Goal: Task Accomplishment & Management: Use online tool/utility

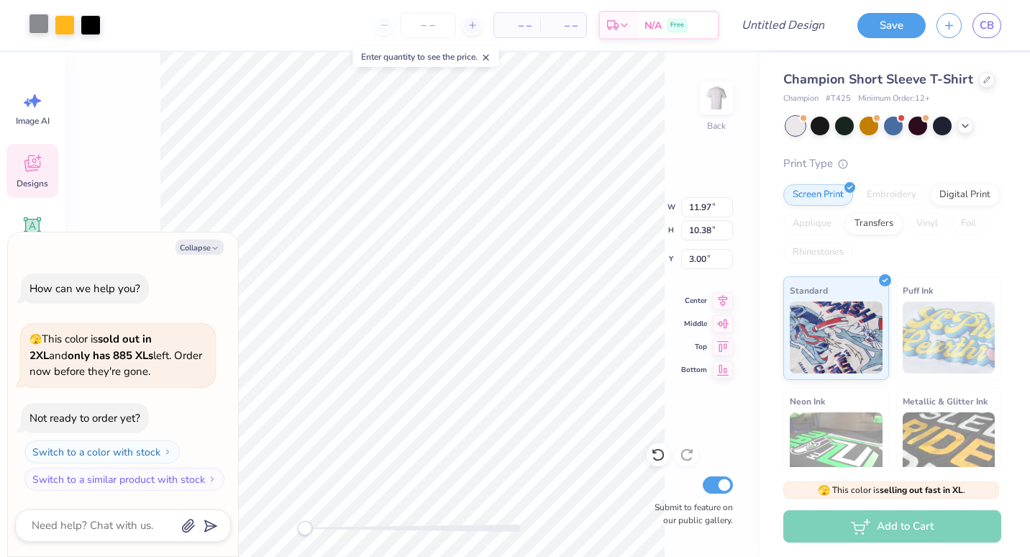
click at [39, 22] on div at bounding box center [39, 24] width 20 height 20
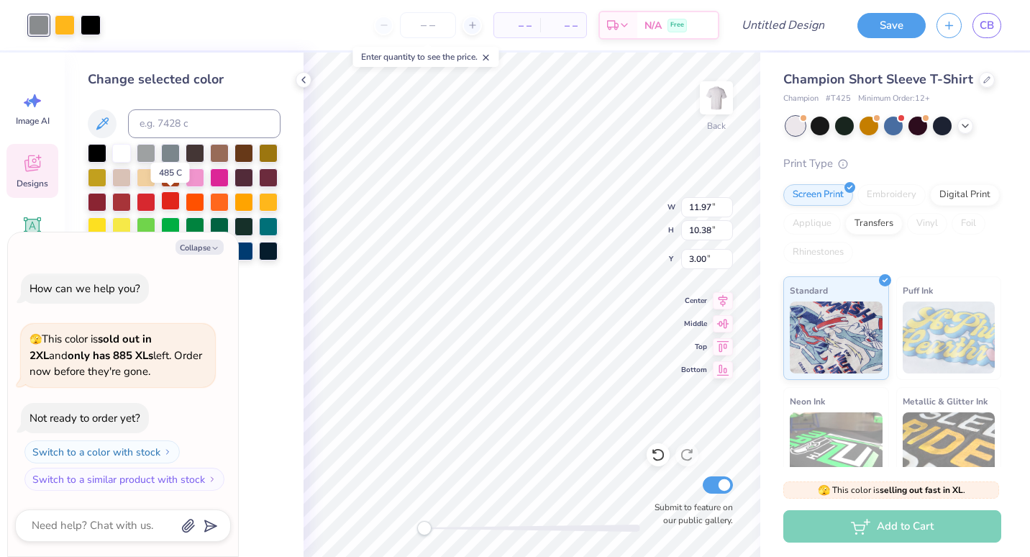
click at [170, 206] on div at bounding box center [170, 200] width 19 height 19
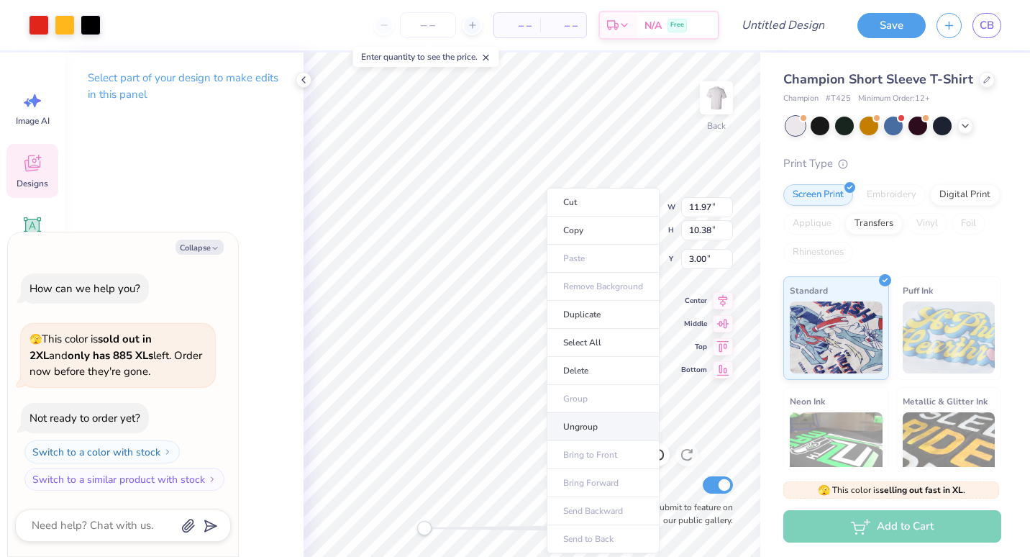
click at [598, 426] on li "Ungroup" at bounding box center [603, 427] width 113 height 28
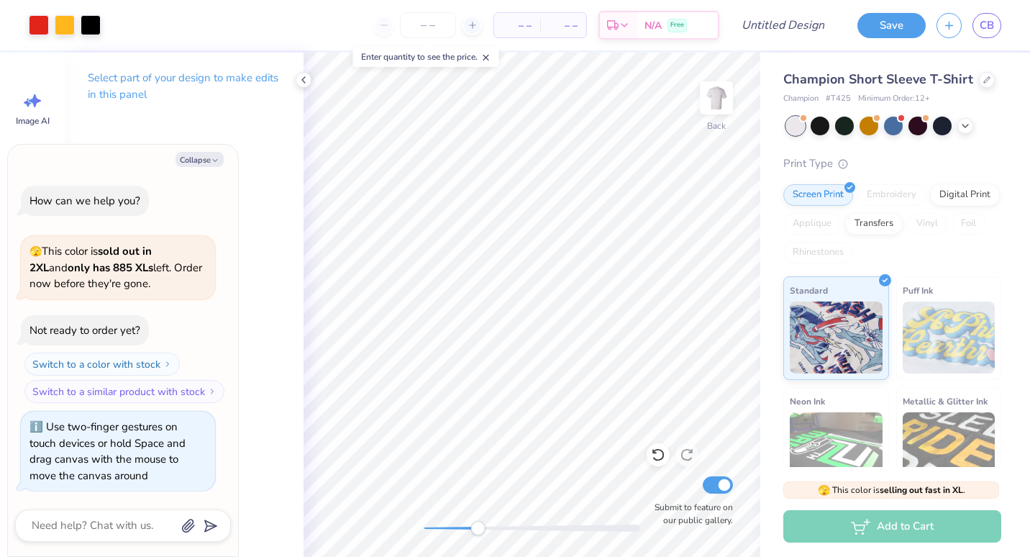
click at [478, 516] on div "Back Submit to feature on our public gallery." at bounding box center [532, 305] width 457 height 504
click at [457, 539] on div "Back Submit to feature on our public gallery." at bounding box center [532, 305] width 457 height 504
type textarea "x"
type input "1.22"
type input "1.18"
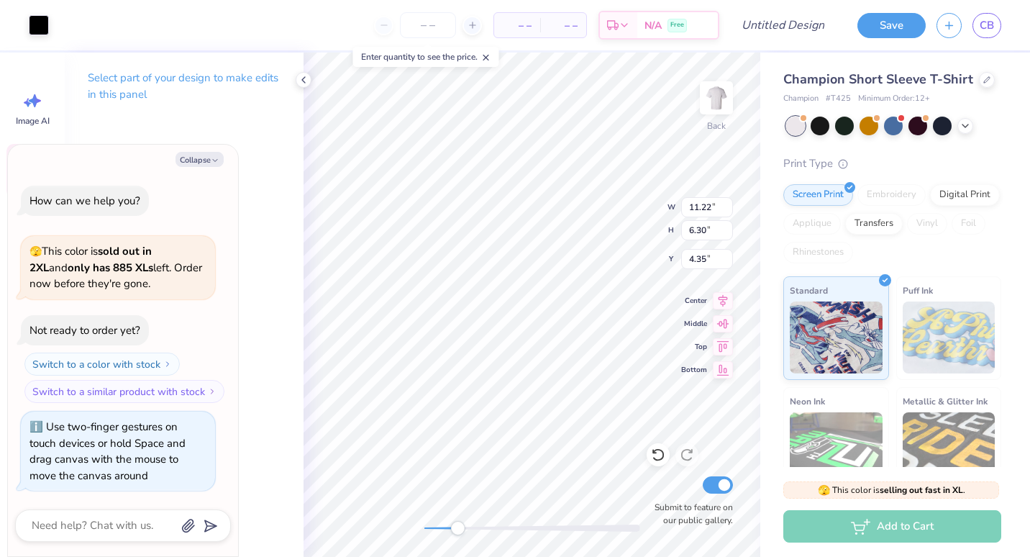
type input "3.74"
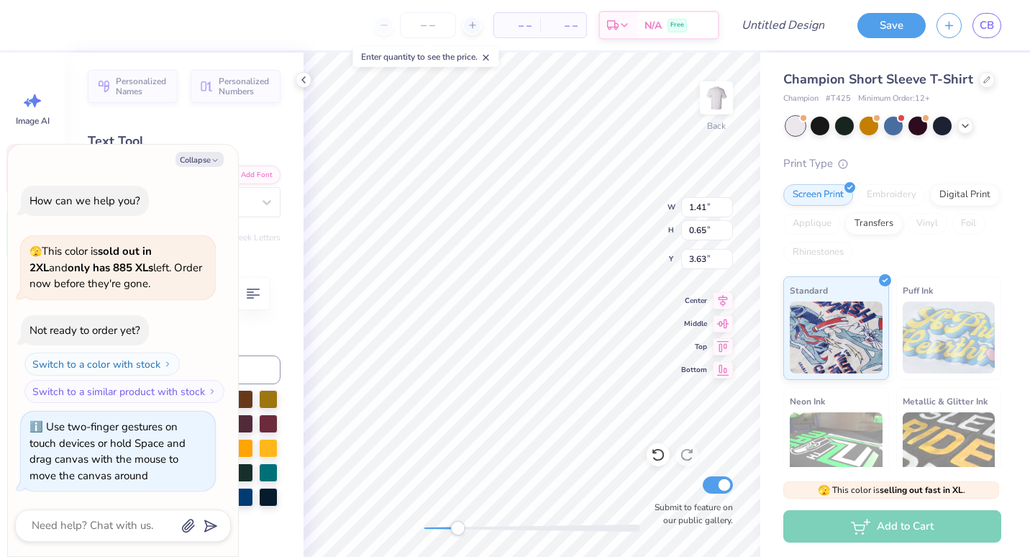
scroll to position [12, 1]
type textarea "x"
type textarea "2"
type textarea "x"
type textarea "202"
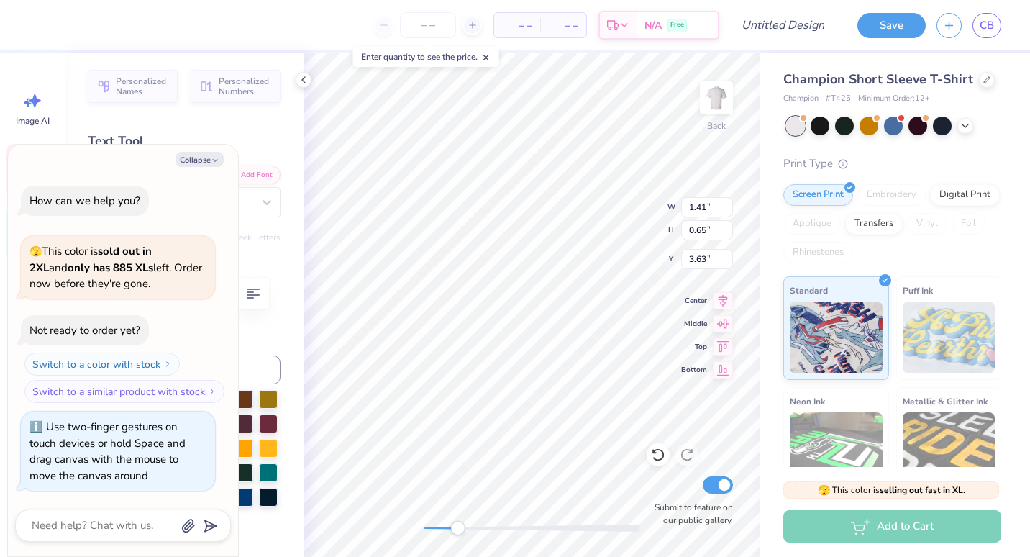
type textarea "x"
type textarea "2025"
type textarea "x"
type input "3.49"
type input "1.00"
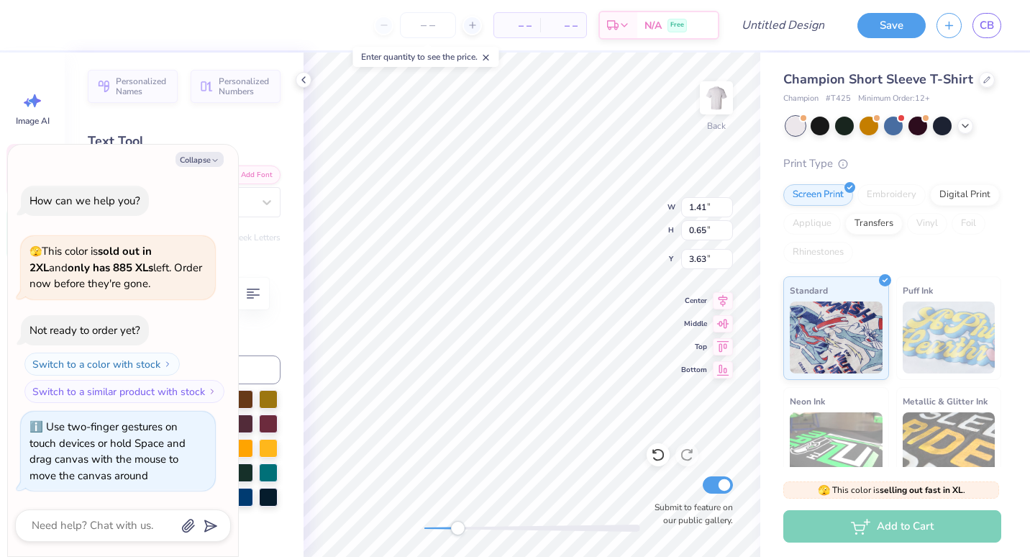
type input "4.08"
type textarea "x"
type textarea "F"
type textarea "x"
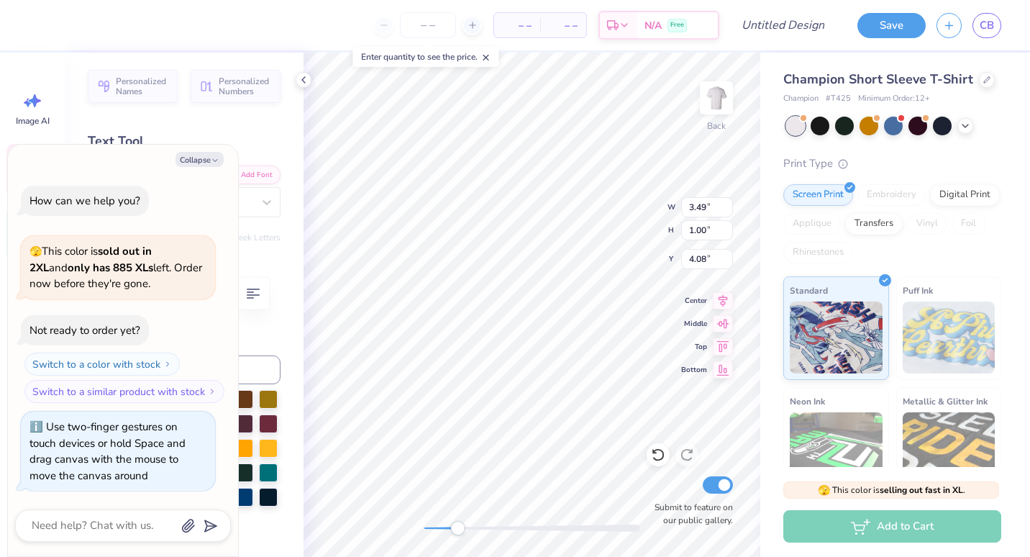
type textarea "Fa"
type textarea "x"
type textarea "Fami"
type textarea "x"
type textarea "Family"
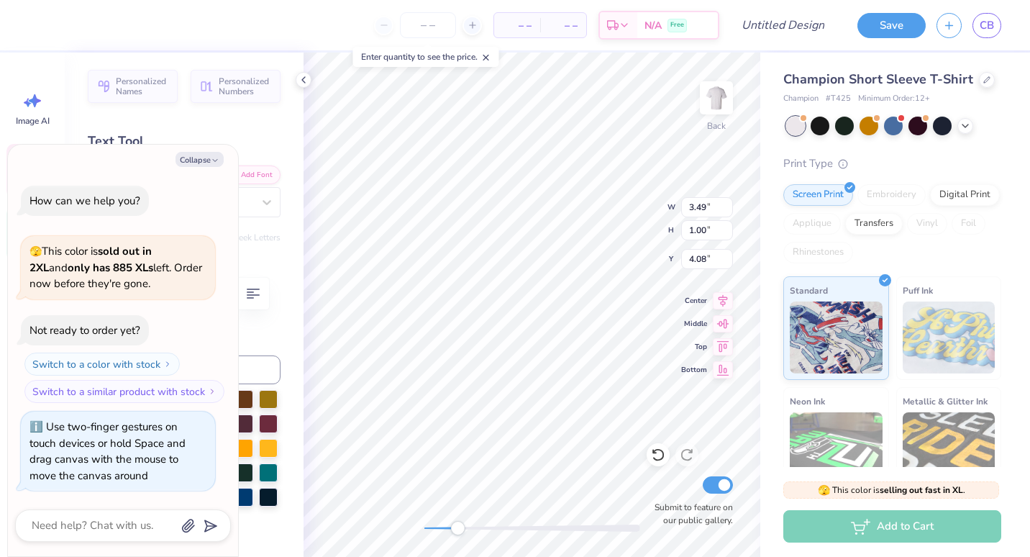
type textarea "x"
type textarea "Family"
type textarea "x"
type textarea "Family d"
type textarea "x"
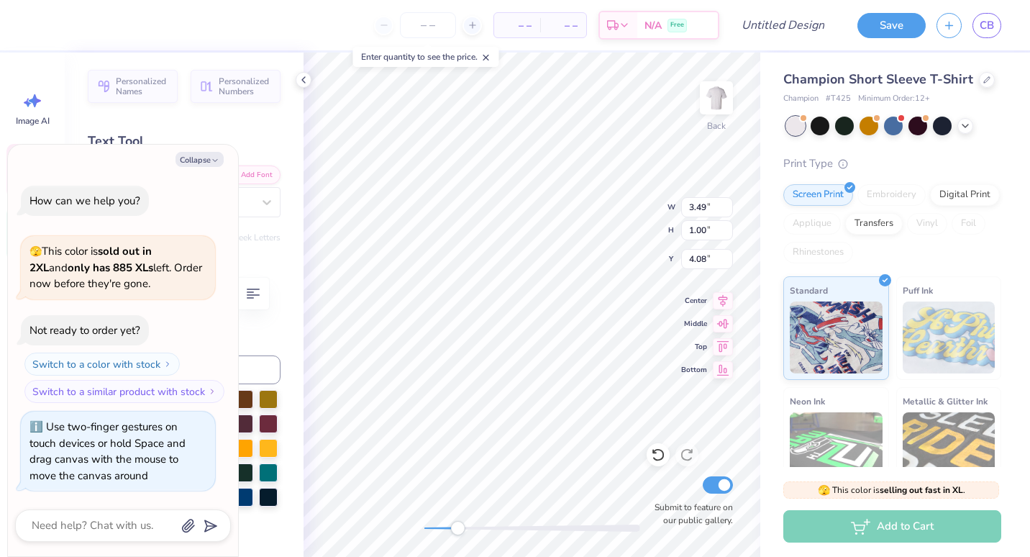
type textarea "Family da"
type textarea "x"
type textarea "[DATE]"
type textarea "x"
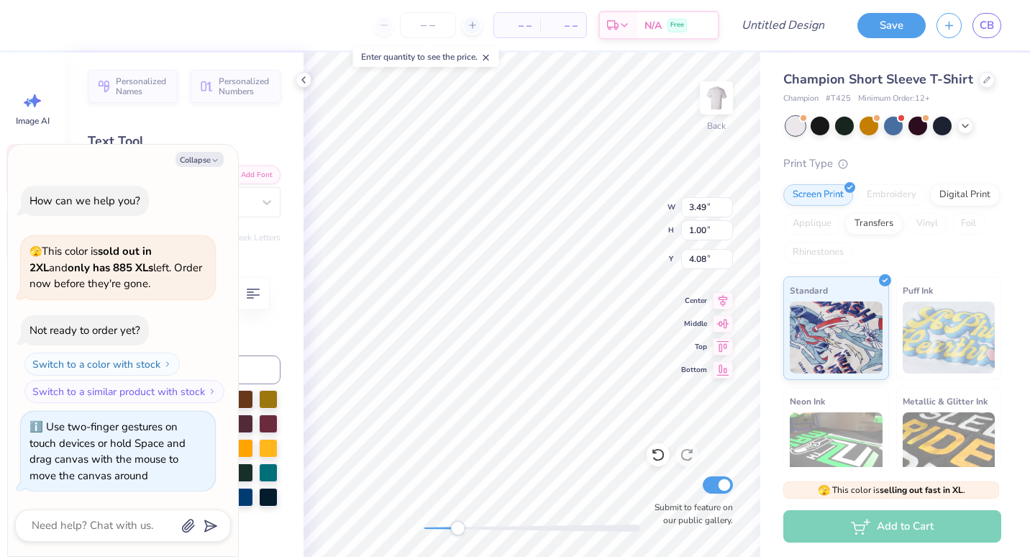
type input "5.12"
type input "4.95"
type input "4.61"
type textarea "x"
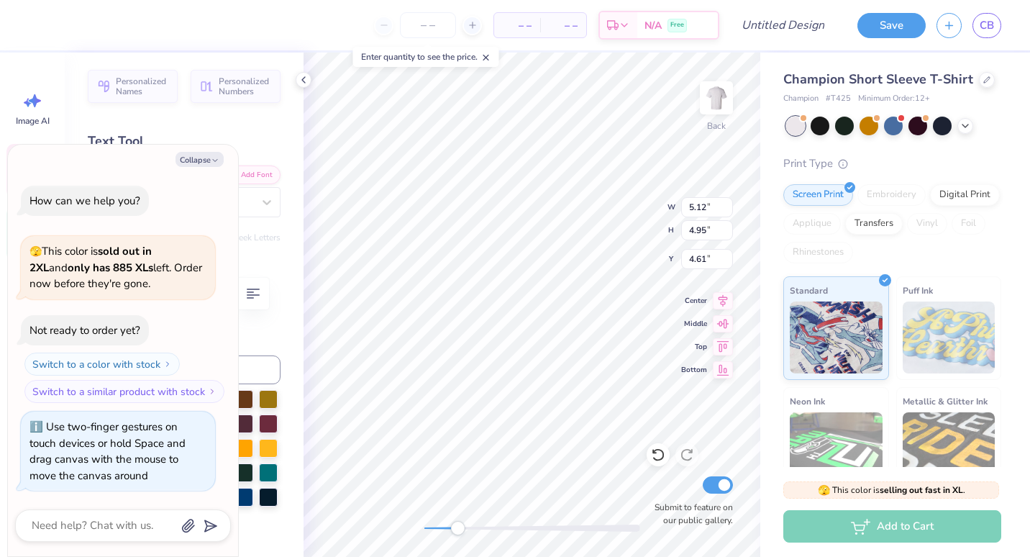
type textarea "GPH"
type textarea "x"
type textarea "G"
type textarea "x"
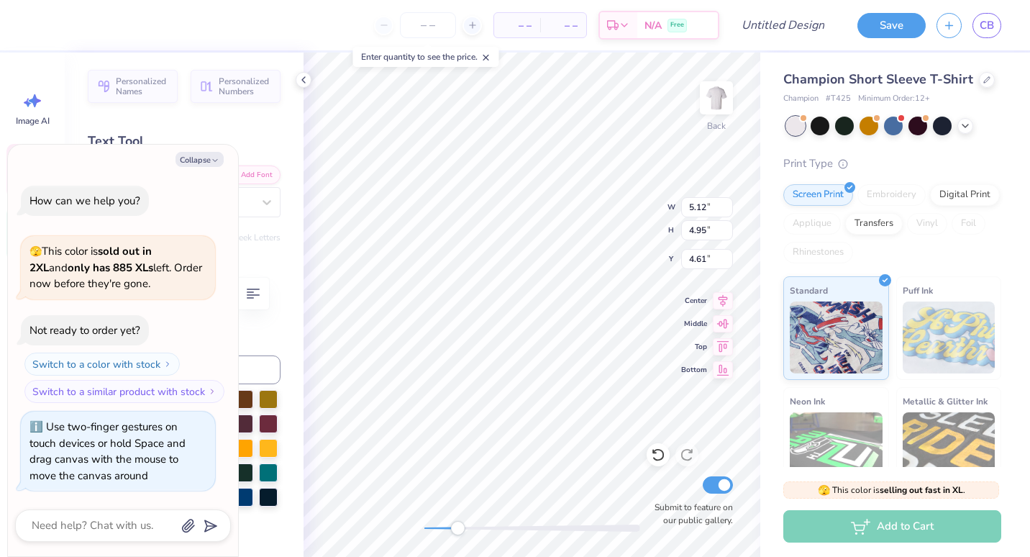
type textarea "x"
type textarea "C"
type textarea "x"
type textarea "Ch"
type textarea "x"
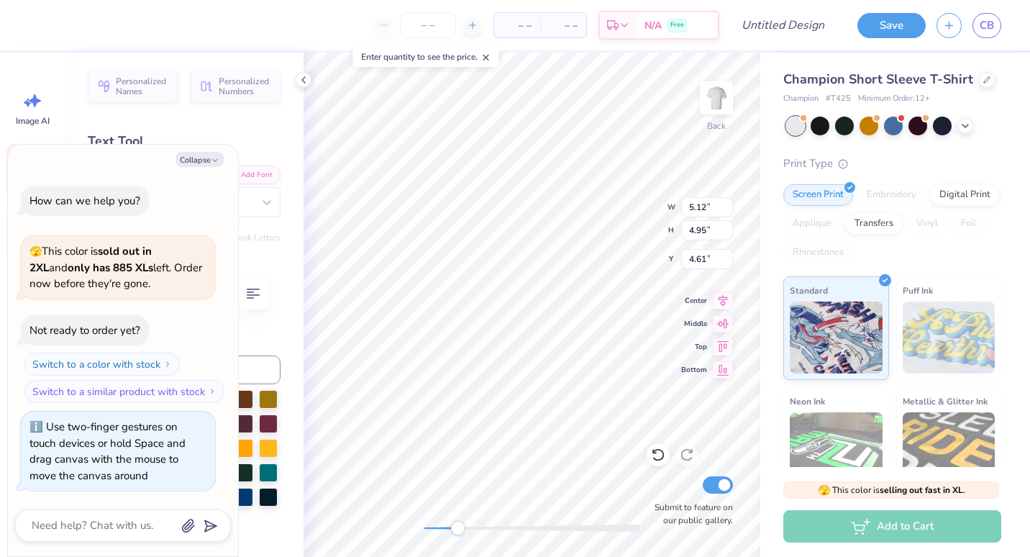
type textarea "Chi"
type textarea "x"
type textarea "Chi o"
type textarea "x"
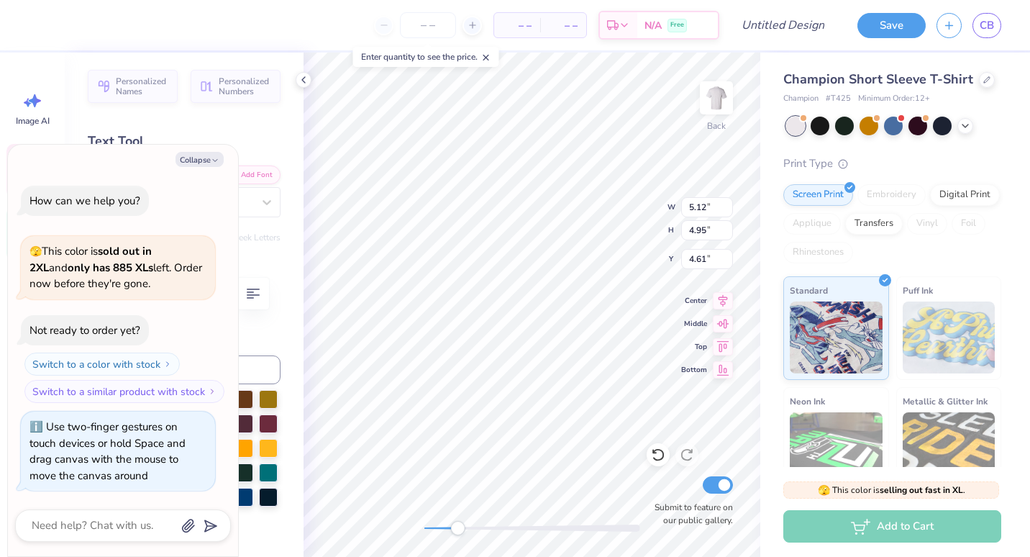
type textarea "Chio"
type textarea "x"
type textarea "Chi o"
type textarea "x"
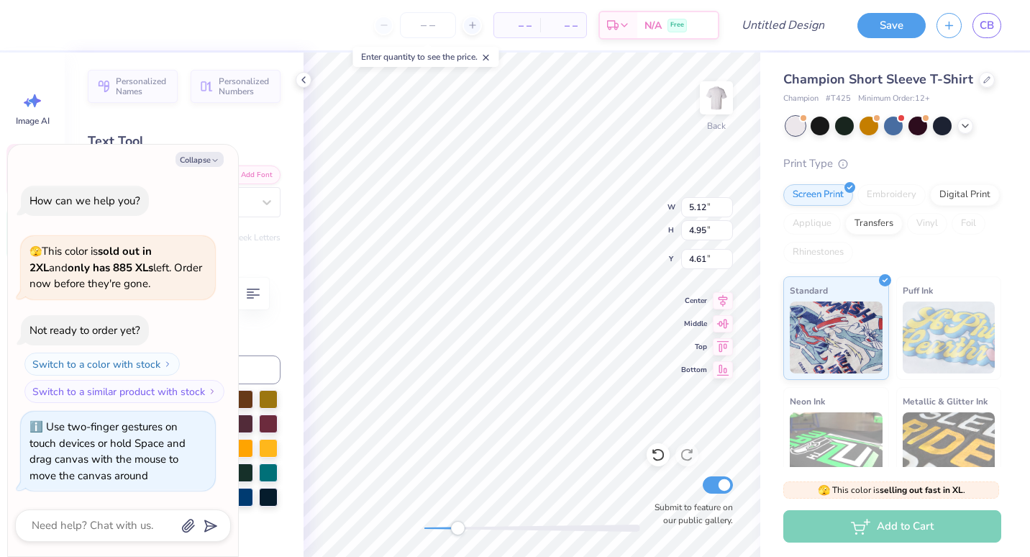
type textarea "Chio"
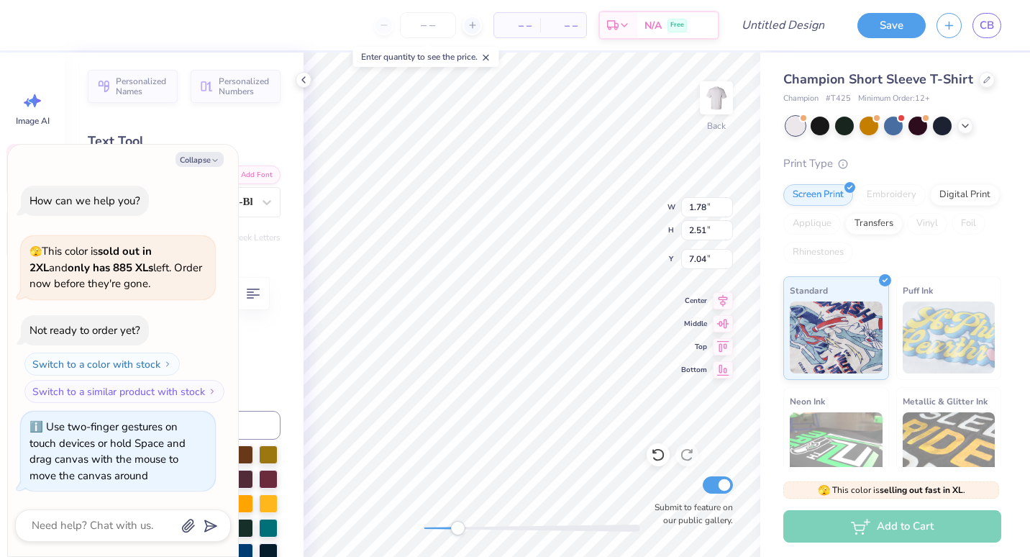
scroll to position [12, 1]
type textarea "x"
type textarea "U"
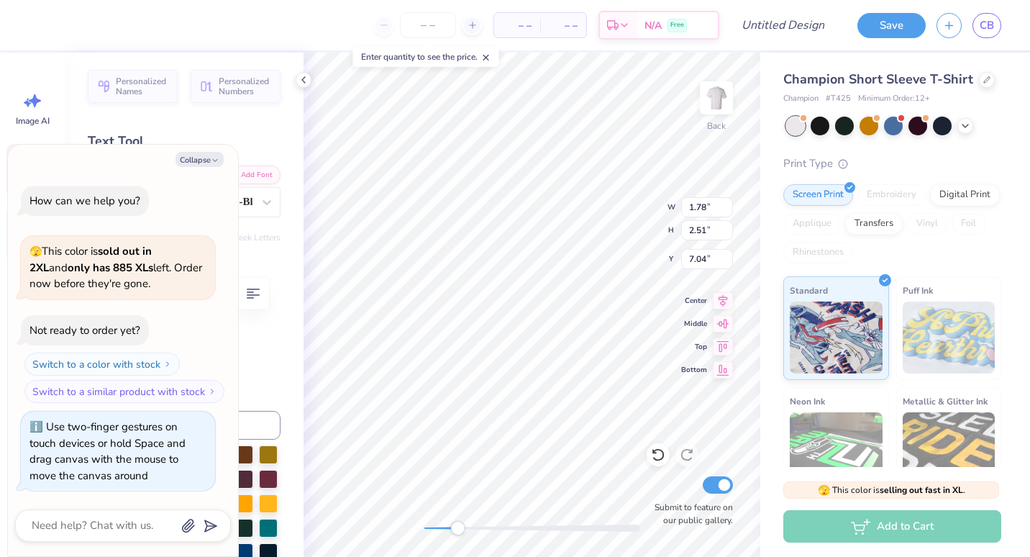
type textarea "x"
type textarea "UMR"
drag, startPoint x: 458, startPoint y: 531, endPoint x: 447, endPoint y: 531, distance: 10.8
click at [447, 531] on div "Accessibility label" at bounding box center [447, 528] width 14 height 14
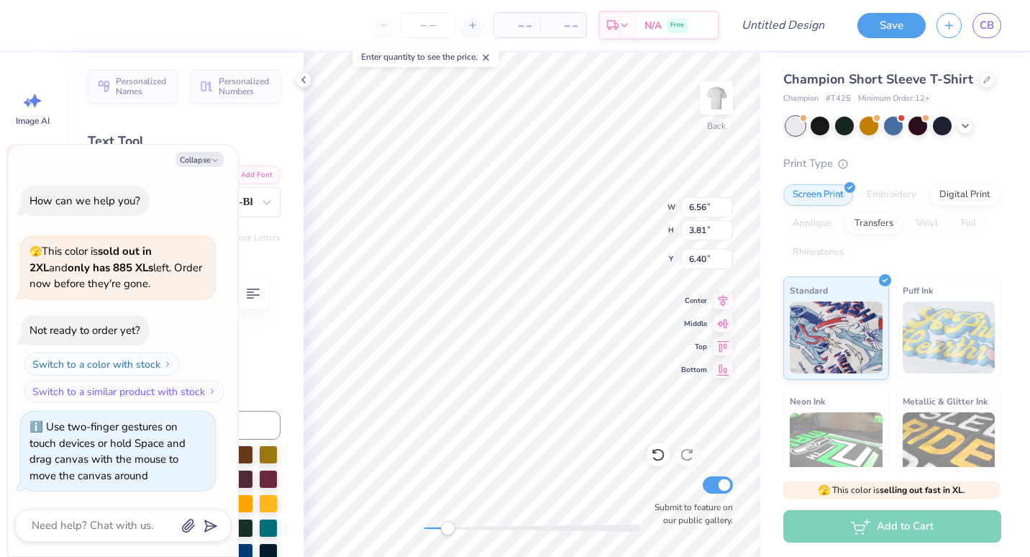
type textarea "x"
type input "6.46"
type textarea "x"
type input "6.84"
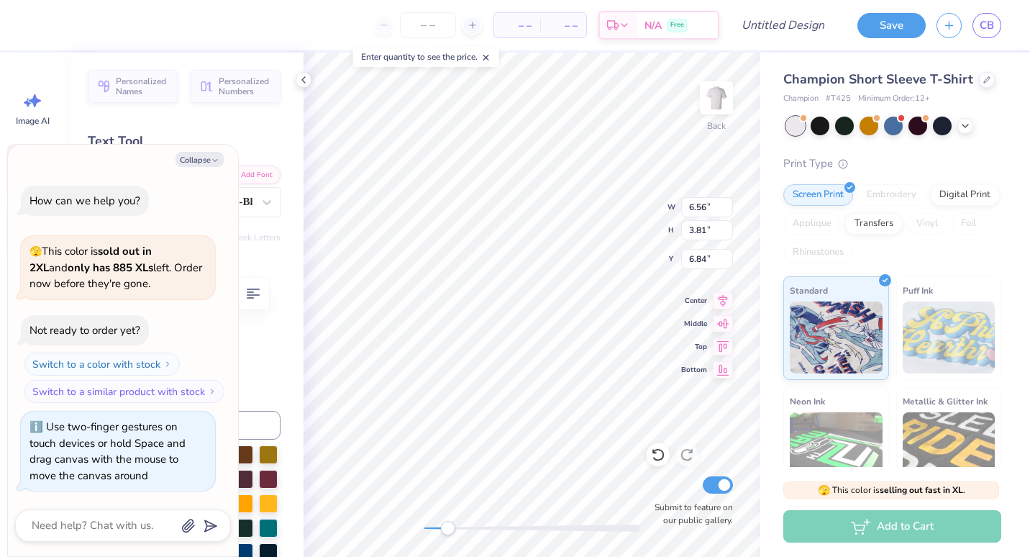
type textarea "x"
type input "3.00"
type input "1.05"
type input "4.09"
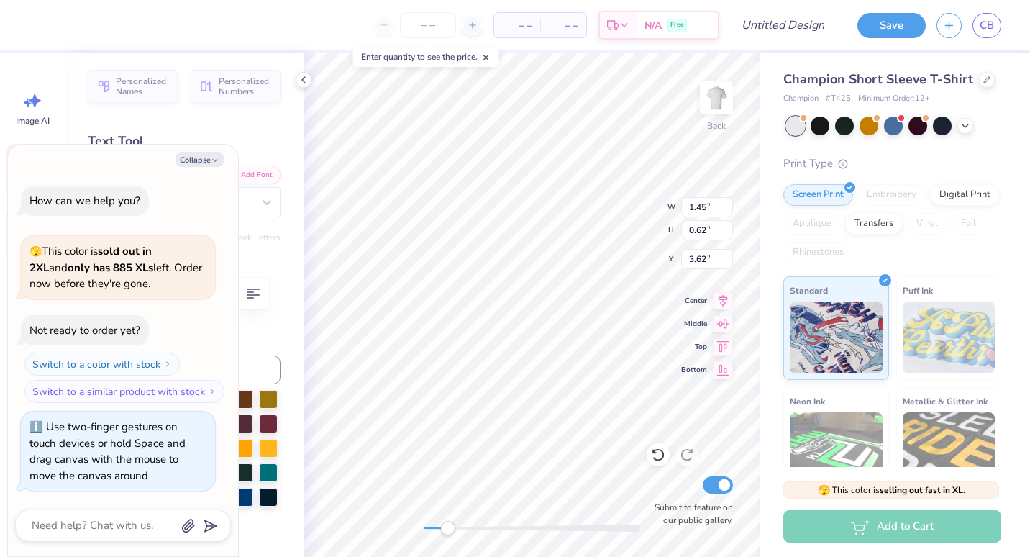
type textarea "x"
type input "6.56"
type input "3.81"
type input "6.84"
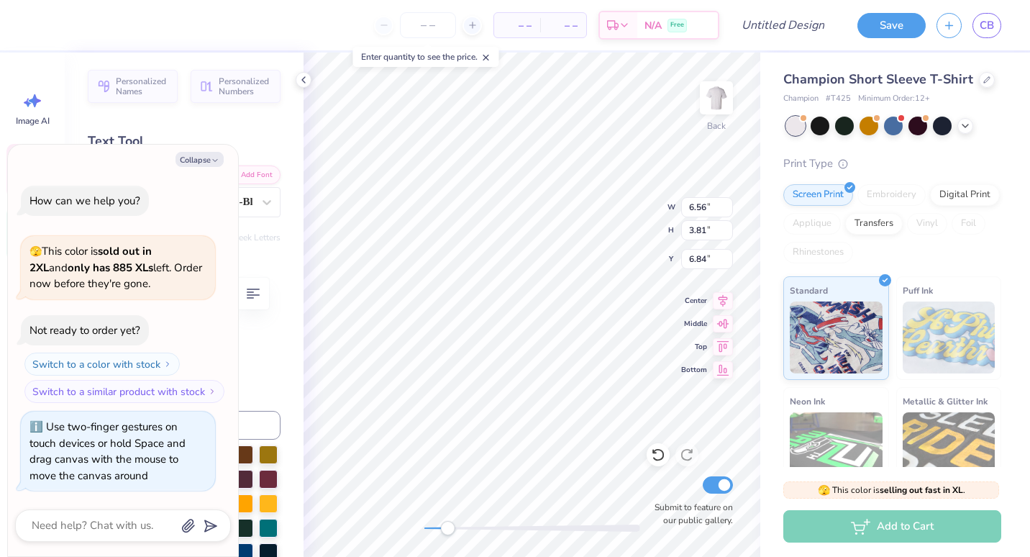
type textarea "x"
type input "4.13"
type input "2.40"
type input "8.26"
click at [236, 127] on div "Personalized Names Personalized Numbers Text Tool Add Font Font LosLanaNiuAltEs…" at bounding box center [184, 305] width 239 height 504
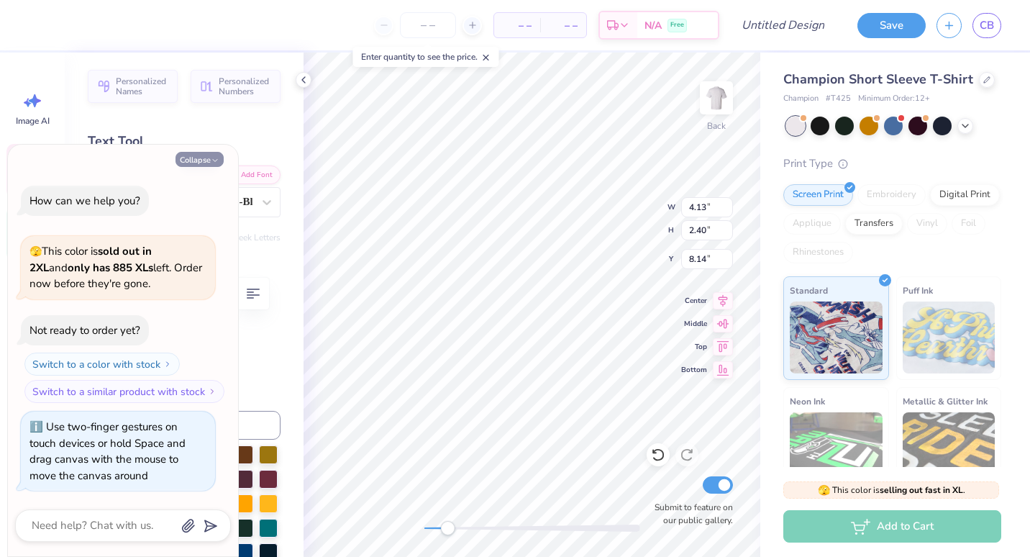
click at [207, 160] on button "Collapse" at bounding box center [200, 159] width 48 height 15
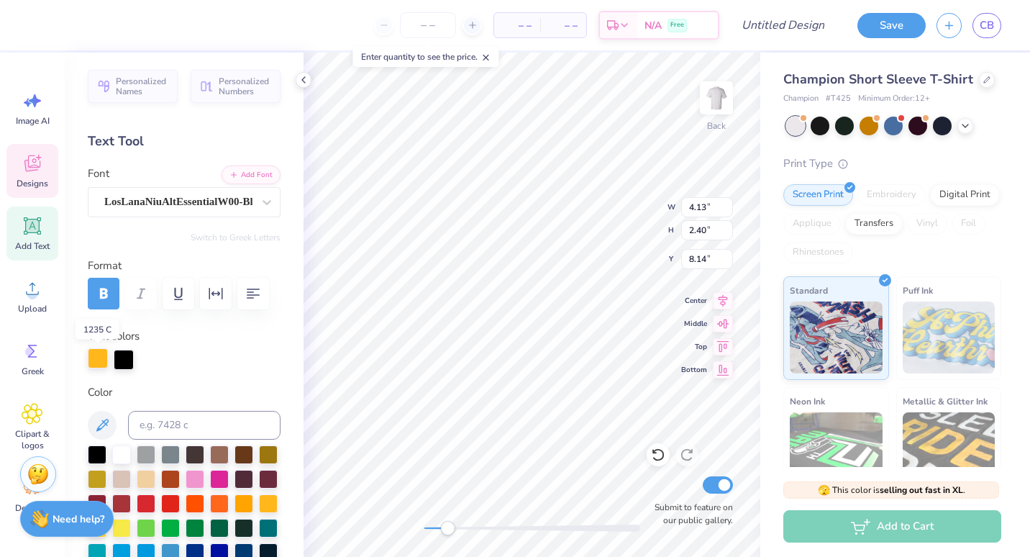
click at [93, 348] on div at bounding box center [98, 358] width 20 height 20
click at [180, 504] on div at bounding box center [170, 502] width 19 height 19
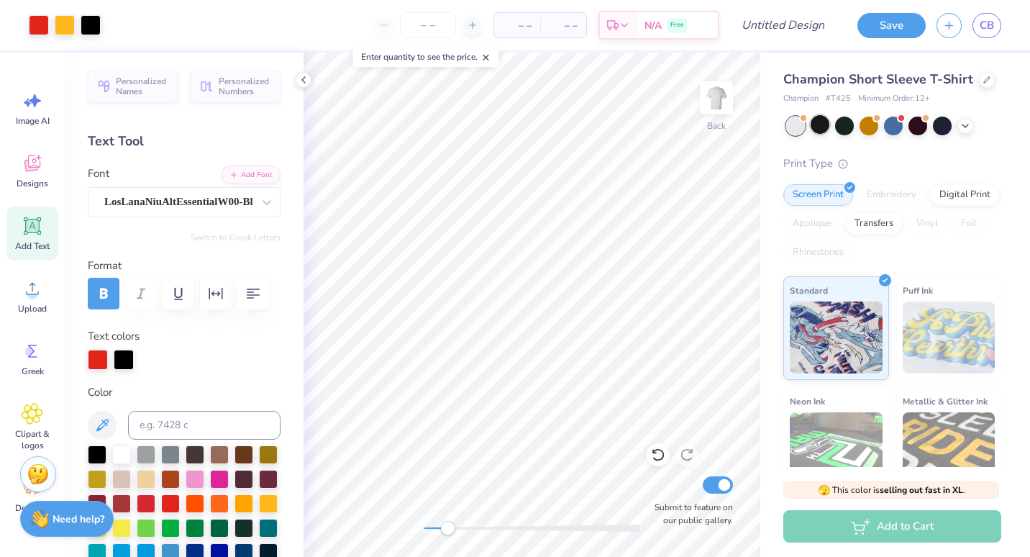
click at [819, 134] on div at bounding box center [820, 124] width 19 height 19
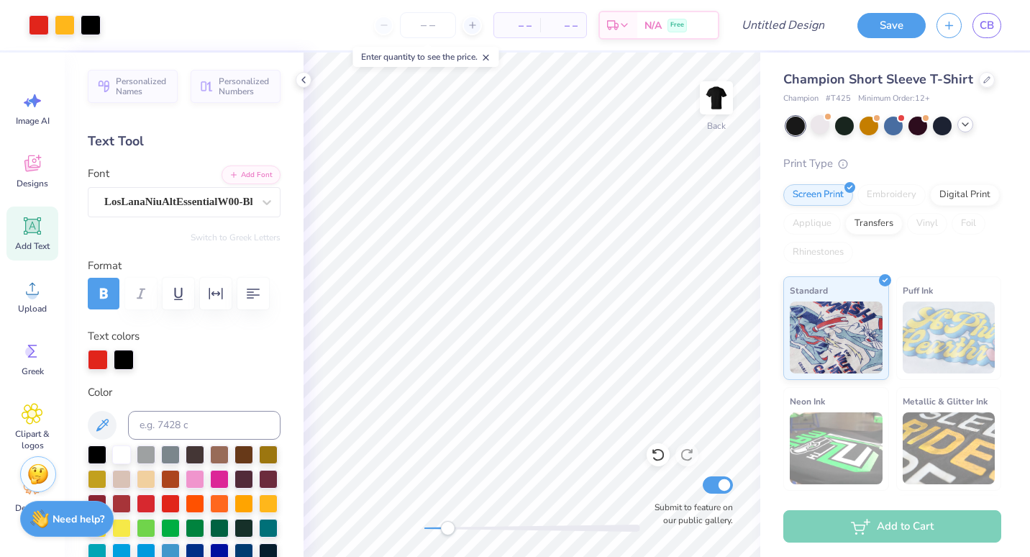
click at [971, 132] on div at bounding box center [965, 125] width 16 height 16
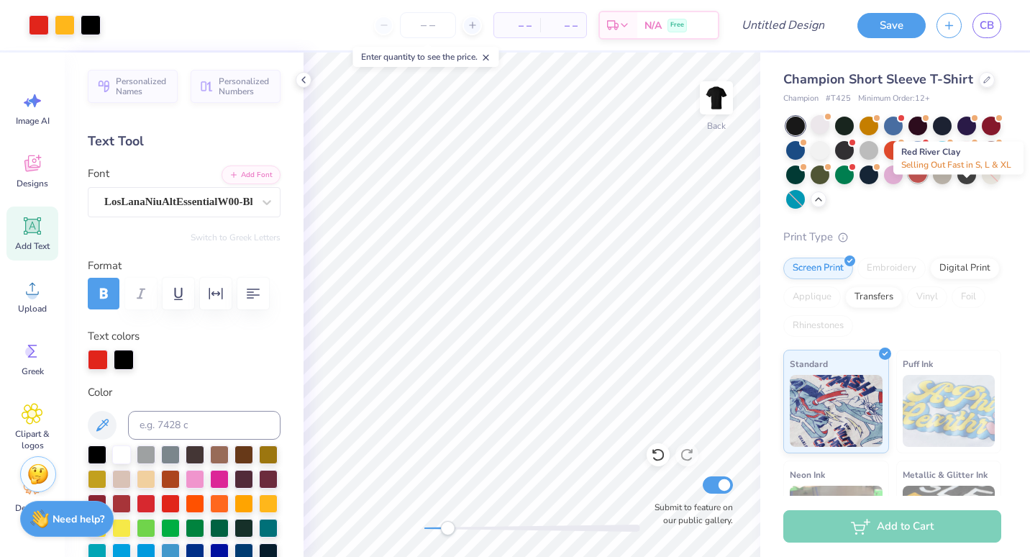
click at [929, 168] on div at bounding box center [926, 166] width 6 height 6
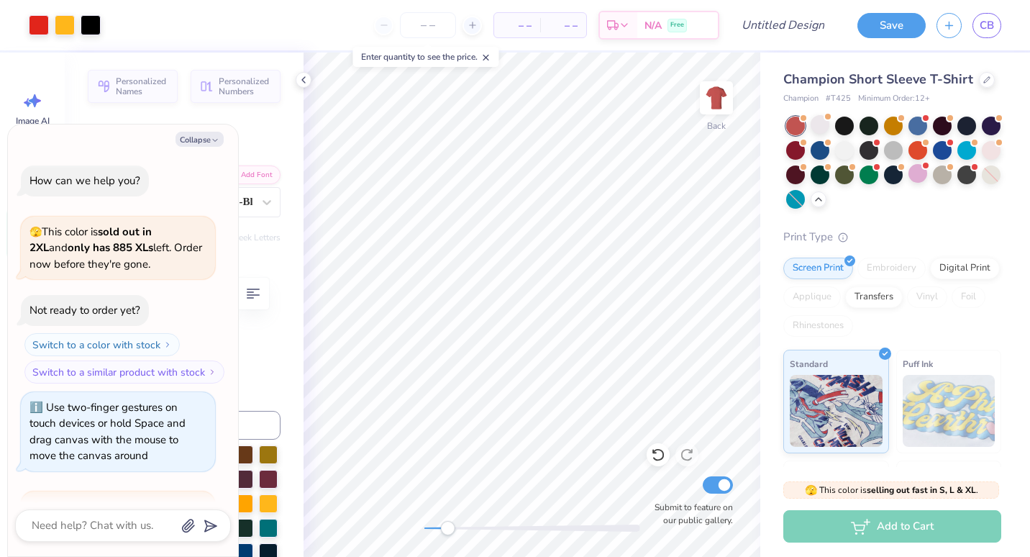
scroll to position [167, 0]
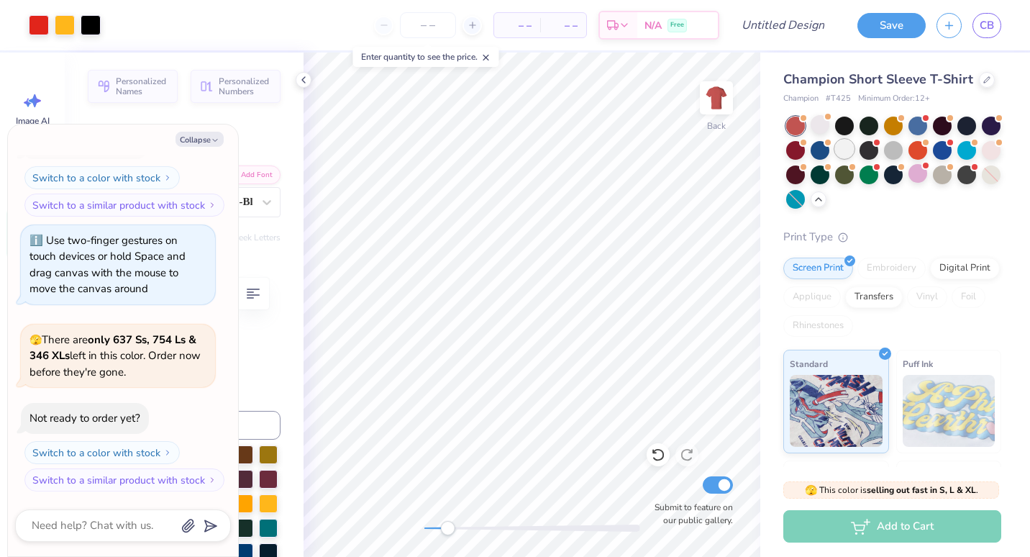
click at [854, 158] on div at bounding box center [844, 149] width 19 height 19
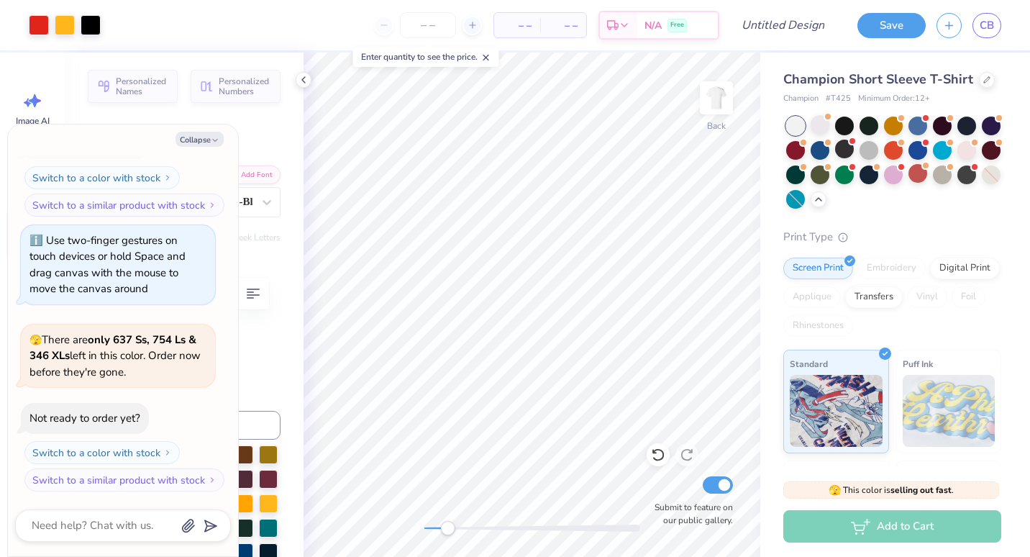
scroll to position [354, 0]
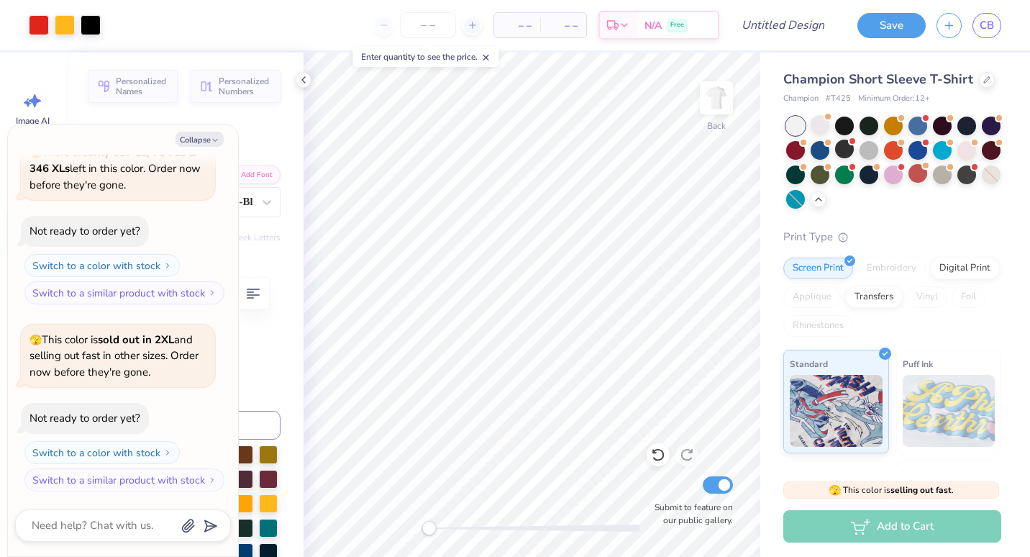
drag, startPoint x: 455, startPoint y: 527, endPoint x: 429, endPoint y: 529, distance: 26.0
click at [429, 529] on div "Accessibility label" at bounding box center [428, 528] width 14 height 14
type textarea "x"
type input "11.05"
type input "8.63"
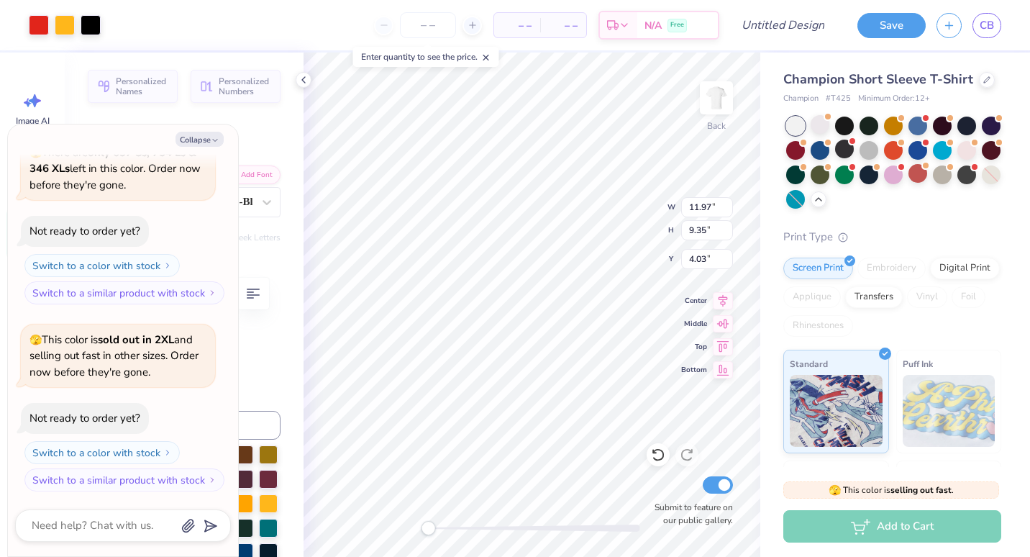
type input "4.75"
type textarea "x"
type input "3.00"
click at [435, 529] on div "Accessibility label" at bounding box center [435, 528] width 14 height 14
type textarea "x"
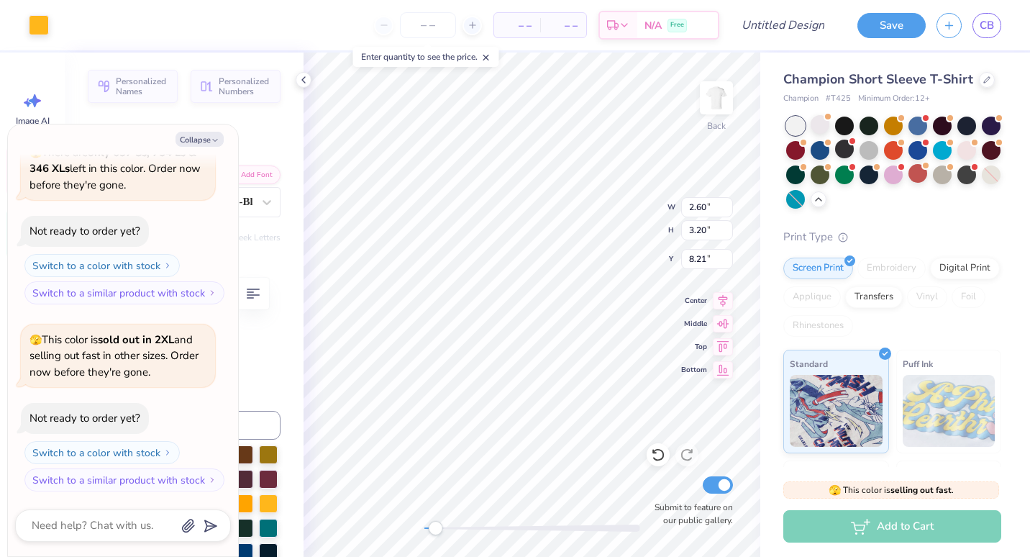
type input "0.73"
type input "5.25"
type input "3.56"
click at [63, 26] on div at bounding box center [65, 24] width 20 height 20
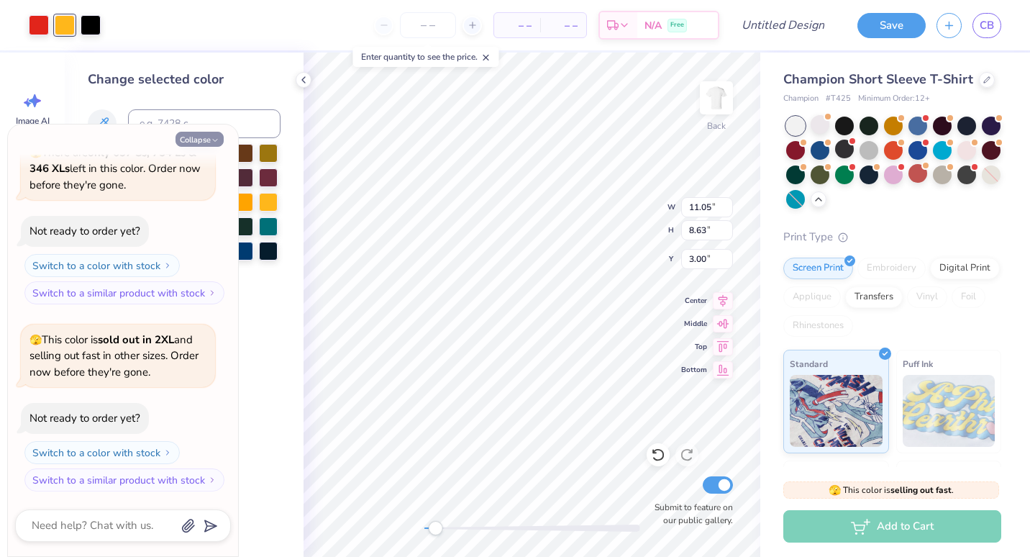
click at [204, 141] on button "Collapse" at bounding box center [200, 139] width 48 height 15
type textarea "x"
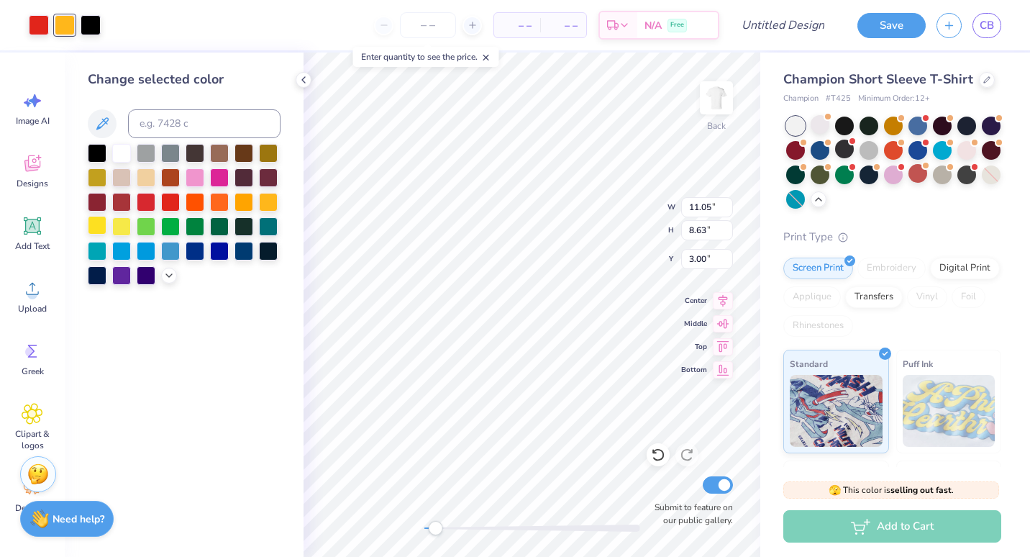
click at [105, 224] on div at bounding box center [97, 225] width 19 height 19
click at [115, 122] on button at bounding box center [102, 123] width 29 height 29
click at [104, 125] on icon at bounding box center [102, 123] width 17 height 17
click at [144, 123] on input at bounding box center [204, 123] width 152 height 29
click at [127, 221] on div at bounding box center [121, 225] width 19 height 19
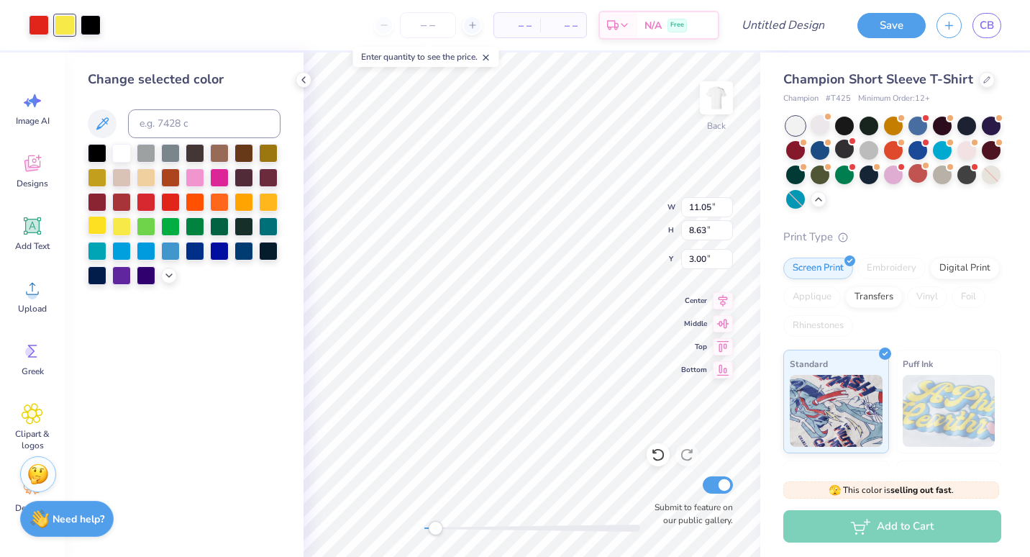
click at [96, 224] on div at bounding box center [97, 225] width 19 height 19
click at [173, 273] on icon at bounding box center [169, 274] width 12 height 12
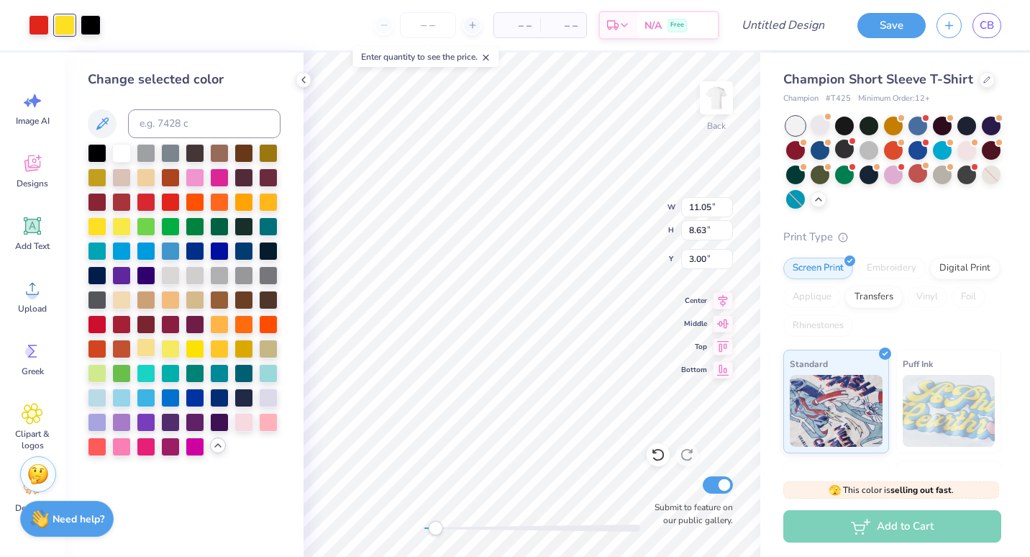
click at [147, 339] on div at bounding box center [146, 347] width 19 height 19
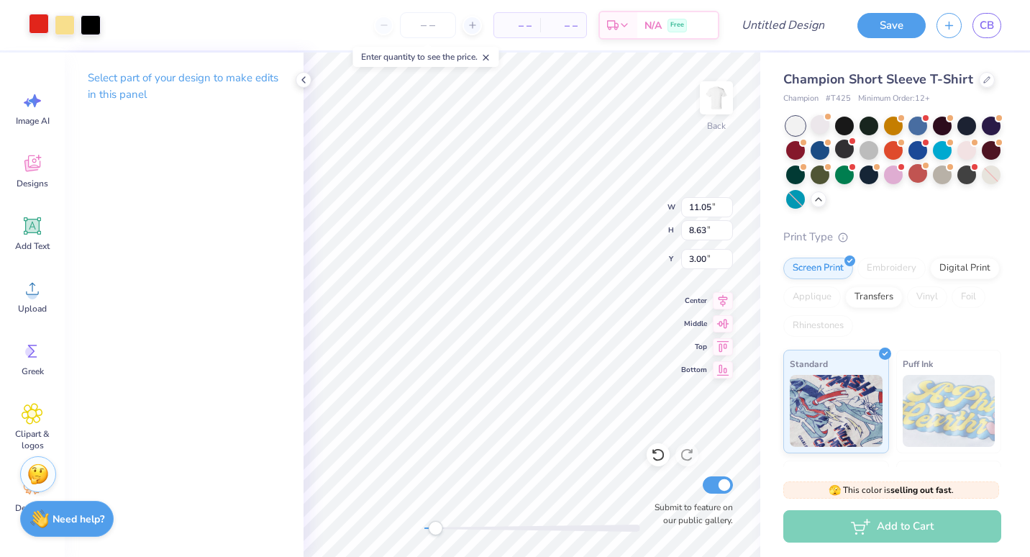
click at [43, 26] on div at bounding box center [39, 24] width 20 height 20
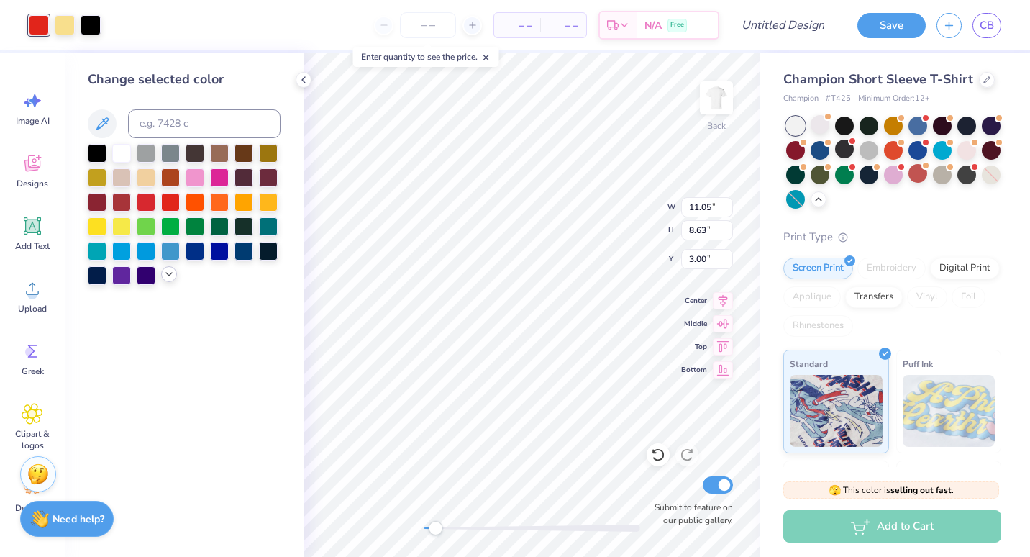
click at [166, 273] on icon at bounding box center [169, 274] width 12 height 12
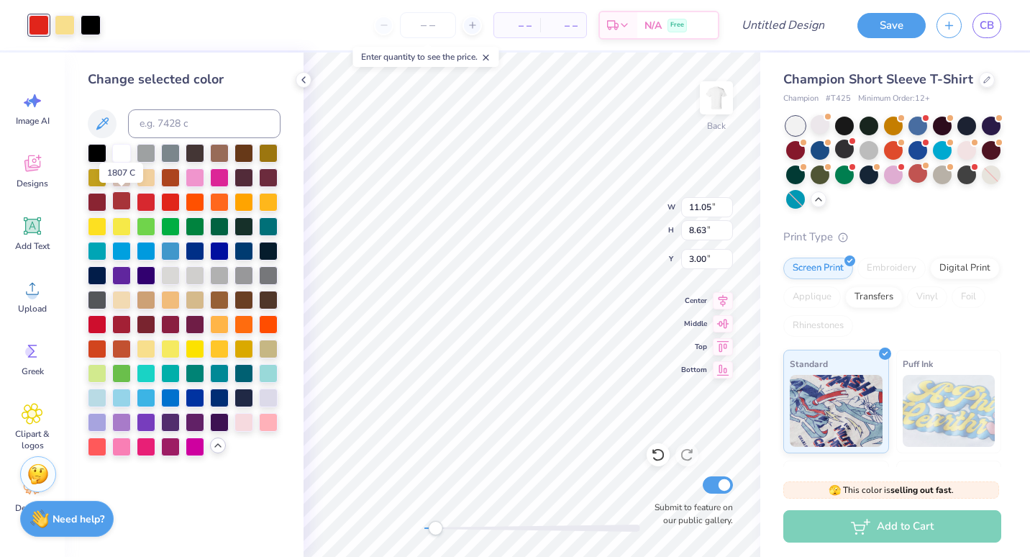
click at [120, 203] on div at bounding box center [121, 200] width 19 height 19
click at [96, 327] on div at bounding box center [97, 323] width 19 height 19
click at [123, 342] on div at bounding box center [121, 347] width 19 height 19
drag, startPoint x: 167, startPoint y: 202, endPoint x: 216, endPoint y: 339, distance: 145.1
click at [167, 202] on div at bounding box center [170, 202] width 19 height 19
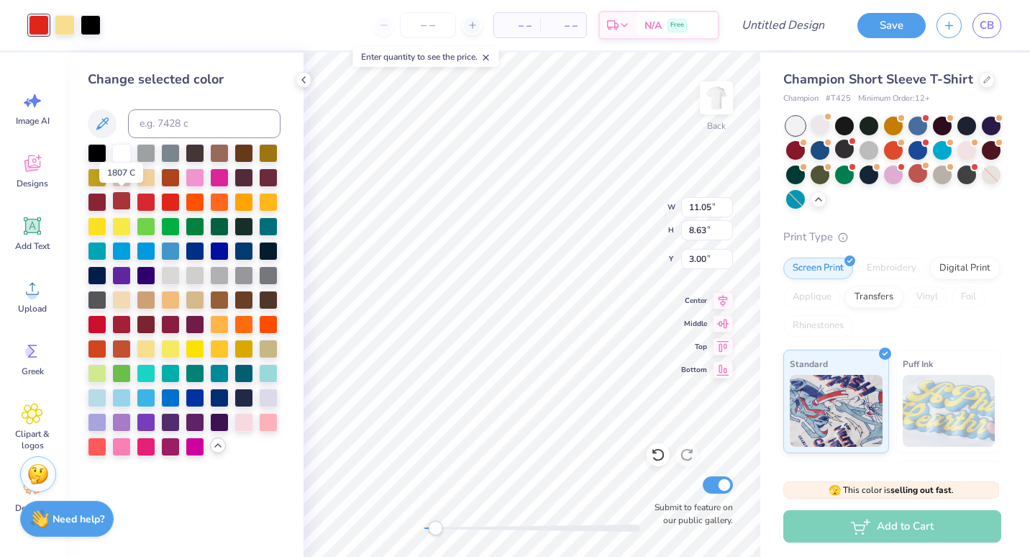
click at [119, 201] on div at bounding box center [121, 200] width 19 height 19
click at [150, 202] on div at bounding box center [146, 200] width 19 height 19
click at [92, 350] on div at bounding box center [97, 347] width 19 height 19
click at [99, 316] on div at bounding box center [97, 323] width 19 height 19
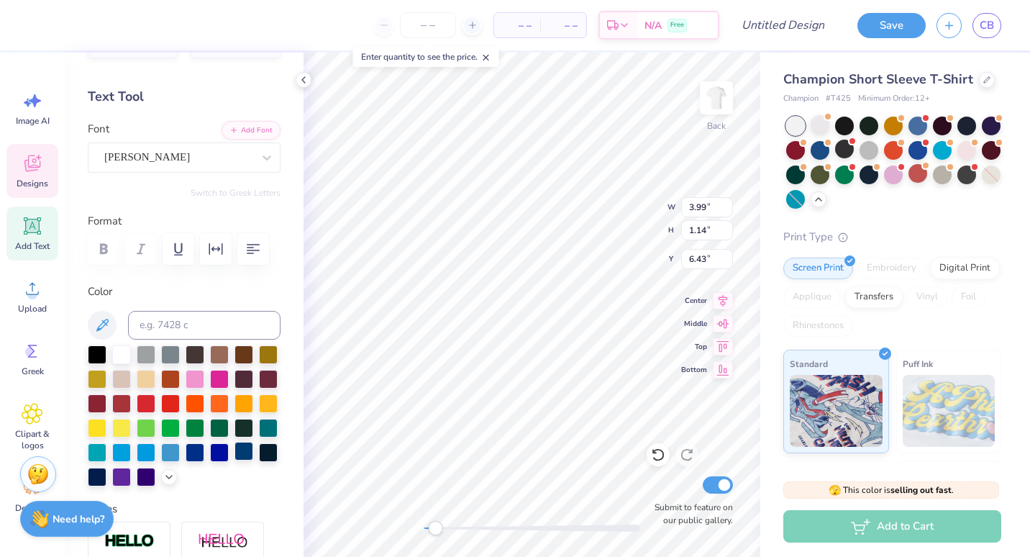
scroll to position [72, 0]
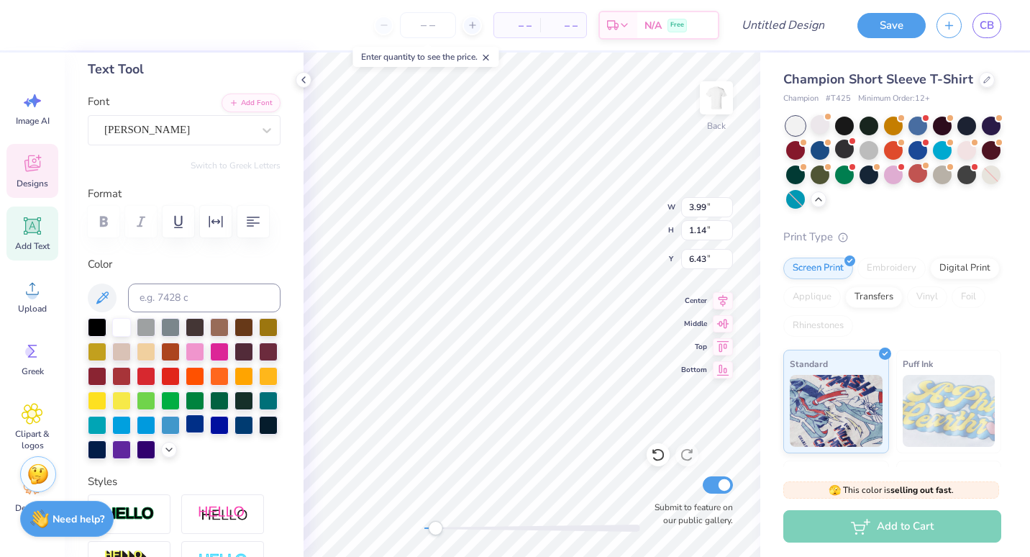
drag, startPoint x: 116, startPoint y: 470, endPoint x: 122, endPoint y: 451, distance: 19.6
click at [163, 455] on icon at bounding box center [169, 450] width 12 height 12
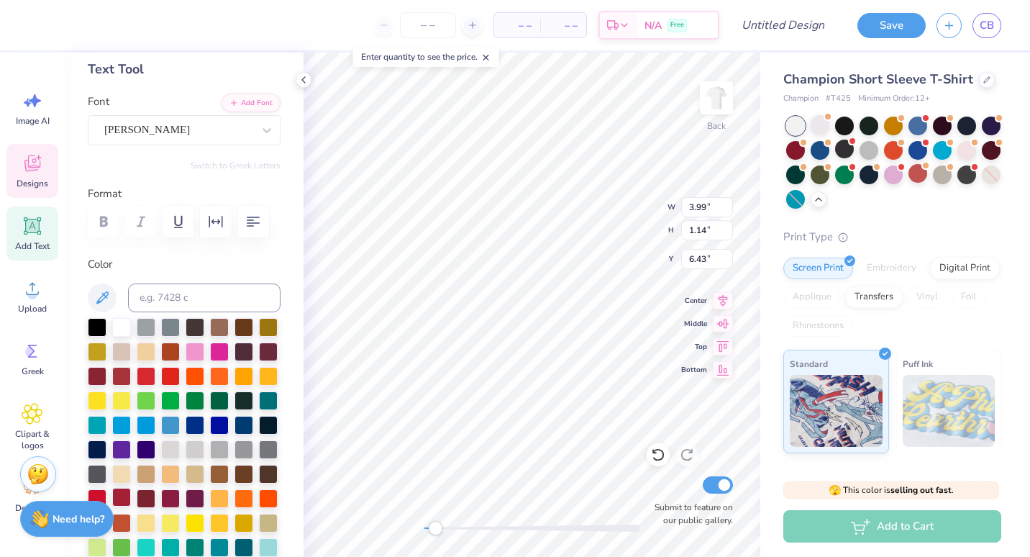
scroll to position [216, 0]
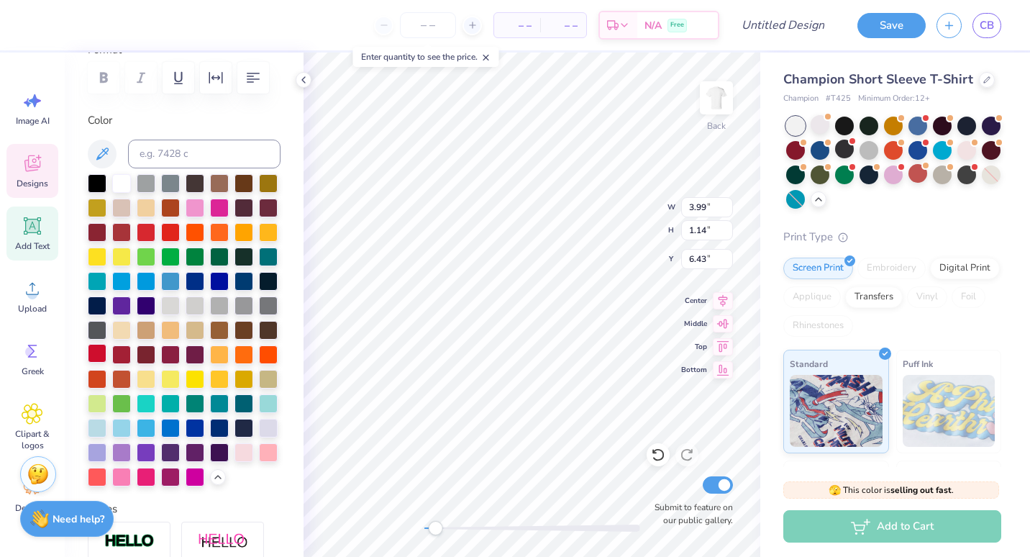
click at [101, 363] on div at bounding box center [97, 353] width 19 height 19
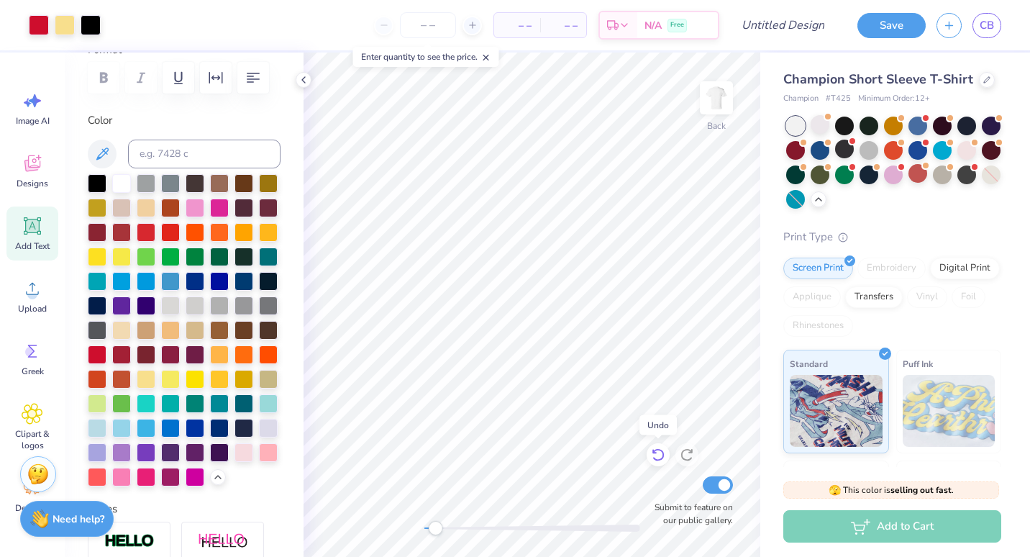
click at [656, 457] on icon at bounding box center [658, 454] width 14 height 14
click at [26, 165] on icon at bounding box center [32, 166] width 14 height 12
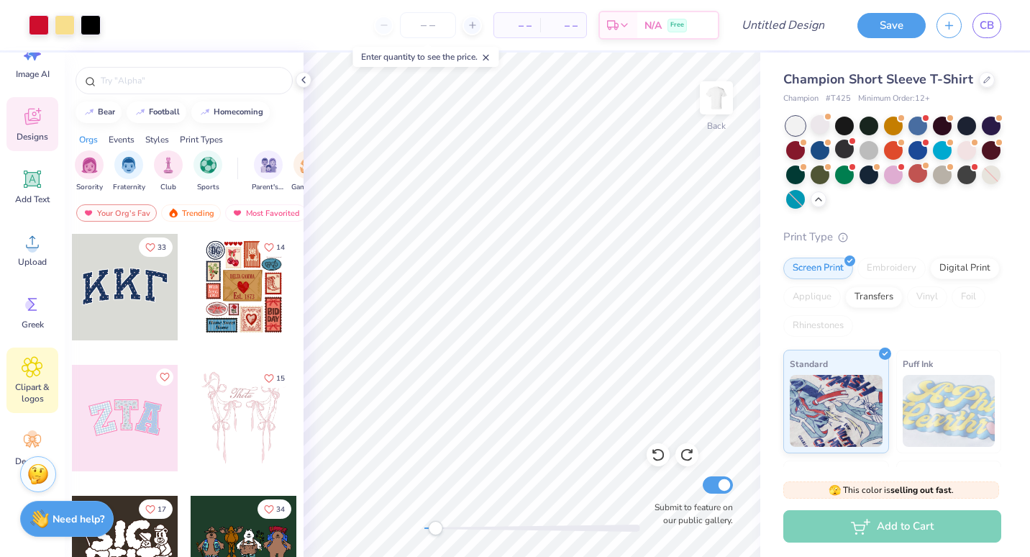
scroll to position [73, 0]
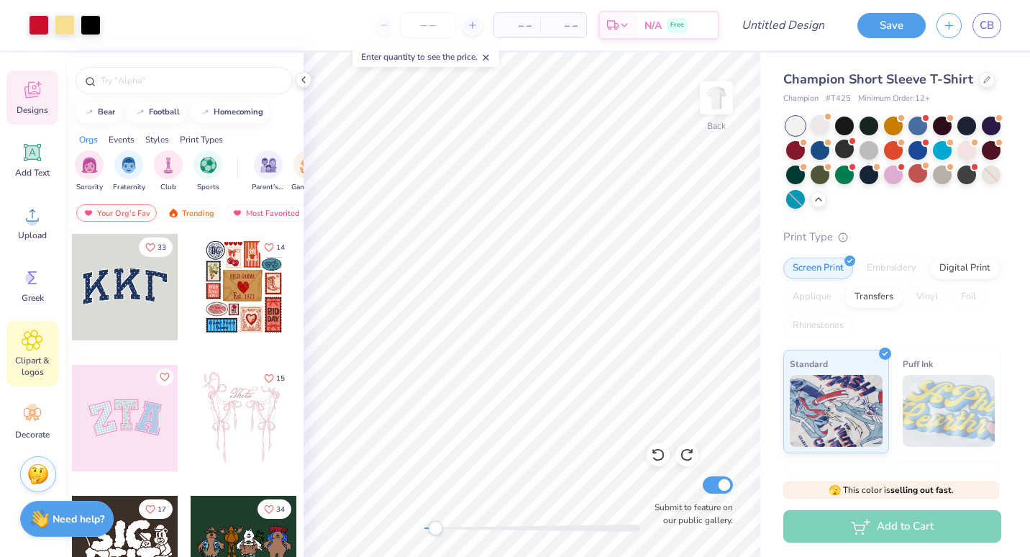
drag, startPoint x: 36, startPoint y: 362, endPoint x: 35, endPoint y: 350, distance: 12.3
click at [36, 363] on span "Clipart & logos" at bounding box center [32, 366] width 47 height 23
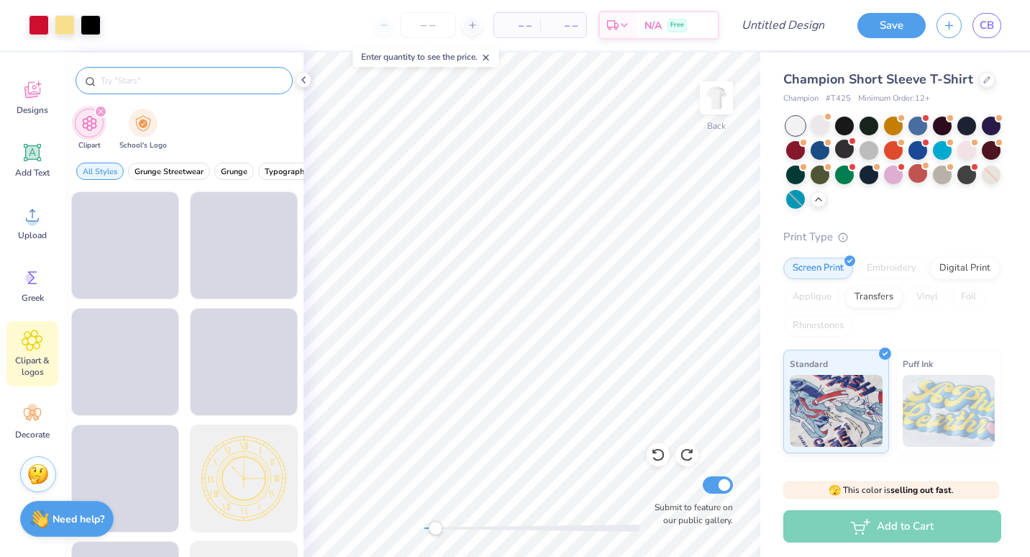
click at [143, 79] on input "text" at bounding box center [191, 80] width 184 height 14
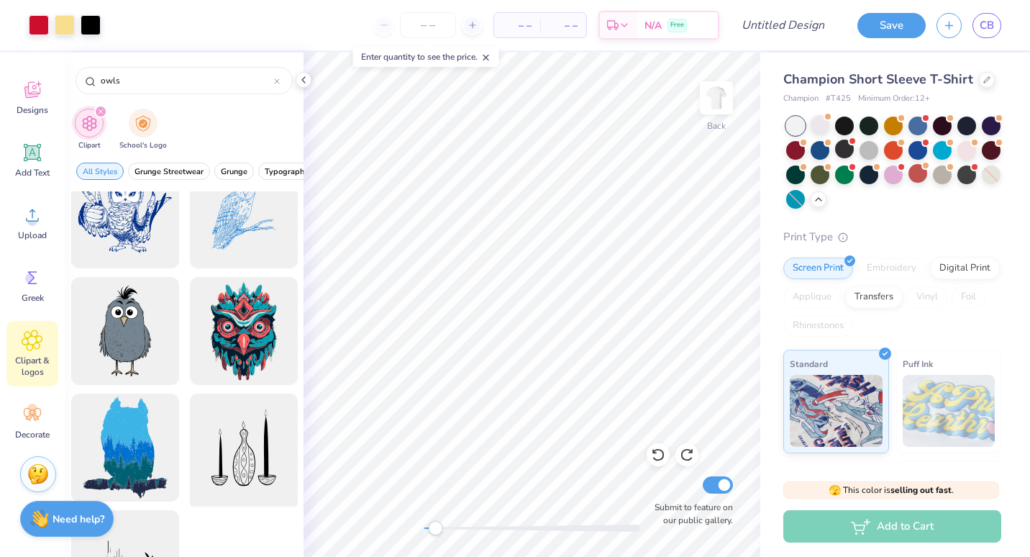
scroll to position [117, 0]
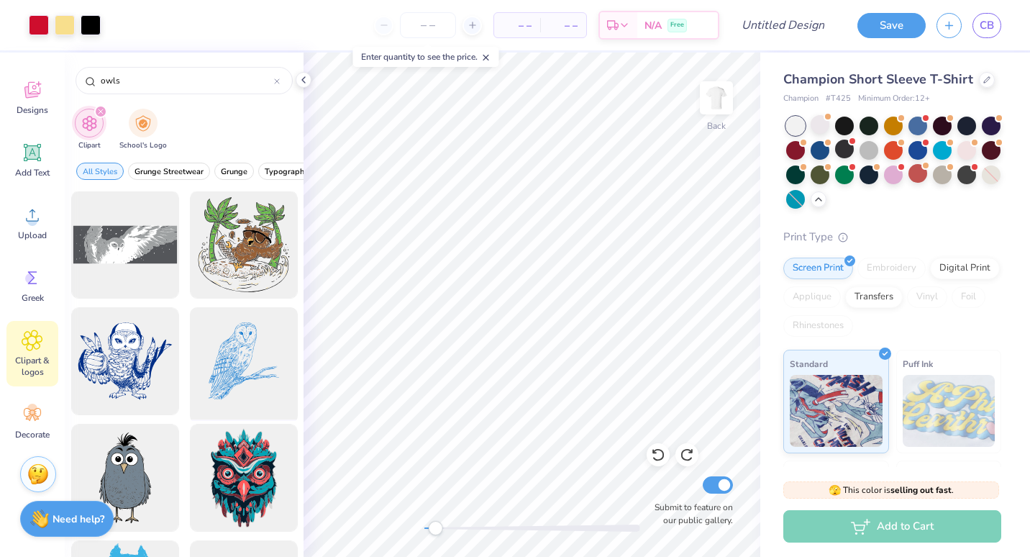
type input "owls"
click at [233, 353] on div at bounding box center [243, 361] width 119 height 119
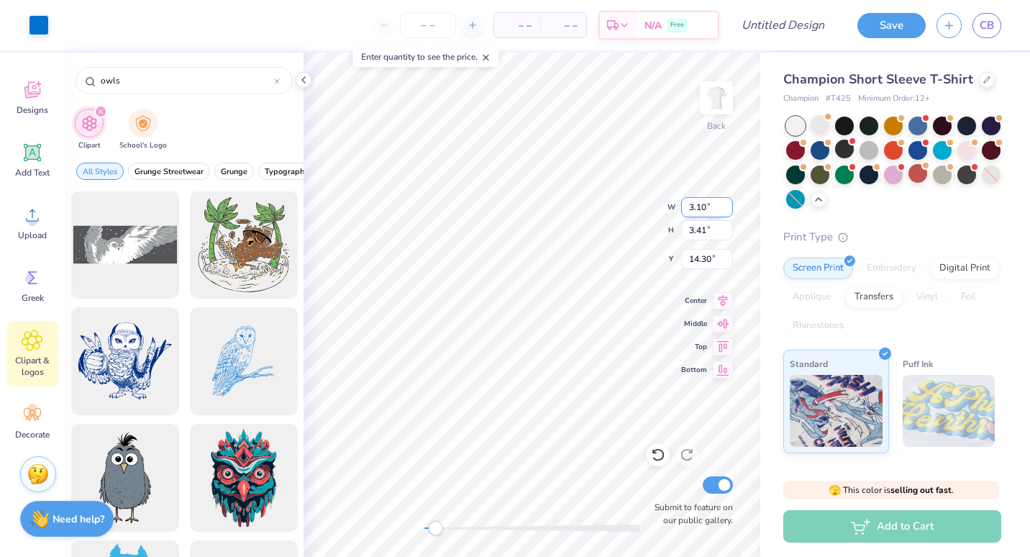
type input "3.10"
type input "3.41"
type input "14.30"
click at [32, 26] on div at bounding box center [39, 24] width 20 height 20
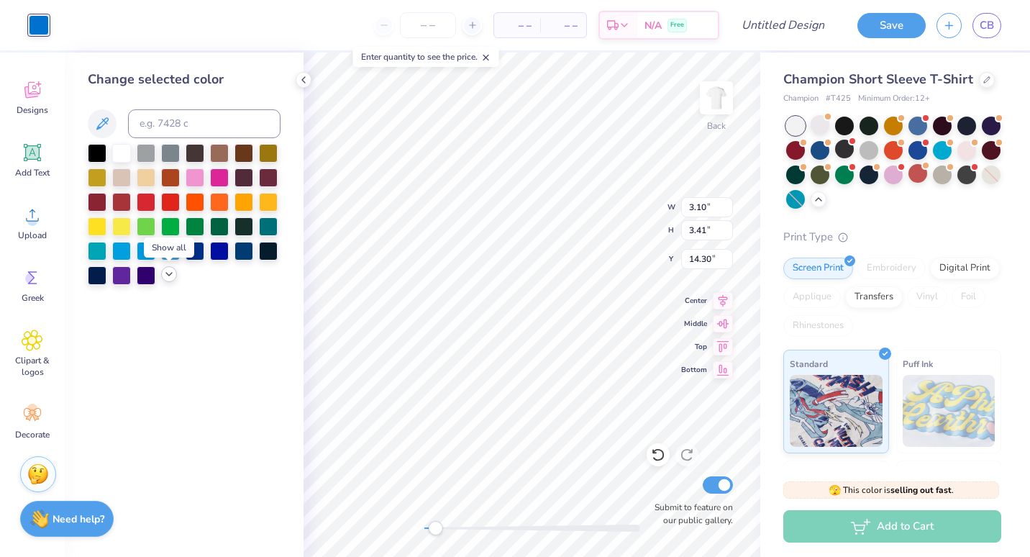
click at [166, 275] on icon at bounding box center [169, 274] width 12 height 12
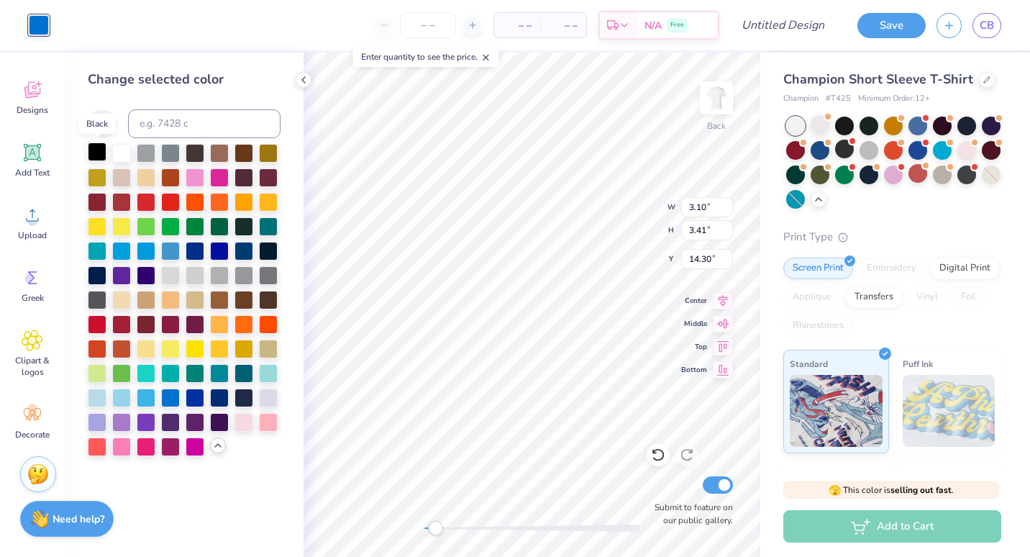
click at [101, 149] on div at bounding box center [97, 151] width 19 height 19
type input "14.26"
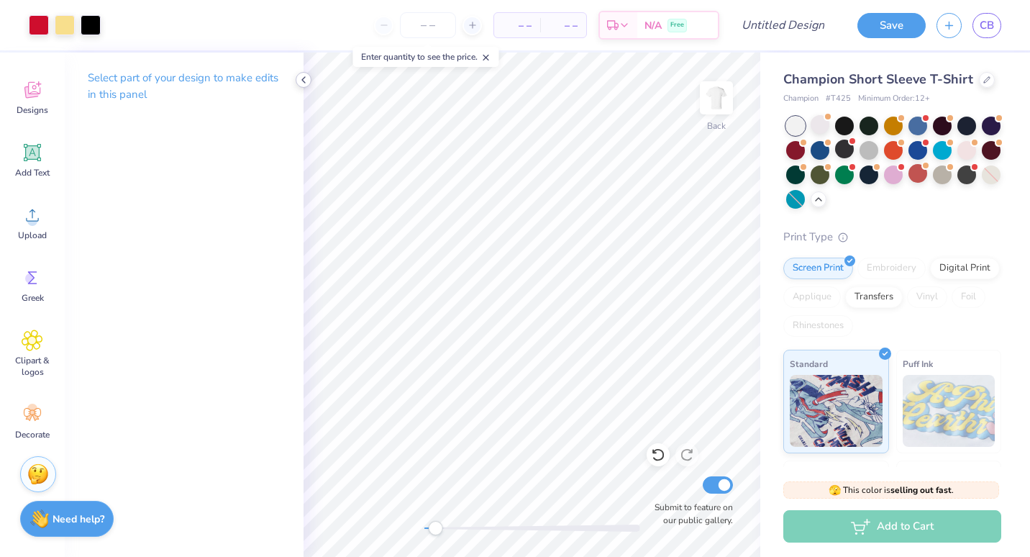
click at [307, 75] on icon at bounding box center [304, 80] width 12 height 12
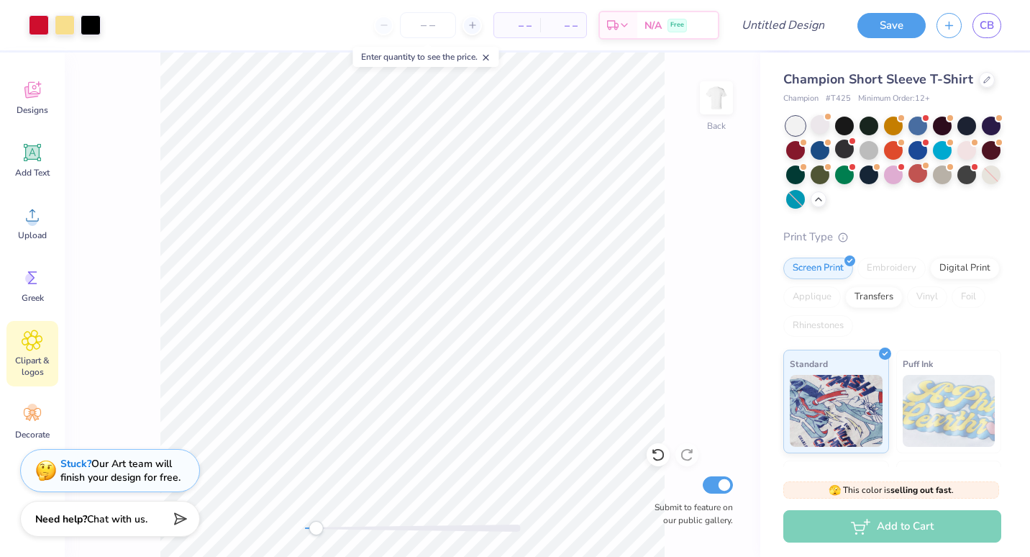
click at [34, 345] on icon at bounding box center [32, 340] width 21 height 22
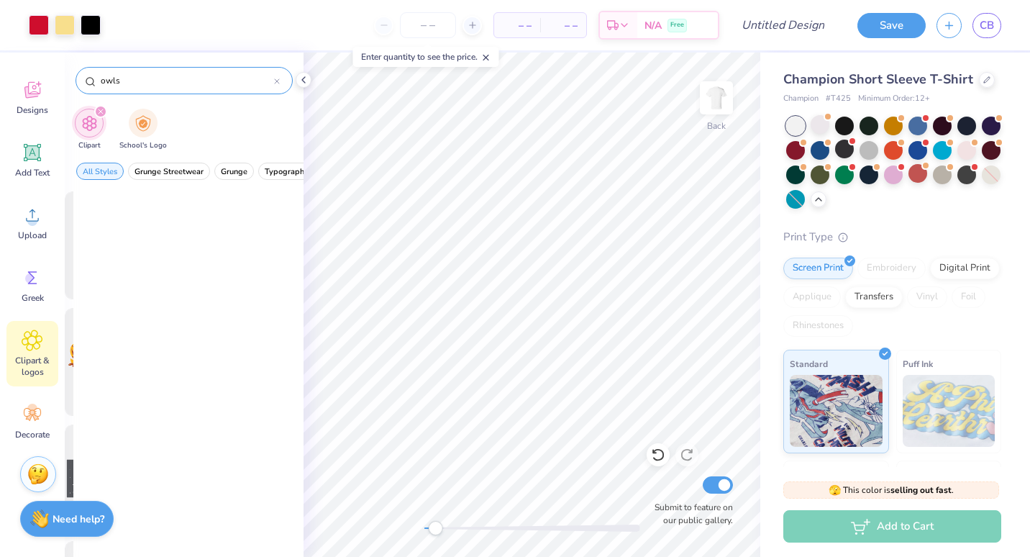
scroll to position [0, 0]
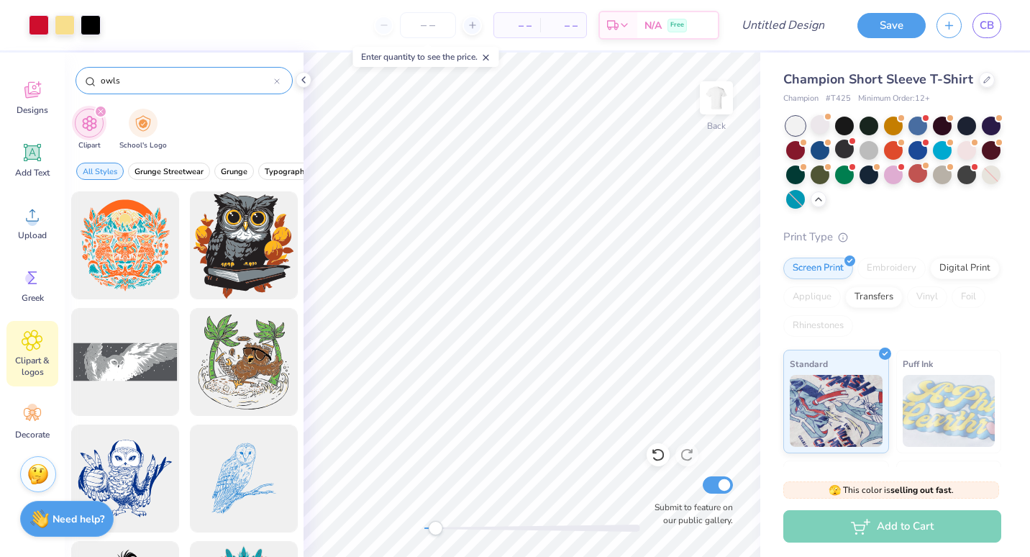
drag, startPoint x: 119, startPoint y: 81, endPoint x: 101, endPoint y: 84, distance: 18.3
click at [101, 84] on input "owls" at bounding box center [186, 80] width 175 height 14
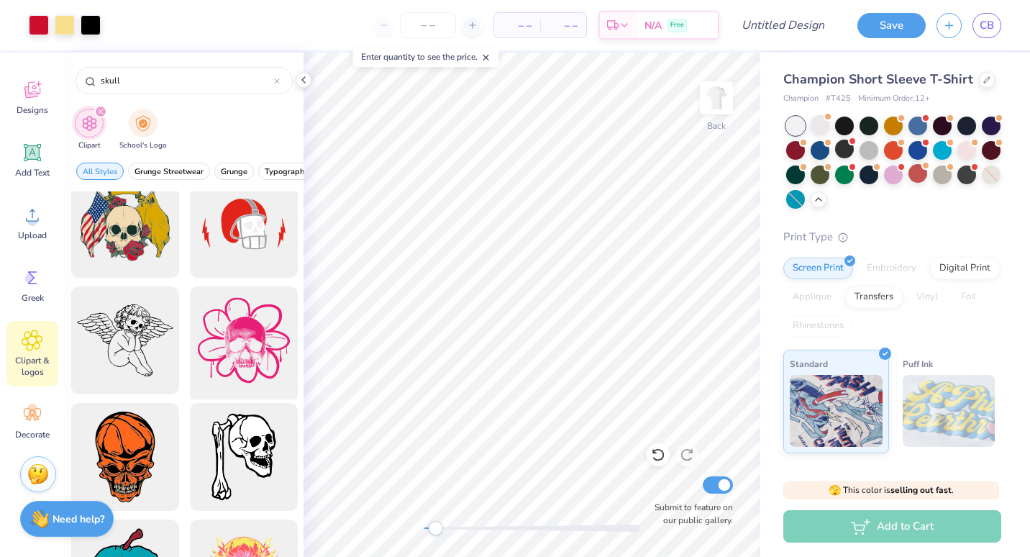
scroll to position [1510, 0]
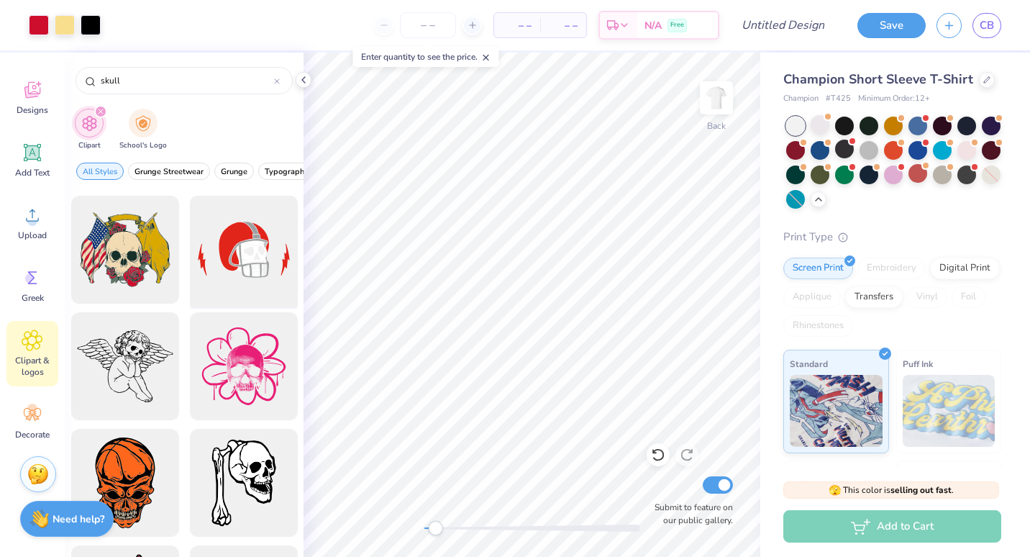
type input "skull"
click at [242, 252] on div at bounding box center [243, 250] width 119 height 119
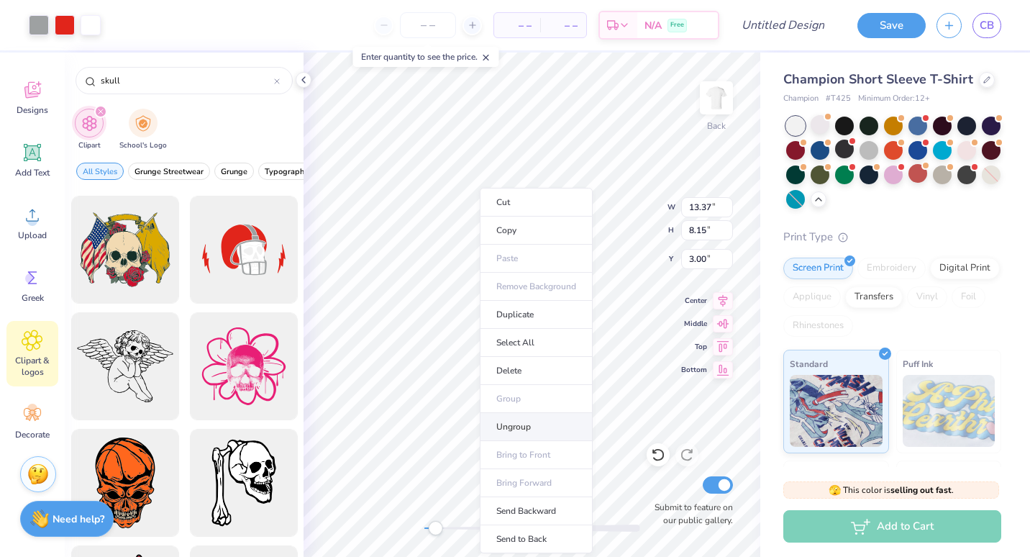
click at [521, 432] on li "Ungroup" at bounding box center [536, 427] width 113 height 28
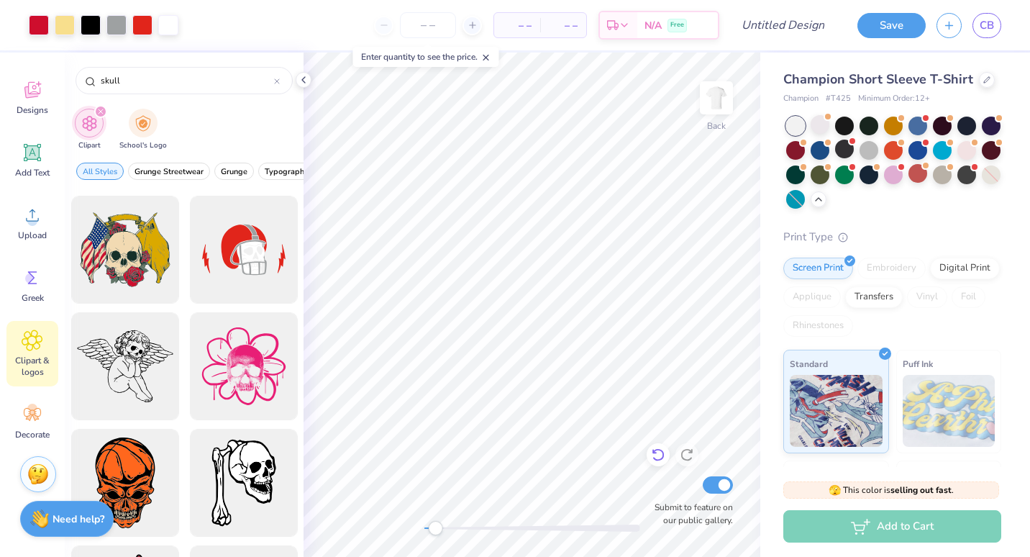
click at [660, 457] on icon at bounding box center [658, 454] width 14 height 14
click at [655, 450] on icon at bounding box center [658, 455] width 12 height 13
type input "1.74"
type input "1.44"
type input "4.68"
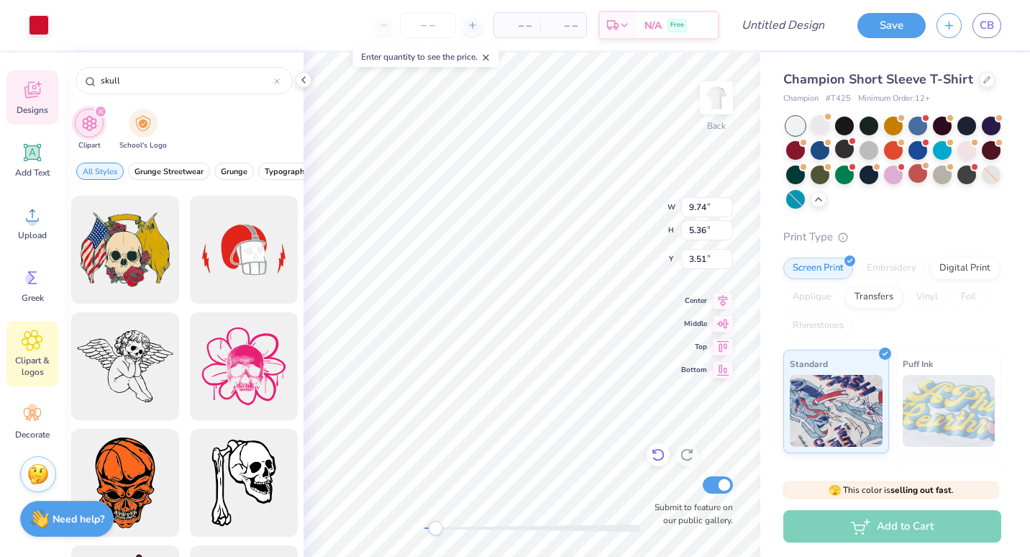
type input "10.36"
type input "5.81"
type input "3.29"
drag, startPoint x: 439, startPoint y: 529, endPoint x: 458, endPoint y: 525, distance: 19.2
click at [458, 525] on div "Accessibility label" at bounding box center [458, 528] width 14 height 14
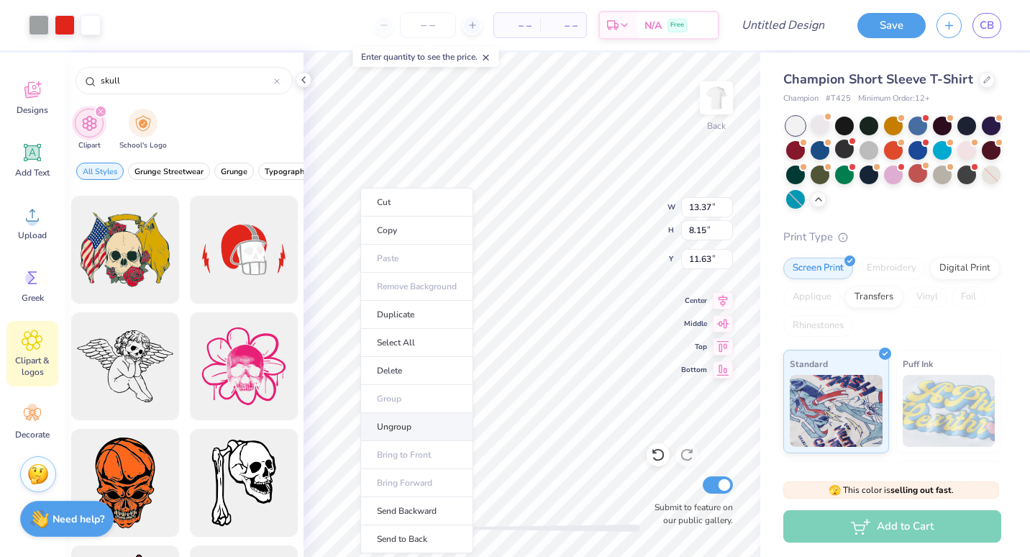
click at [416, 423] on li "Ungroup" at bounding box center [416, 427] width 113 height 28
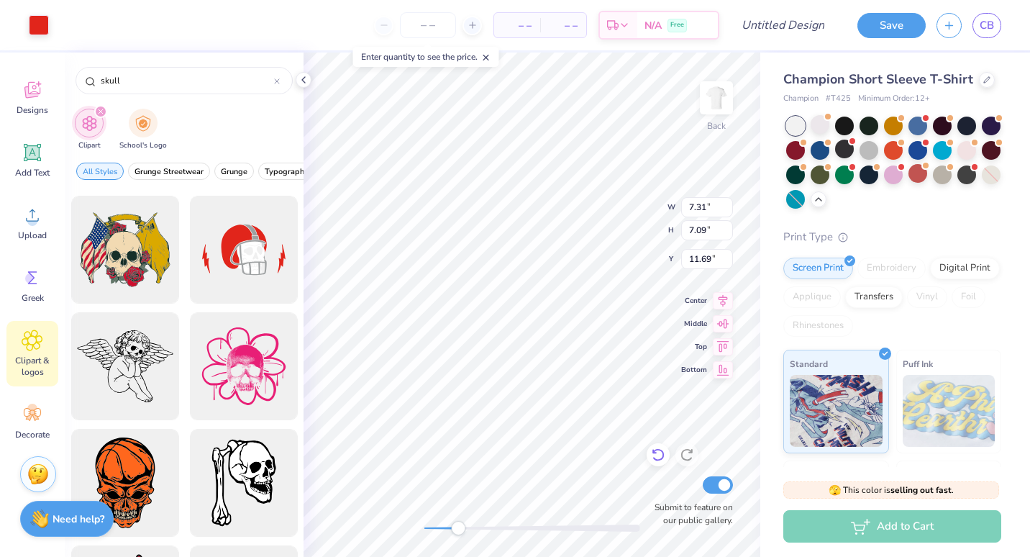
click at [657, 455] on icon at bounding box center [658, 454] width 14 height 14
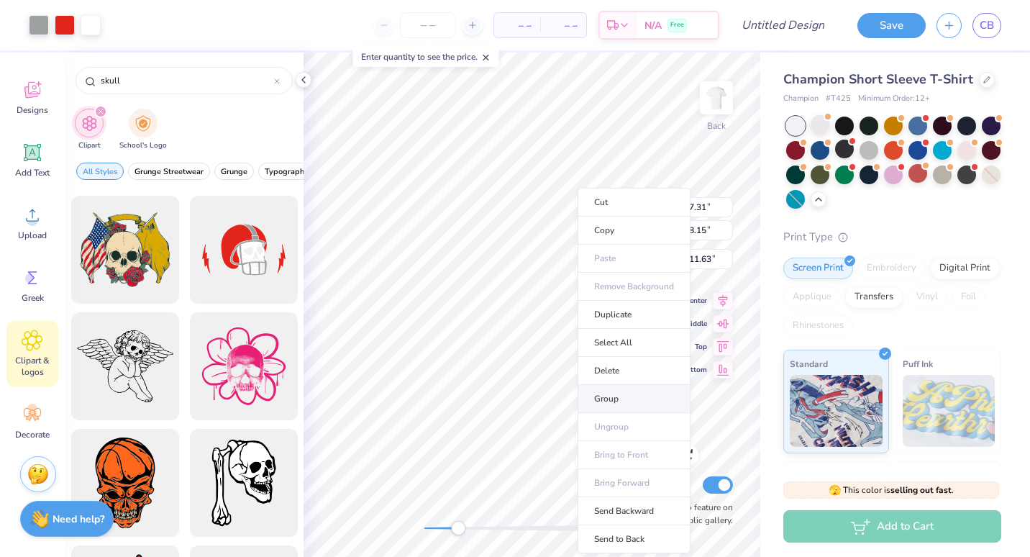
click at [610, 399] on li "Group" at bounding box center [634, 399] width 113 height 28
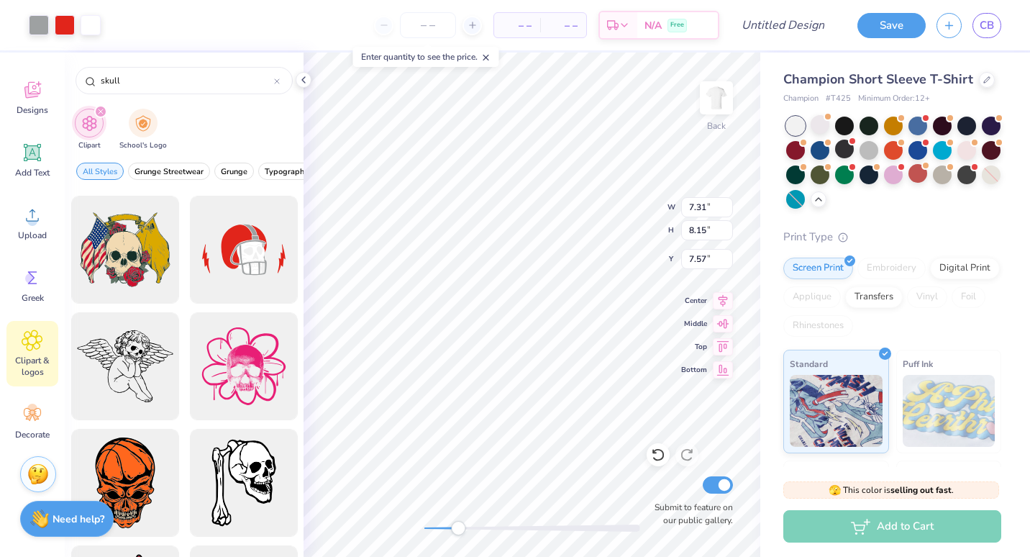
type input "7.57"
drag, startPoint x: 461, startPoint y: 529, endPoint x: 429, endPoint y: 523, distance: 32.9
click at [429, 523] on div "Accessibility label" at bounding box center [431, 528] width 14 height 14
type input "3.12"
type input "3.48"
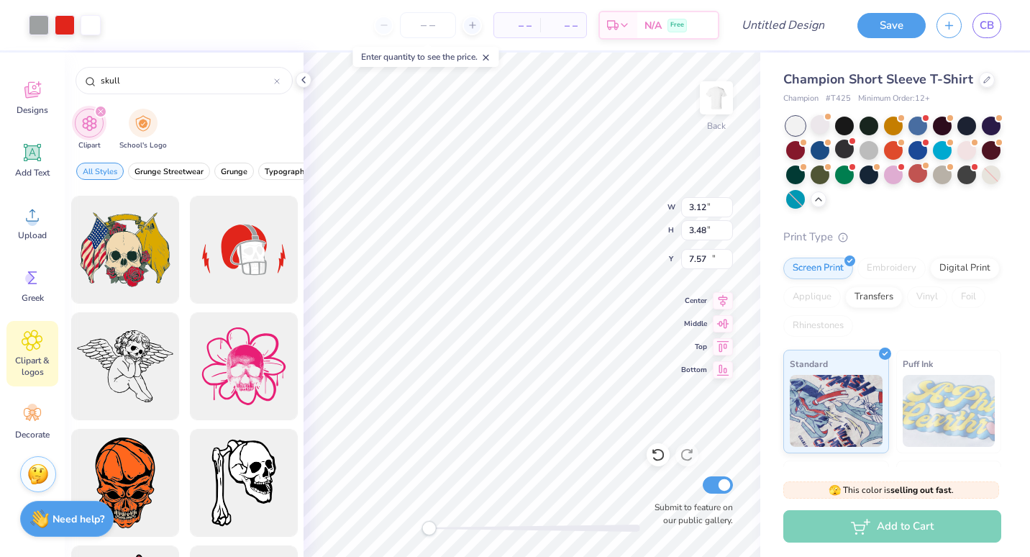
type input "12.24"
type input "1.95"
type input "2.17"
type input "3.20"
drag, startPoint x: 422, startPoint y: 527, endPoint x: 437, endPoint y: 525, distance: 14.5
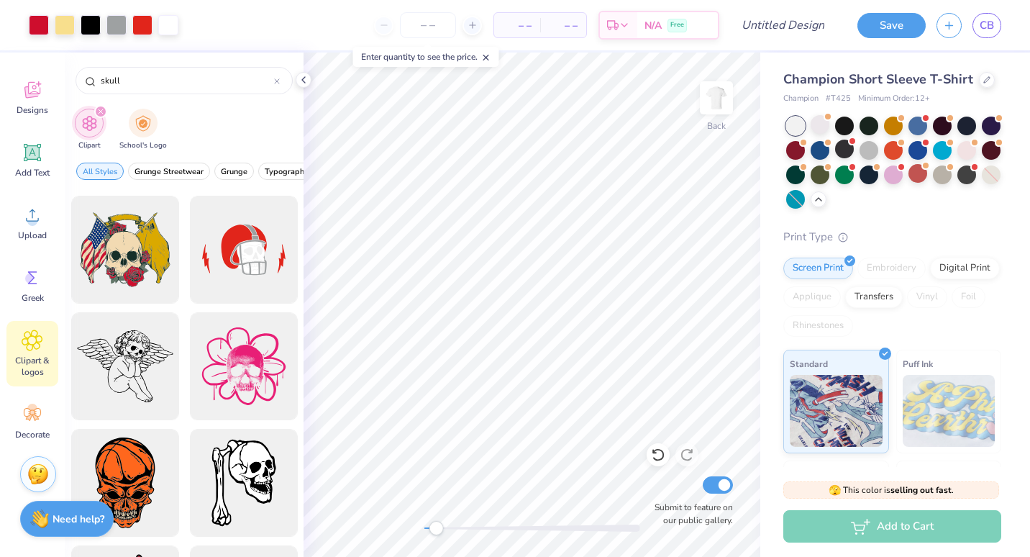
click at [437, 525] on div "Accessibility label" at bounding box center [436, 528] width 14 height 14
drag, startPoint x: 431, startPoint y: 524, endPoint x: 479, endPoint y: 523, distance: 48.2
click at [479, 523] on div "Accessibility label" at bounding box center [479, 528] width 14 height 14
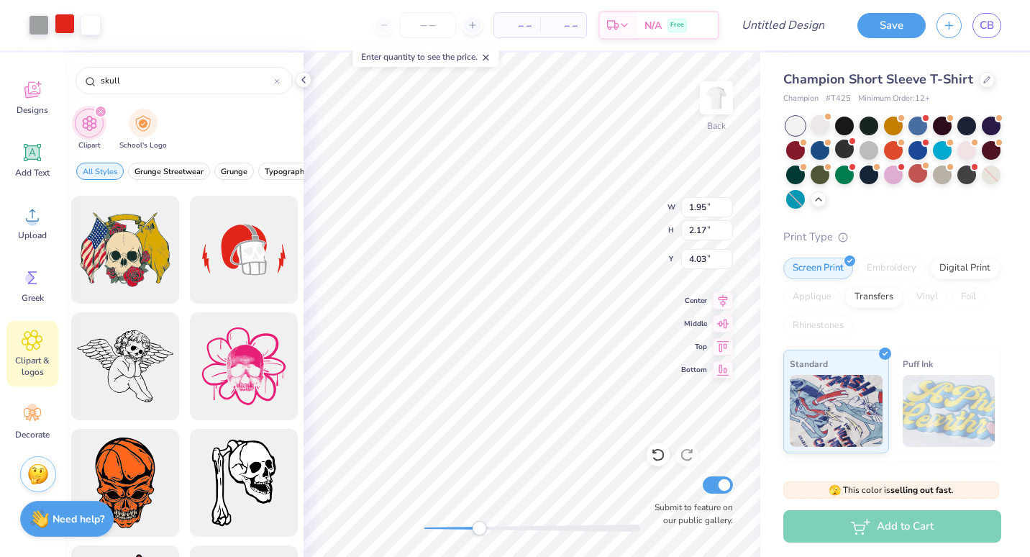
click at [68, 27] on div at bounding box center [65, 24] width 20 height 20
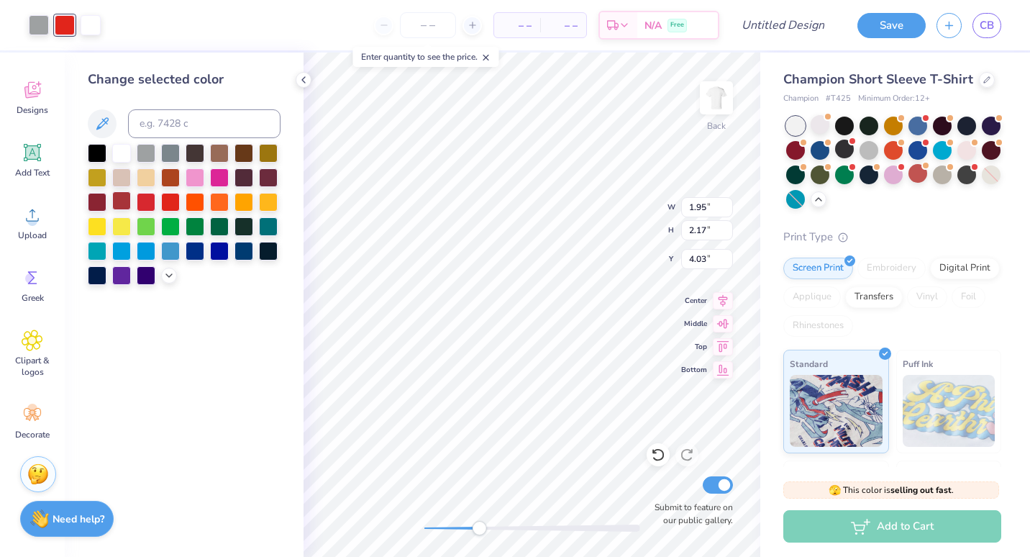
click at [125, 201] on div at bounding box center [121, 200] width 19 height 19
click at [168, 205] on div at bounding box center [170, 200] width 19 height 19
click at [163, 279] on icon at bounding box center [169, 274] width 12 height 12
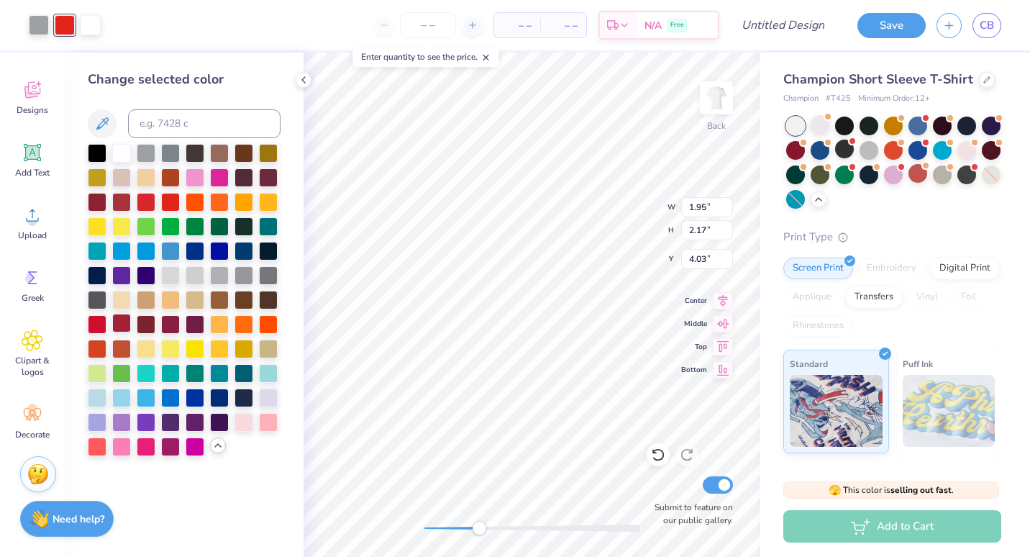
click at [119, 326] on div at bounding box center [121, 323] width 19 height 19
click at [97, 319] on div at bounding box center [97, 323] width 19 height 19
type input "2.10"
type input "2.09"
type input "3.29"
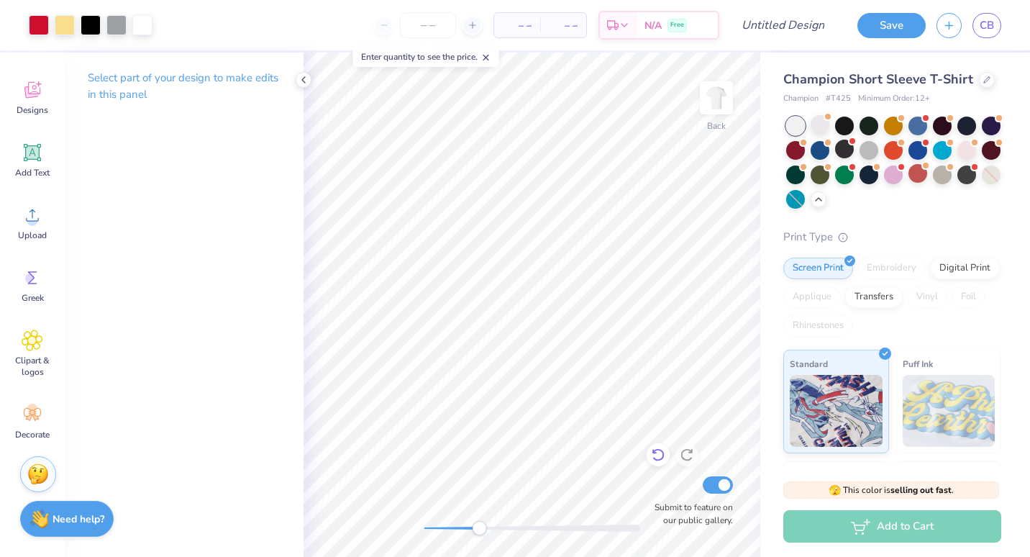
click at [652, 448] on icon at bounding box center [658, 454] width 14 height 14
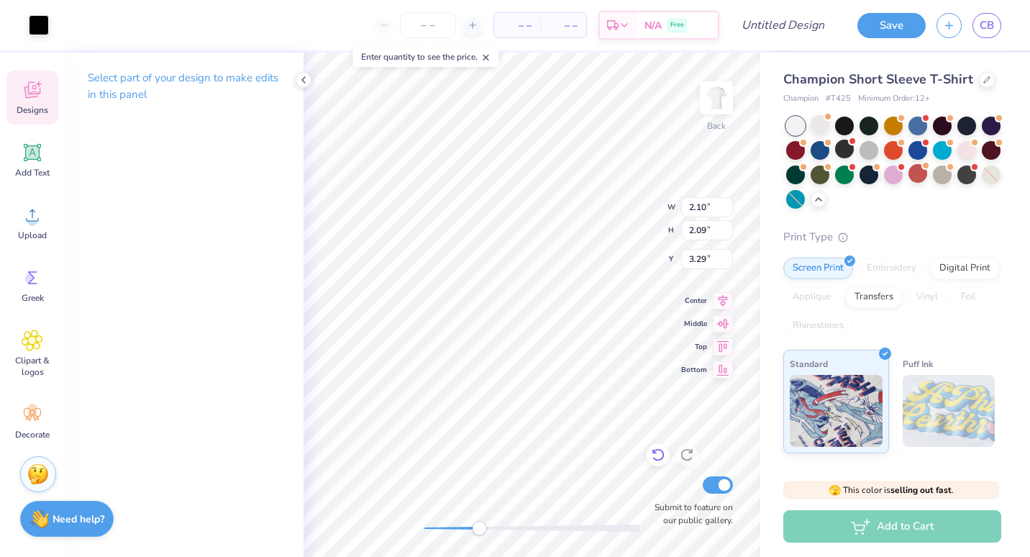
type input "1.95"
type input "2.17"
type input "7.57"
click at [688, 200] on div "Back W 1.95 1.95 " H 2.17 2.17 " Y 7.57 7.57 " Center Middle Top Bottom Submit …" at bounding box center [532, 305] width 457 height 504
click at [660, 452] on icon at bounding box center [658, 454] width 14 height 14
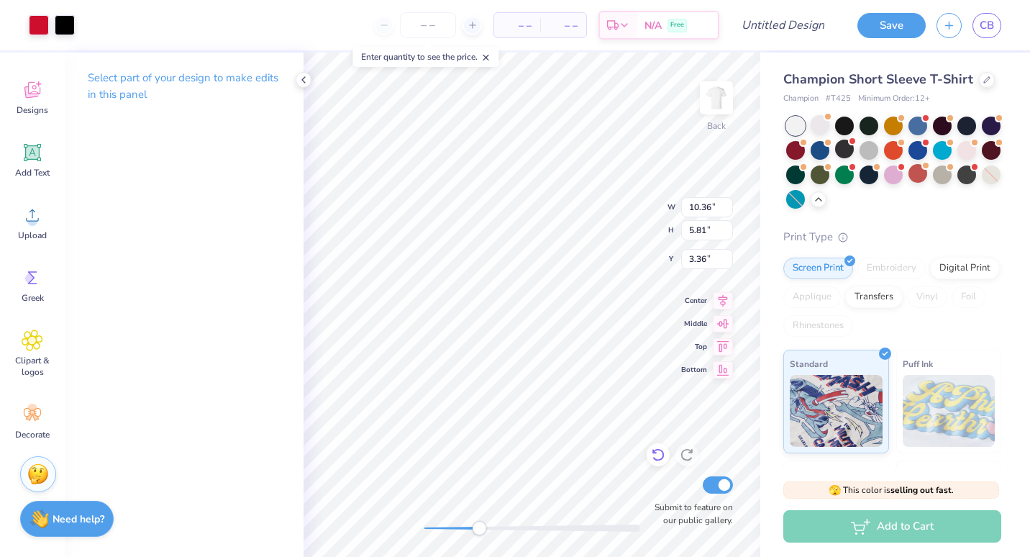
type input "3.29"
type input "10.36"
type input "5.81"
type input "3.29"
drag, startPoint x: 483, startPoint y: 531, endPoint x: 437, endPoint y: 522, distance: 46.8
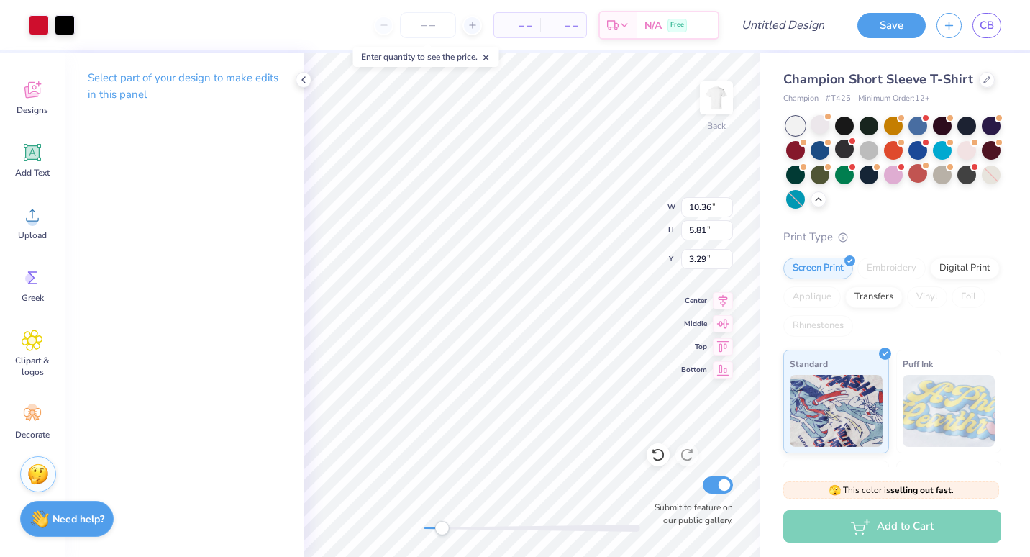
click at [437, 522] on div "Accessibility label" at bounding box center [441, 528] width 14 height 14
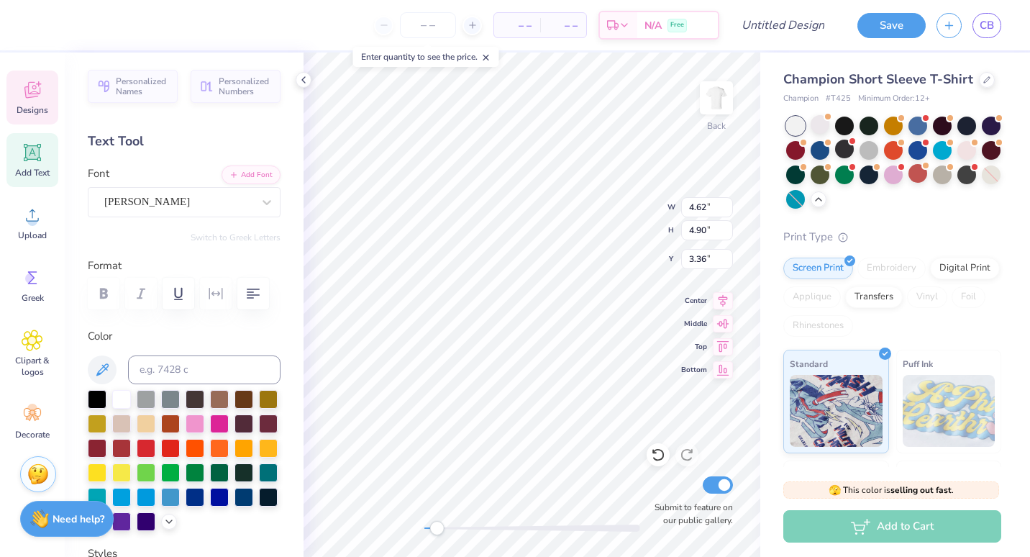
type input "9.74"
type input "5.36"
type input "3.50"
type input "1.95"
type input "2.17"
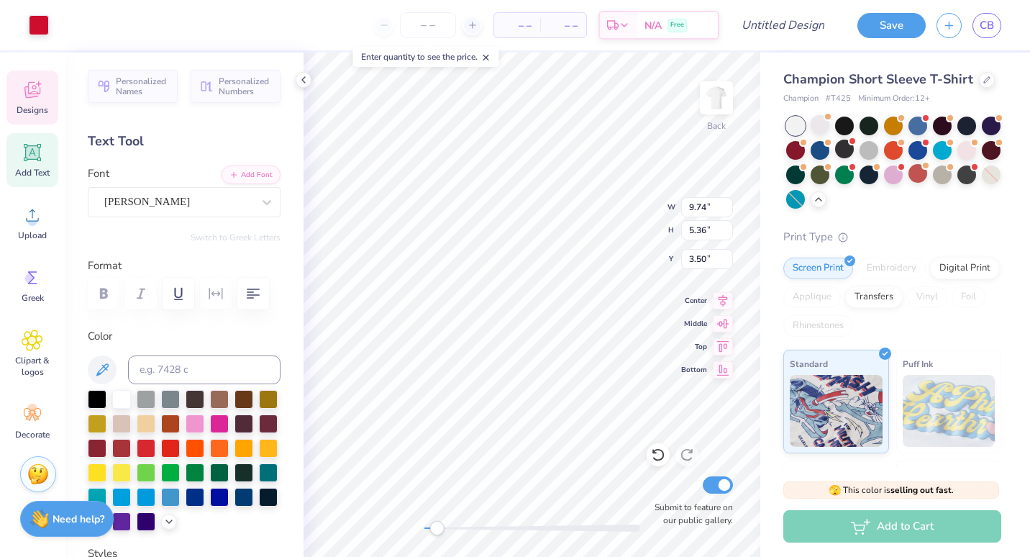
type input "2.77"
type input "9.74"
type input "5.36"
type input "3.50"
click at [45, 31] on div at bounding box center [39, 24] width 20 height 20
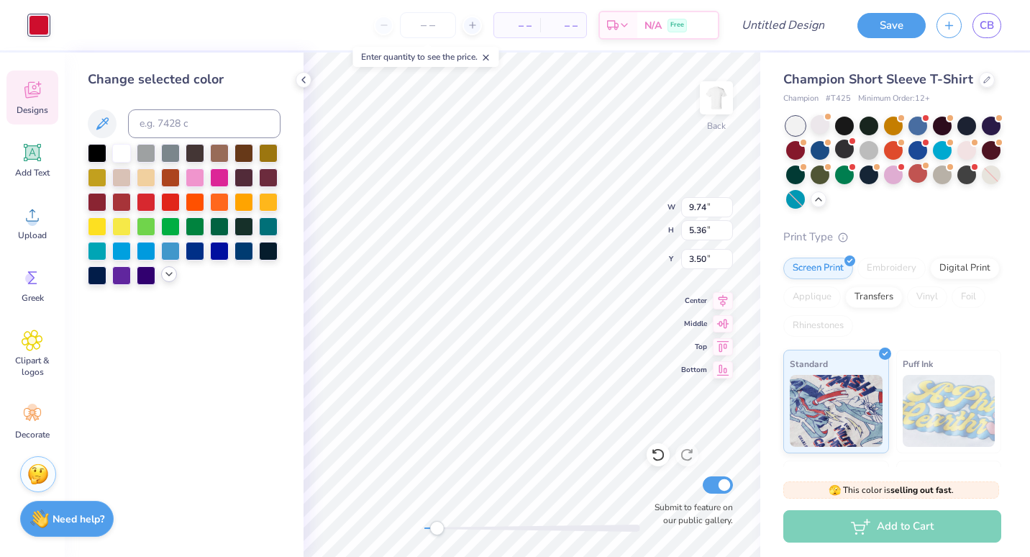
click at [168, 268] on icon at bounding box center [169, 274] width 12 height 12
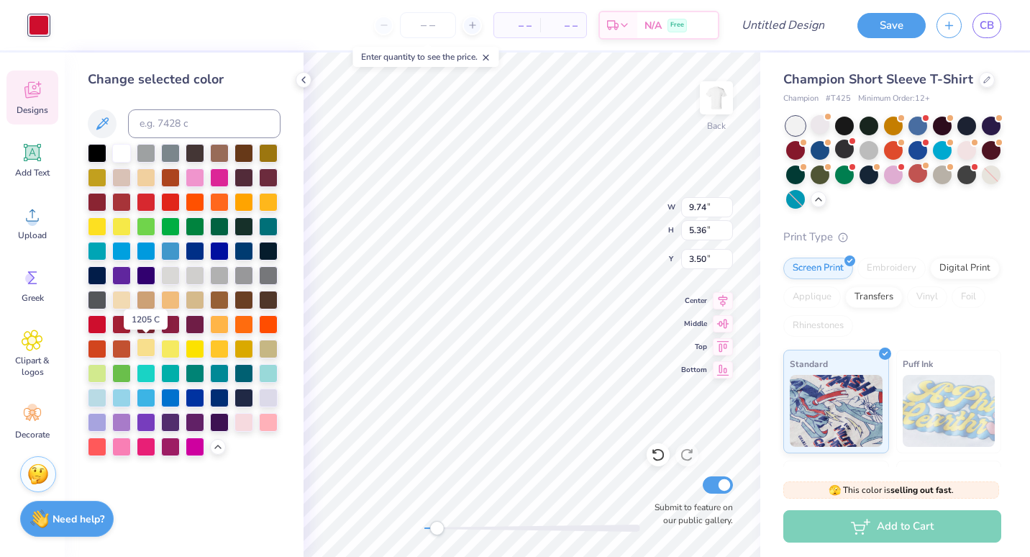
click at [147, 352] on div at bounding box center [146, 347] width 19 height 19
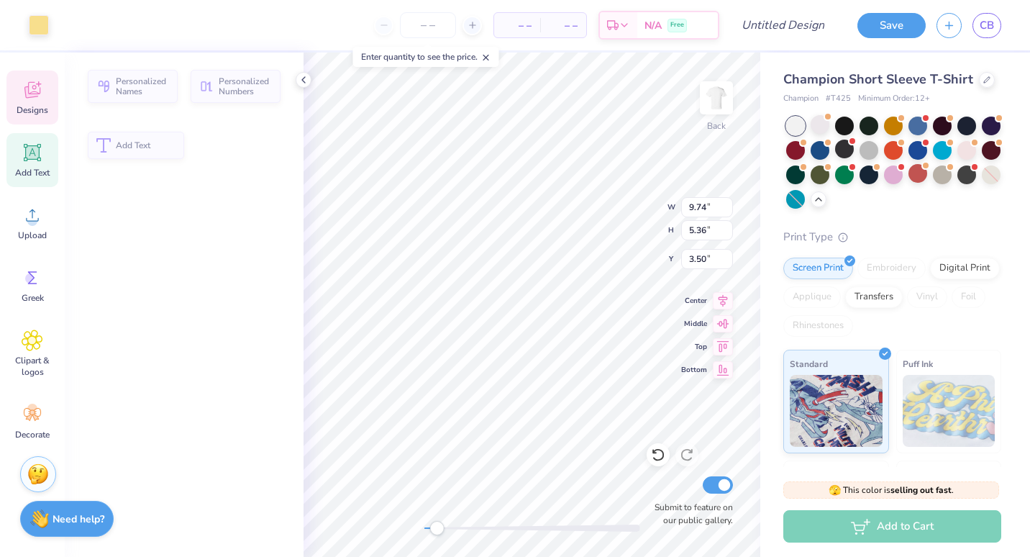
type input "4.62"
type input "4.90"
type input "3.36"
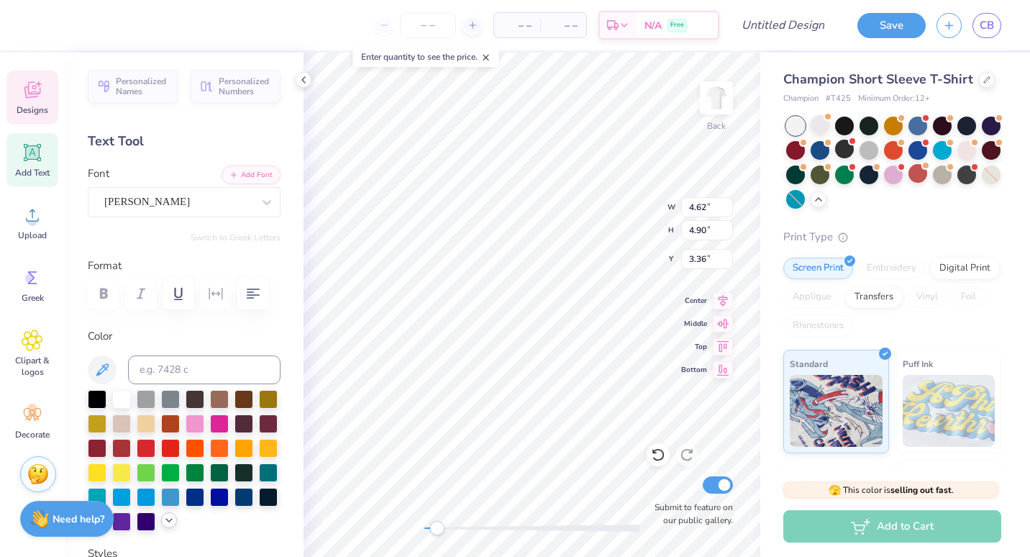
click at [163, 526] on icon at bounding box center [169, 520] width 12 height 12
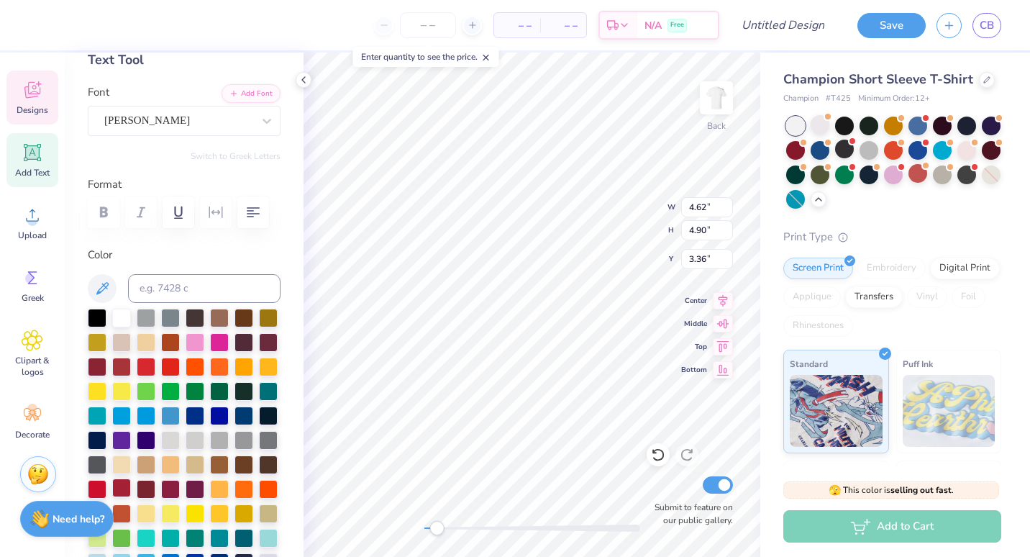
scroll to position [144, 0]
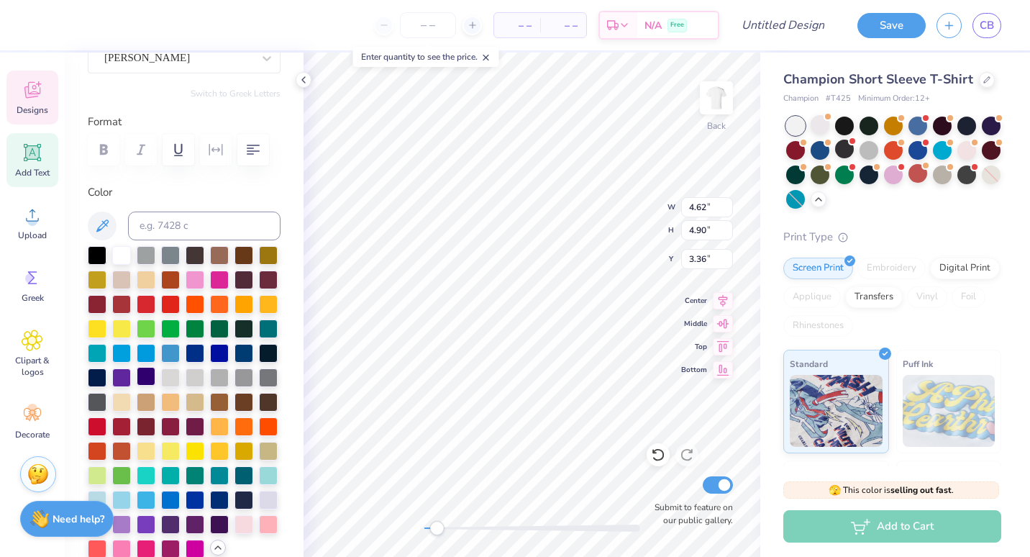
click at [100, 436] on div at bounding box center [97, 426] width 19 height 19
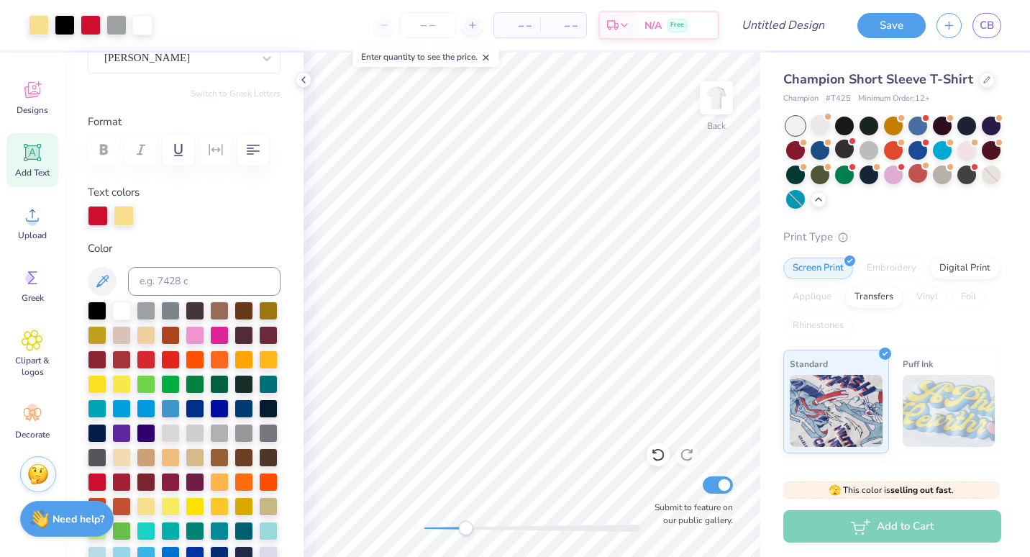
click at [465, 516] on div "Back Submit to feature on our public gallery." at bounding box center [532, 305] width 457 height 504
click at [118, 22] on div at bounding box center [116, 24] width 20 height 20
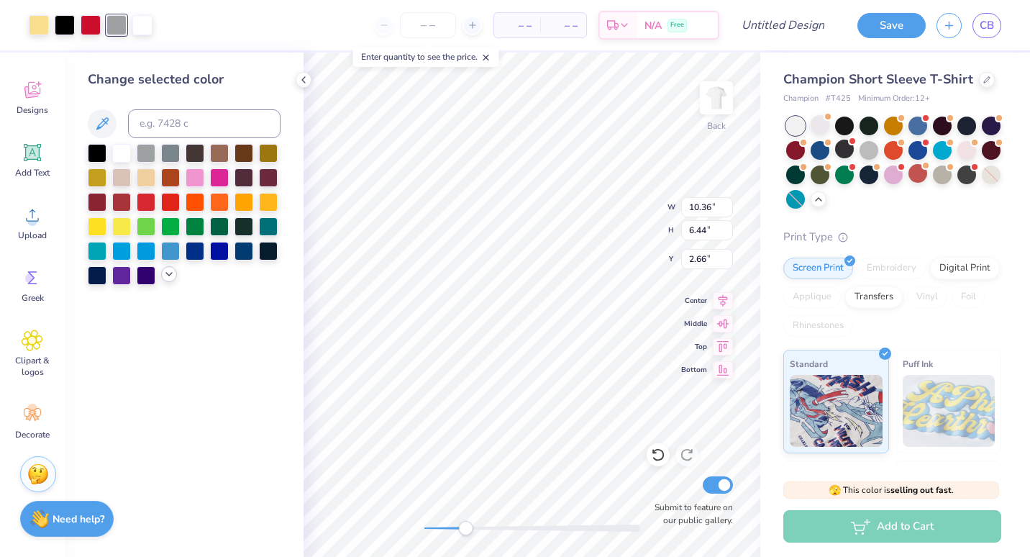
click at [170, 276] on icon at bounding box center [169, 274] width 12 height 12
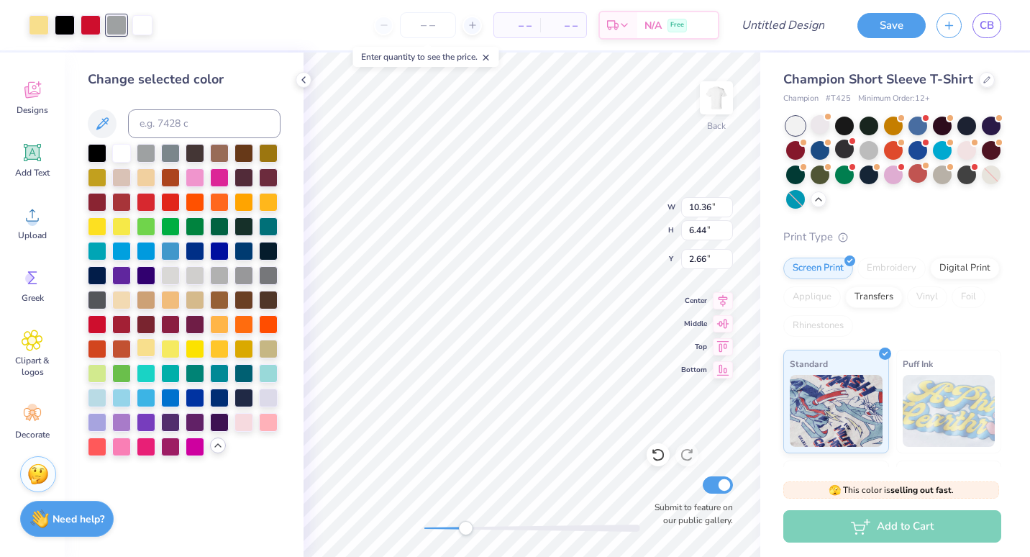
click at [148, 345] on div at bounding box center [146, 347] width 19 height 19
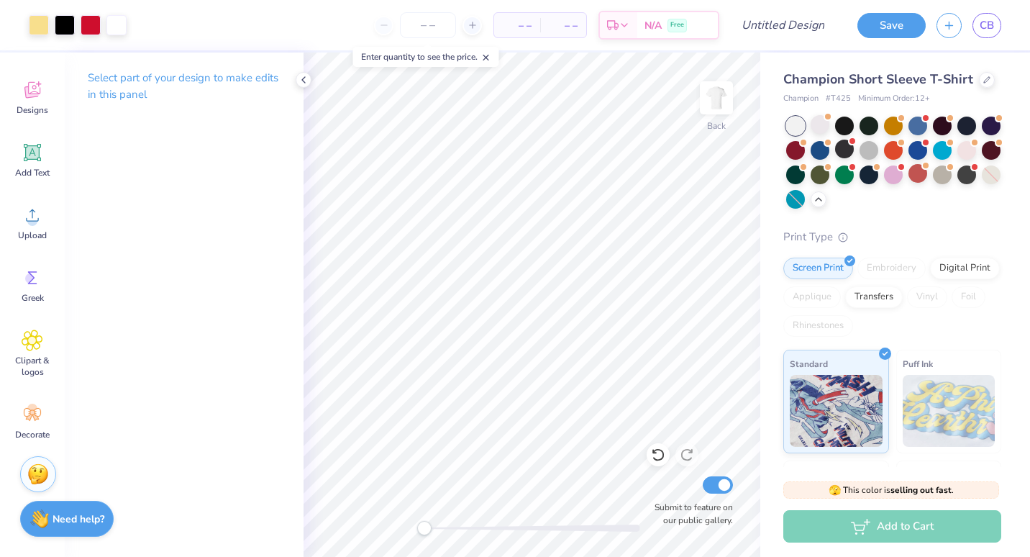
click at [401, 521] on div "Back Submit to feature on our public gallery." at bounding box center [532, 305] width 457 height 504
type input "3.00"
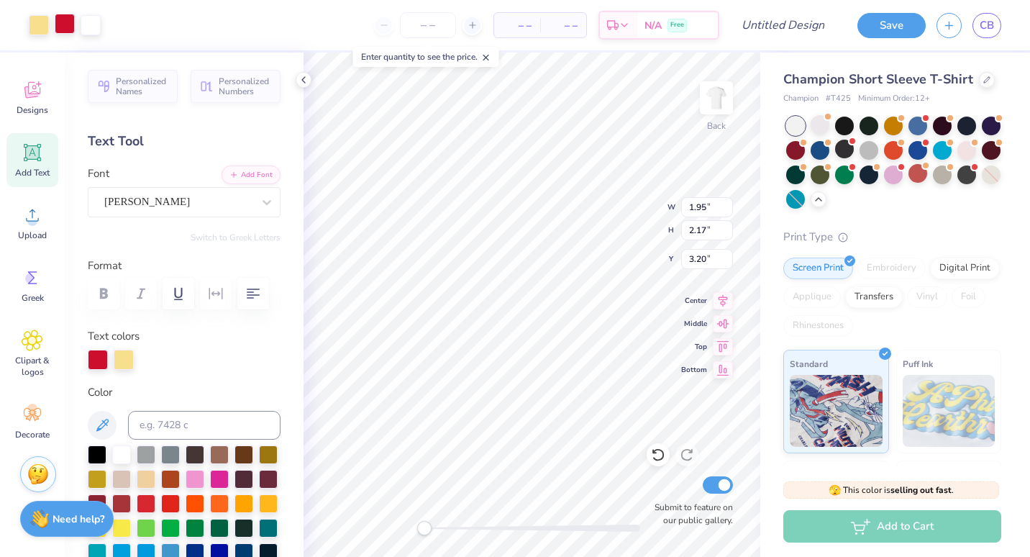
click at [63, 25] on div at bounding box center [65, 24] width 20 height 20
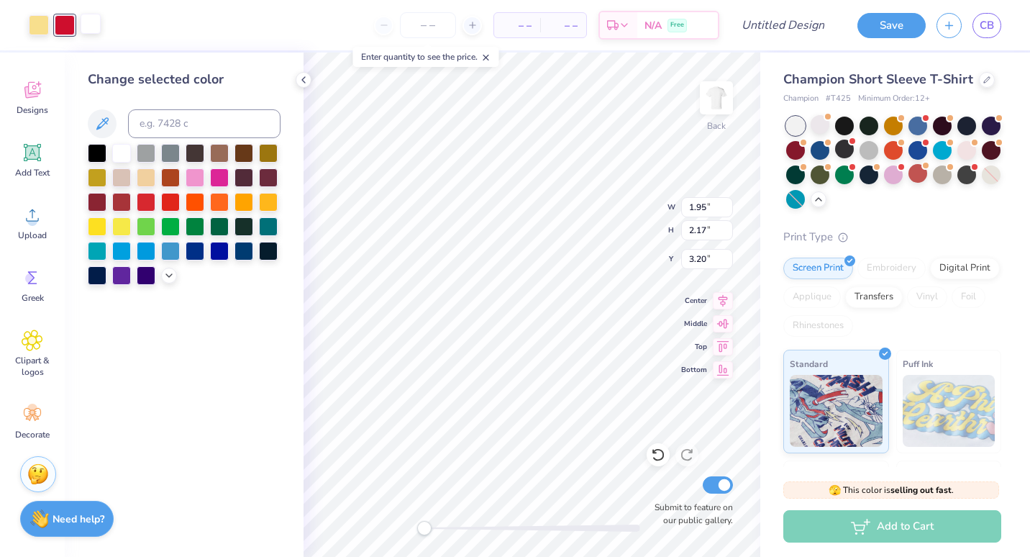
click at [96, 26] on div at bounding box center [91, 24] width 20 height 20
click at [170, 270] on icon at bounding box center [169, 274] width 12 height 12
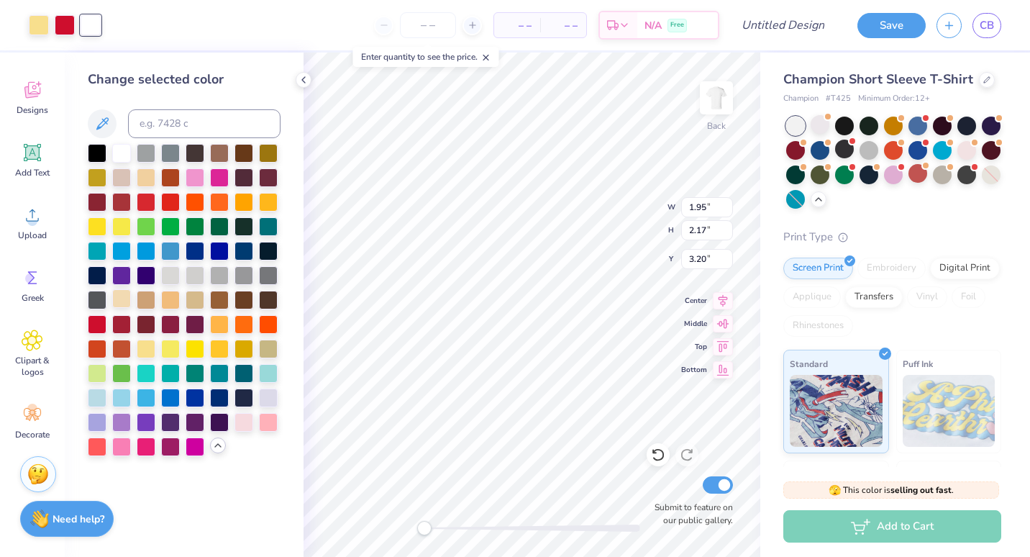
click at [122, 297] on div at bounding box center [121, 298] width 19 height 19
click at [122, 149] on div at bounding box center [121, 151] width 19 height 19
click at [96, 151] on div at bounding box center [97, 151] width 19 height 19
click at [168, 271] on div at bounding box center [170, 274] width 19 height 19
click at [118, 173] on div at bounding box center [121, 176] width 19 height 19
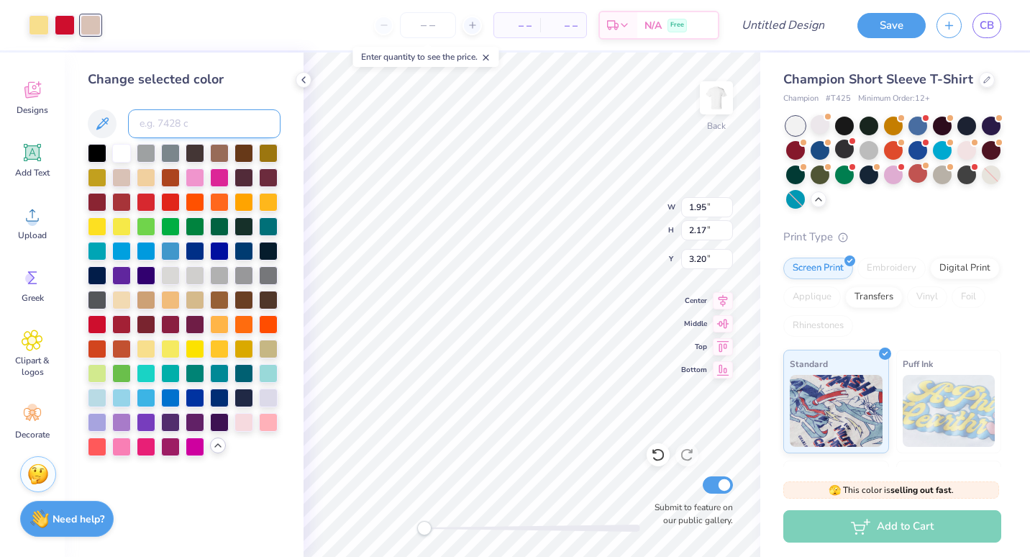
click at [157, 127] on input at bounding box center [204, 123] width 152 height 29
paste input "FFFAEC"
type input "FFFAEC"
drag, startPoint x: 177, startPoint y: 122, endPoint x: 134, endPoint y: 129, distance: 43.9
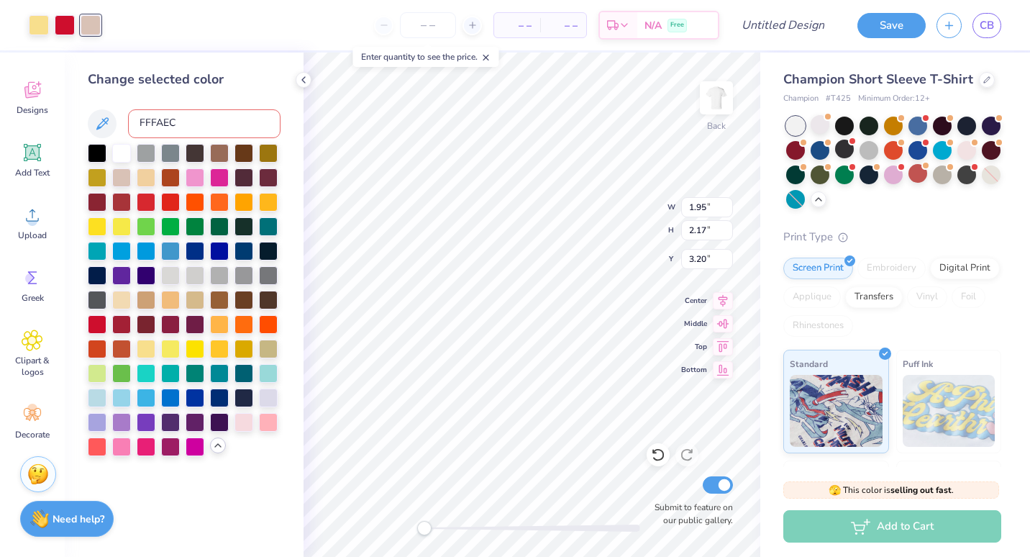
click at [135, 129] on input "FFFAEC" at bounding box center [204, 123] width 152 height 29
click at [119, 156] on div at bounding box center [121, 151] width 19 height 19
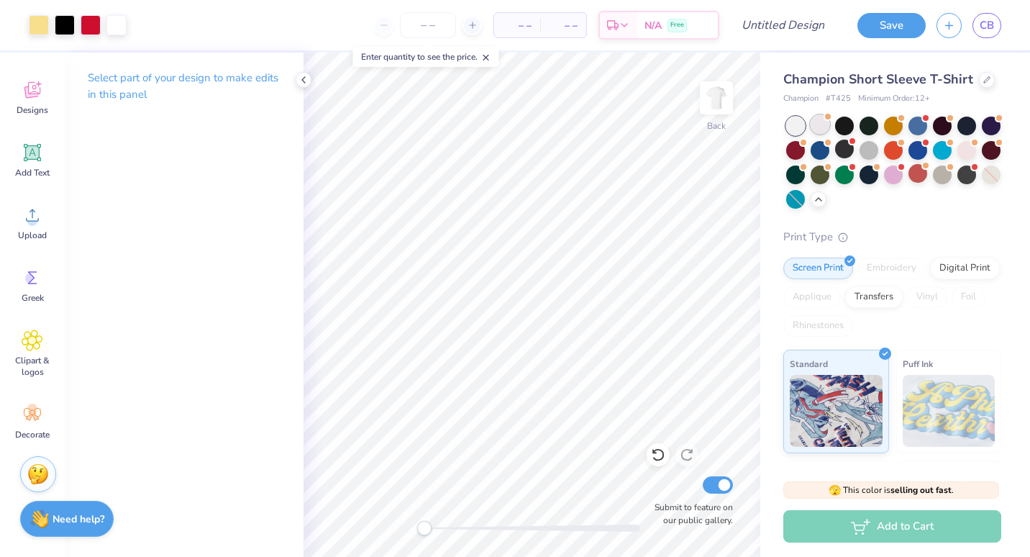
click at [817, 134] on div at bounding box center [820, 124] width 19 height 19
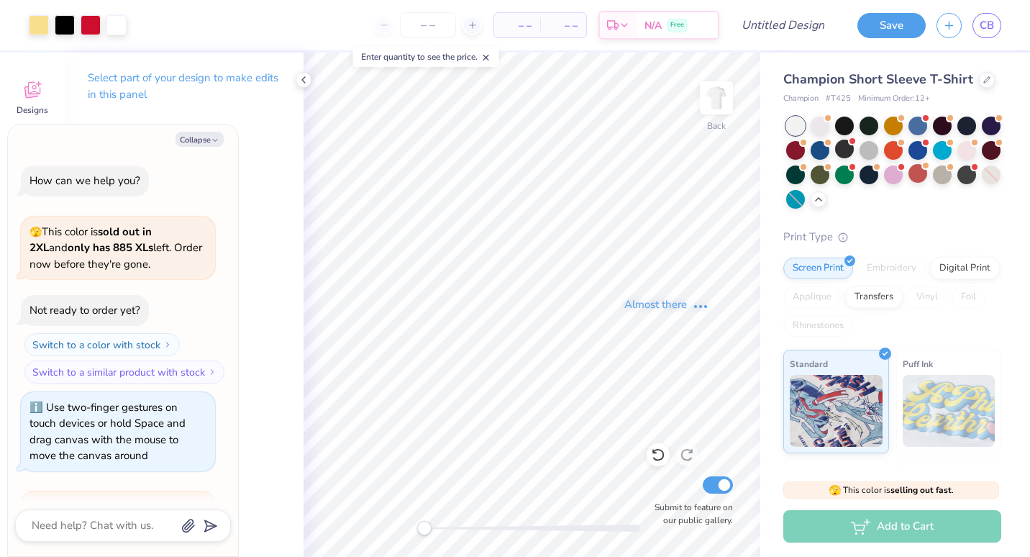
scroll to position [541, 0]
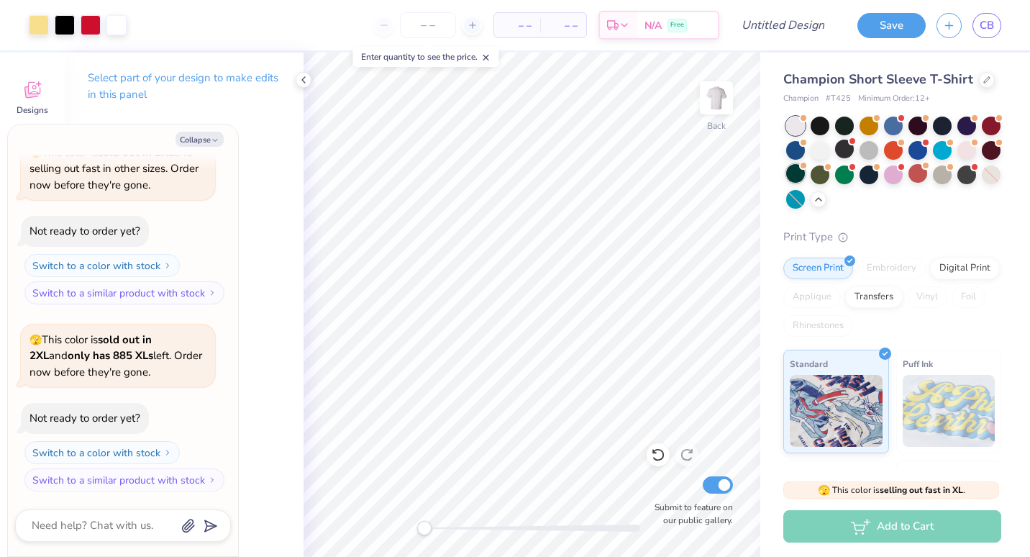
click at [829, 160] on div at bounding box center [820, 150] width 19 height 19
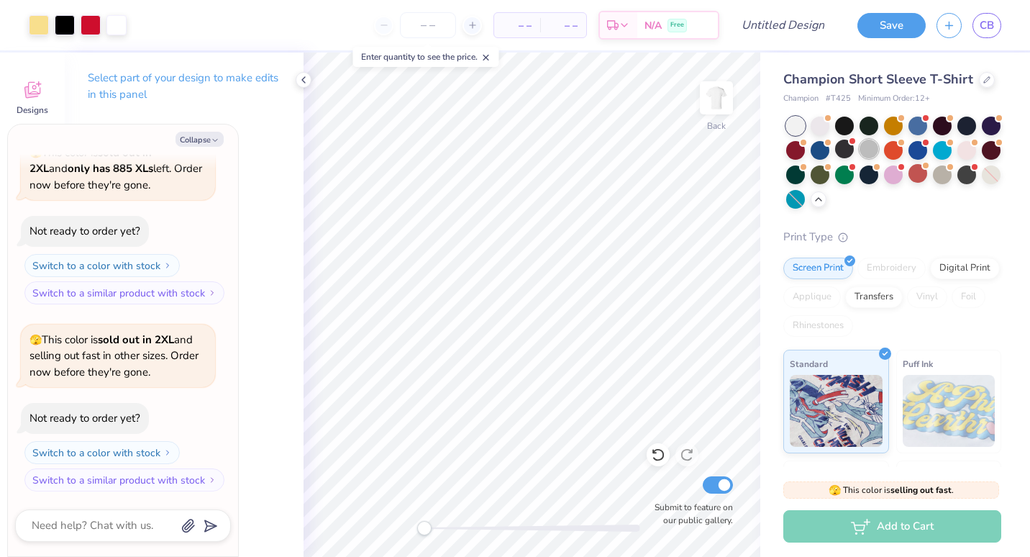
click at [878, 158] on div at bounding box center [869, 149] width 19 height 19
click at [957, 158] on div at bounding box center [966, 149] width 19 height 19
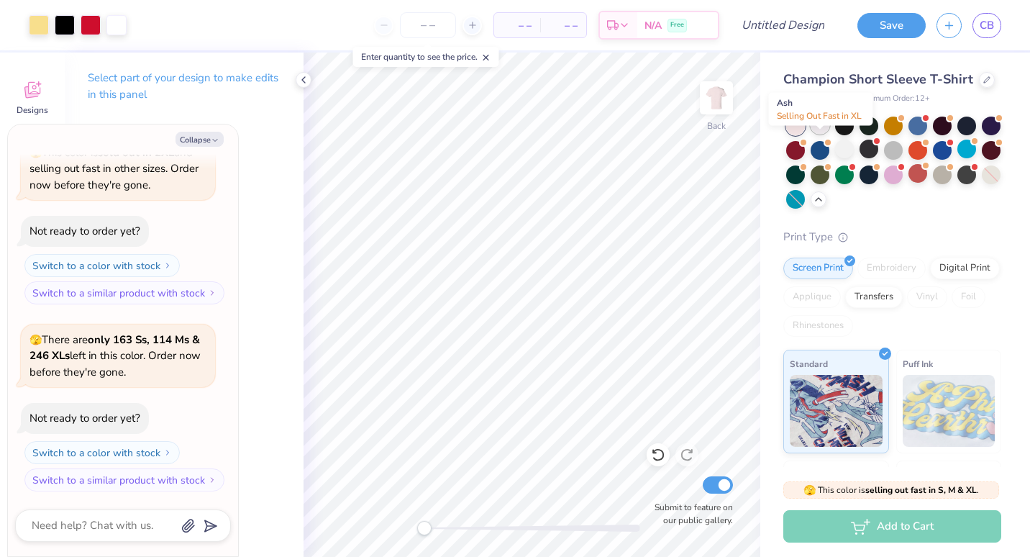
click at [814, 134] on div at bounding box center [820, 124] width 19 height 19
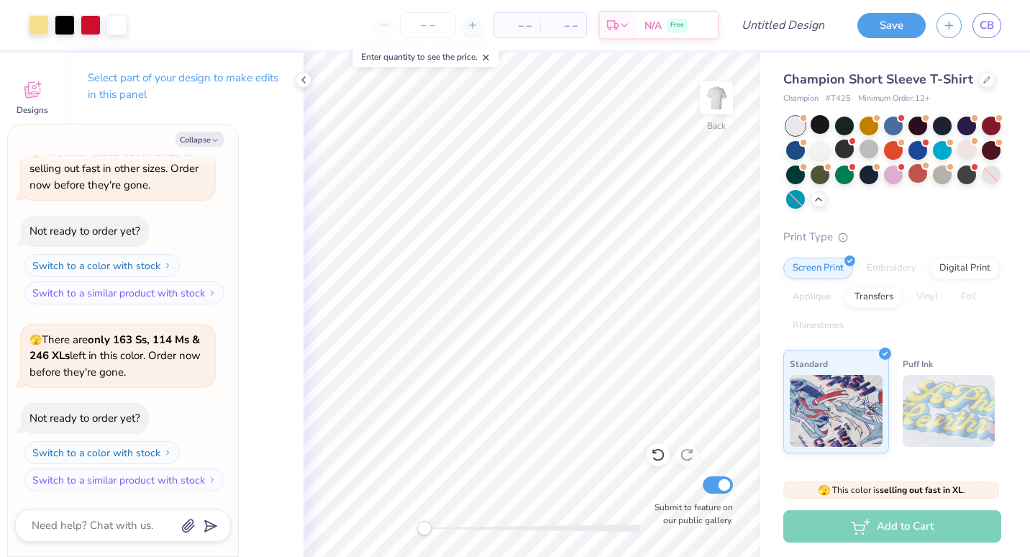
scroll to position [1102, 0]
click at [903, 183] on div at bounding box center [893, 173] width 19 height 19
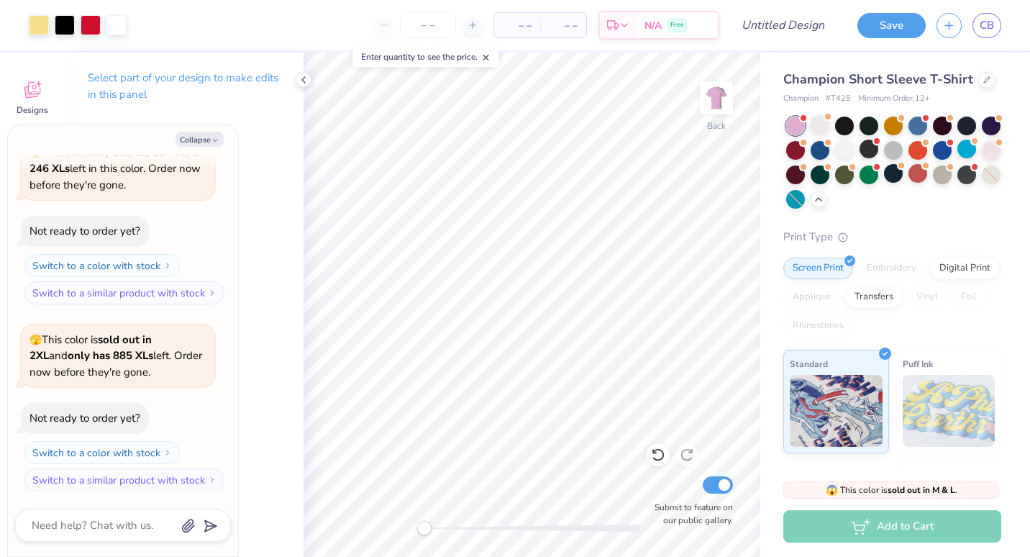
scroll to position [1305, 0]
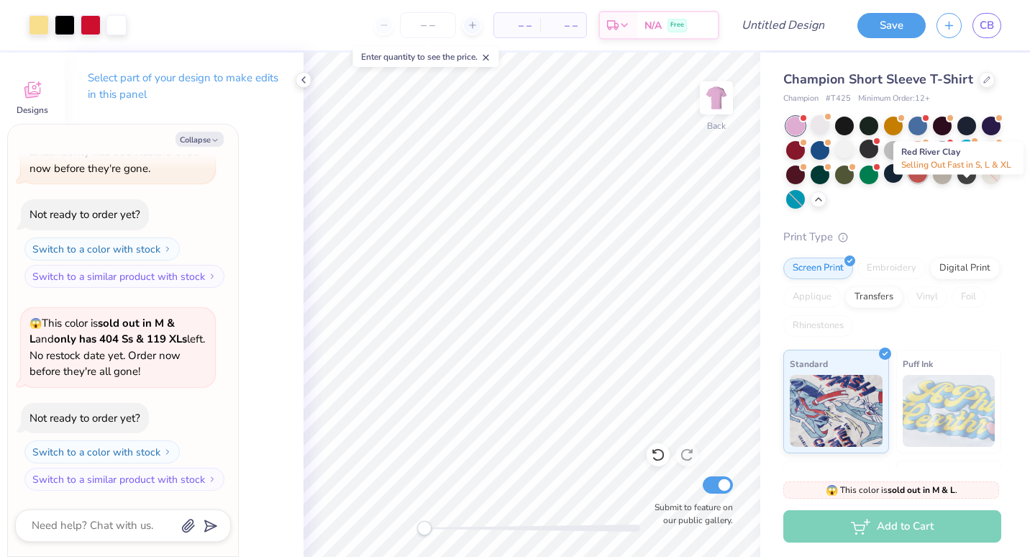
click at [927, 183] on div at bounding box center [917, 173] width 19 height 19
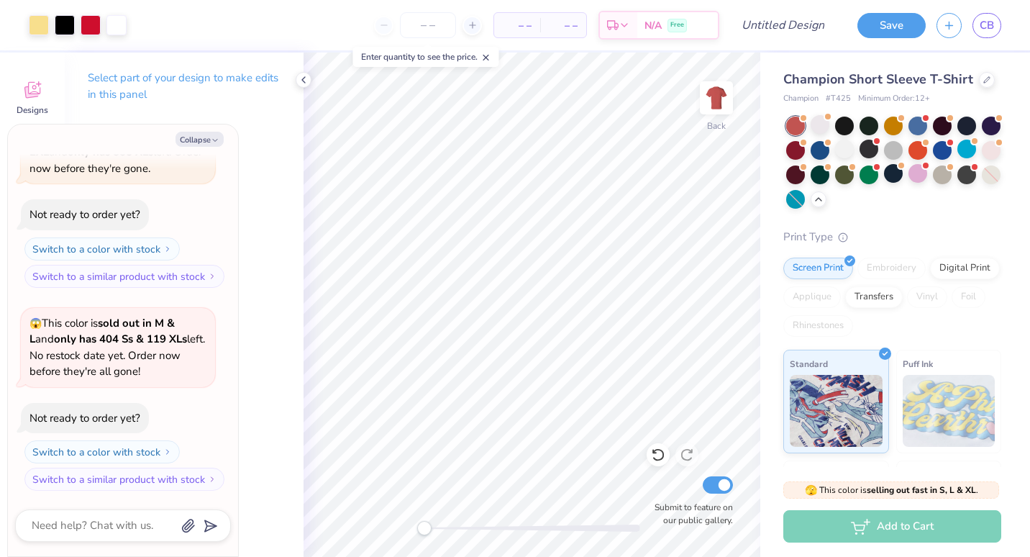
scroll to position [1492, 0]
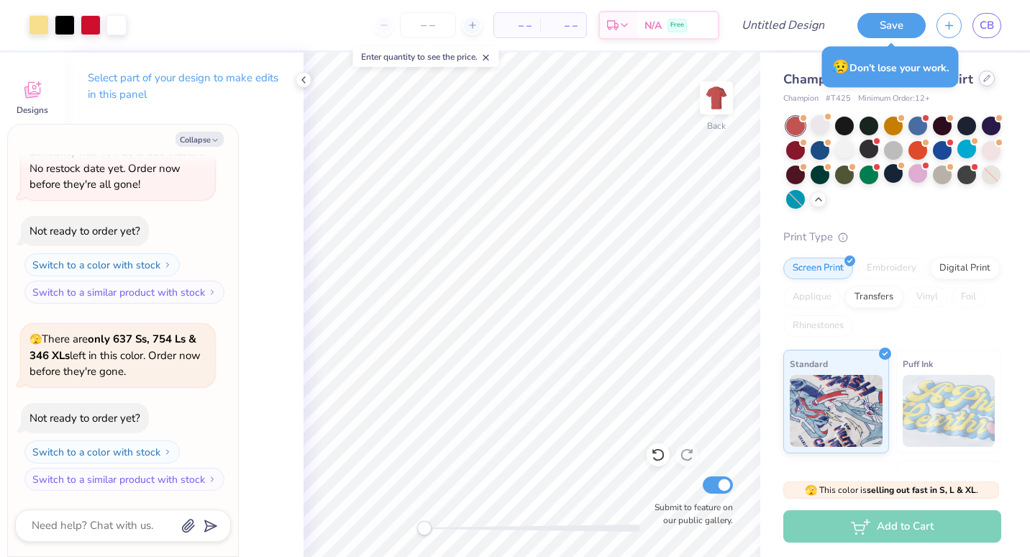
click at [979, 86] on div at bounding box center [987, 78] width 16 height 16
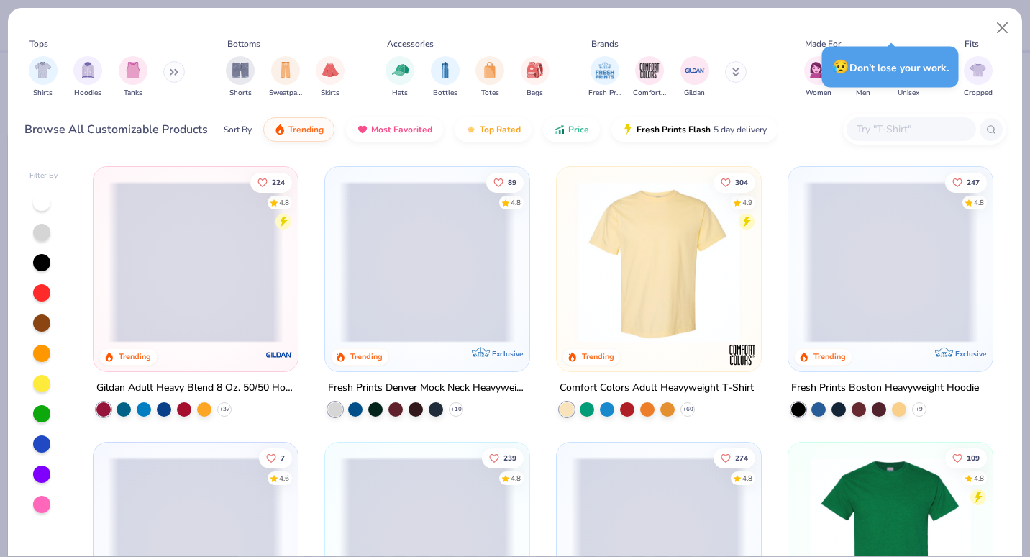
click at [227, 294] on span at bounding box center [196, 261] width 176 height 161
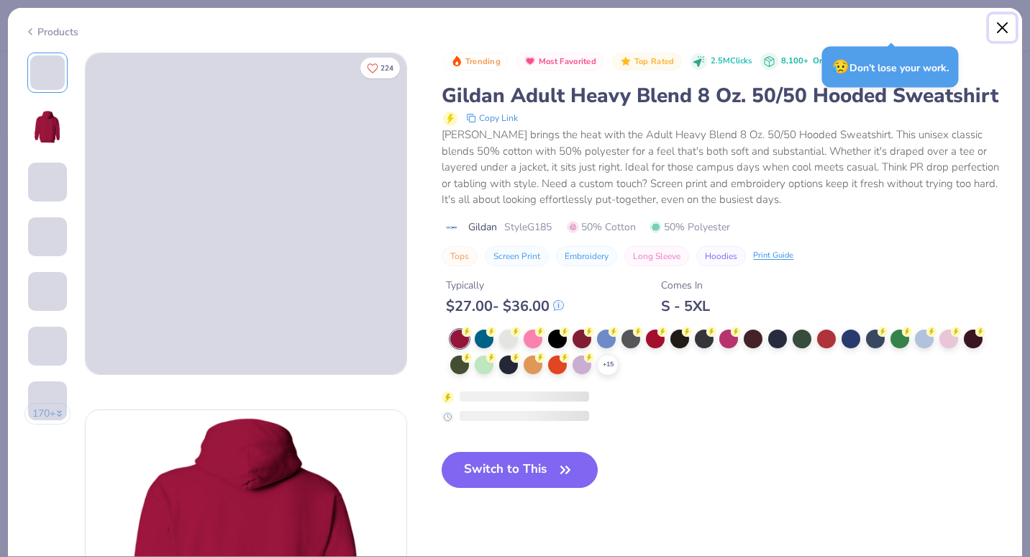
click at [1013, 23] on button "Close" at bounding box center [1002, 27] width 27 height 27
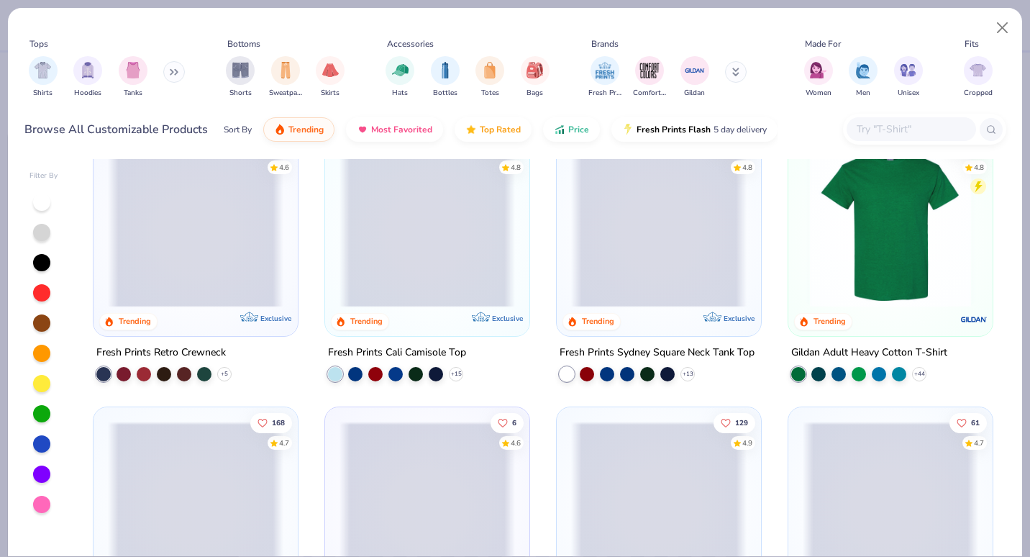
scroll to position [360, 0]
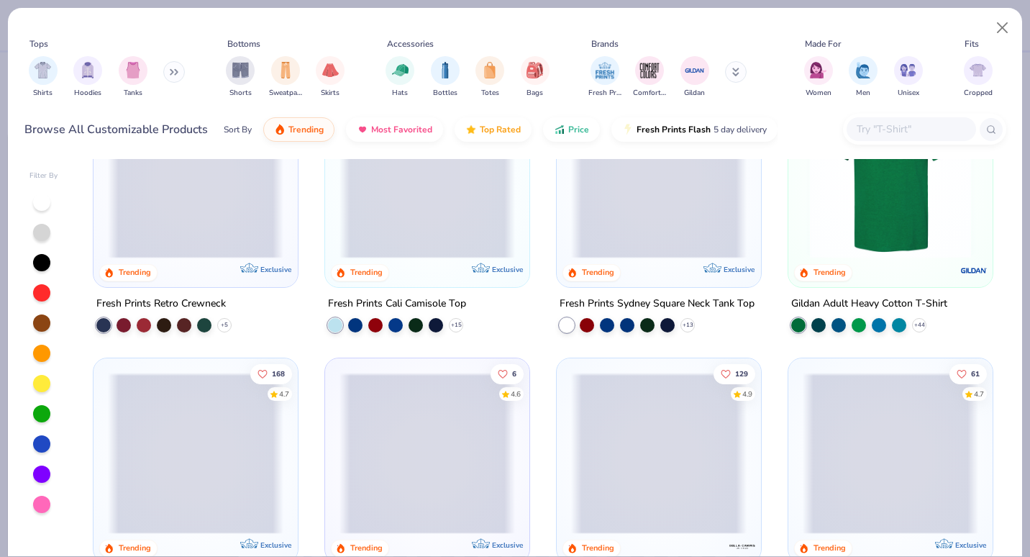
click at [882, 242] on img at bounding box center [891, 177] width 176 height 161
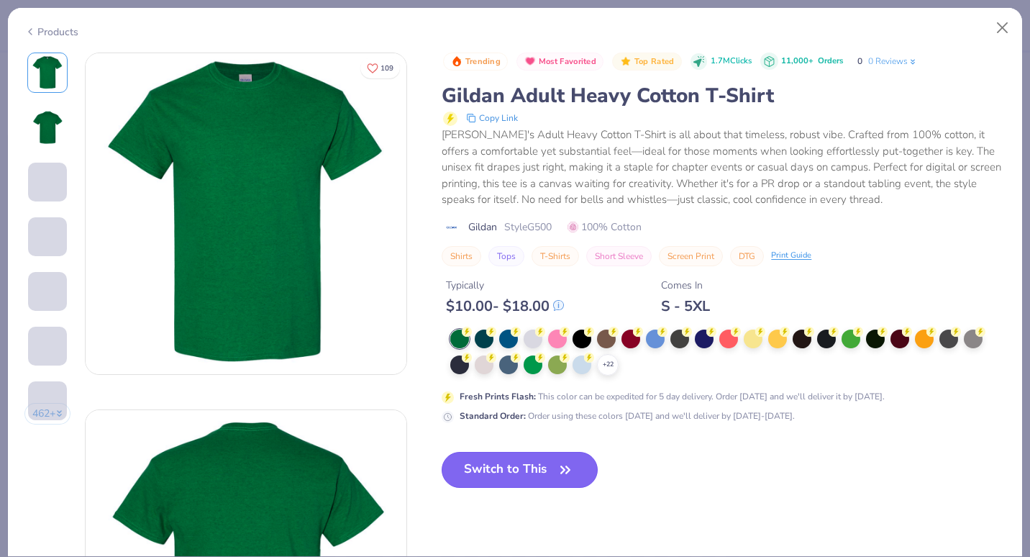
click at [513, 466] on button "Switch to This" at bounding box center [520, 470] width 156 height 36
click at [532, 461] on button "Switch to This" at bounding box center [520, 470] width 156 height 36
click at [550, 473] on button "Switch to This" at bounding box center [520, 470] width 156 height 36
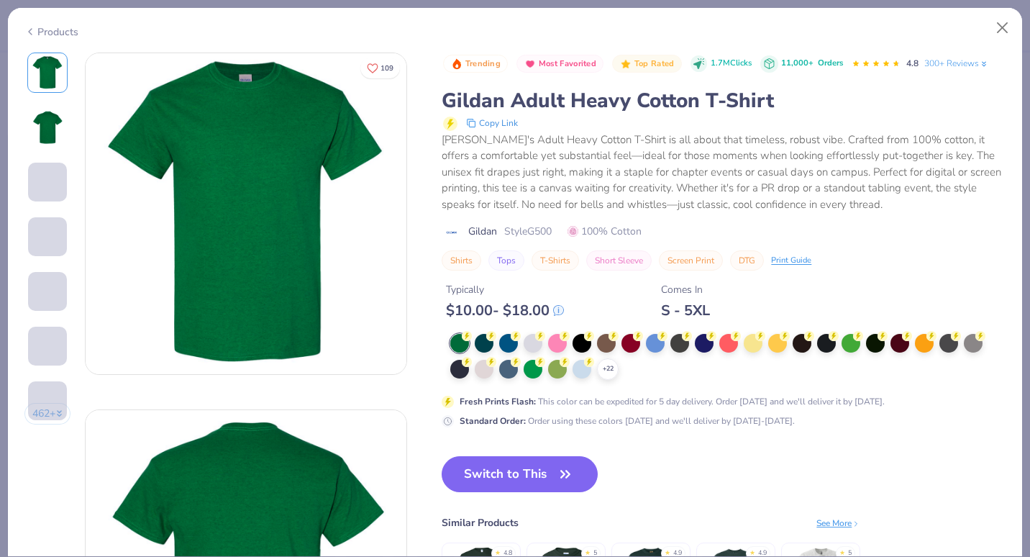
scroll to position [360, 0]
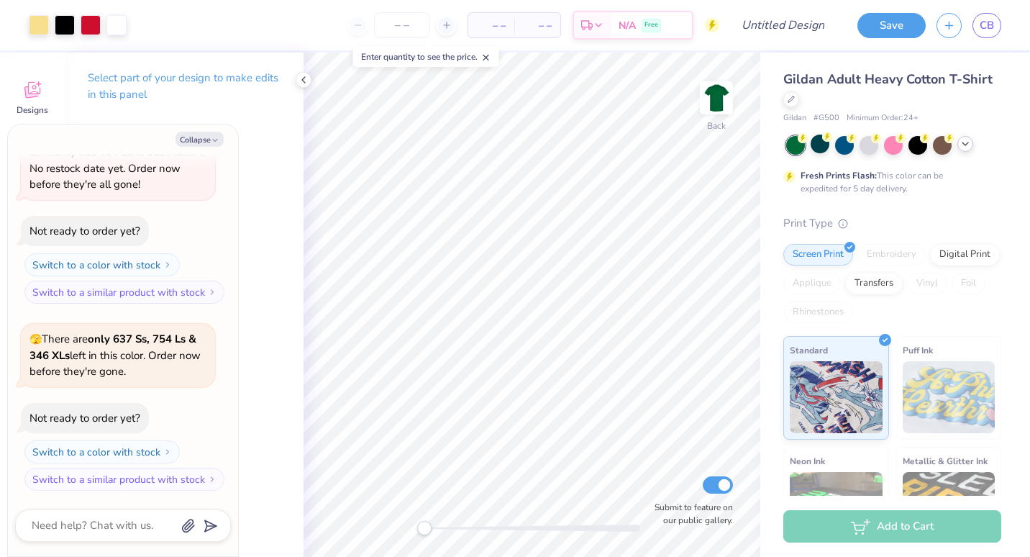
click at [972, 145] on div at bounding box center [965, 144] width 16 height 16
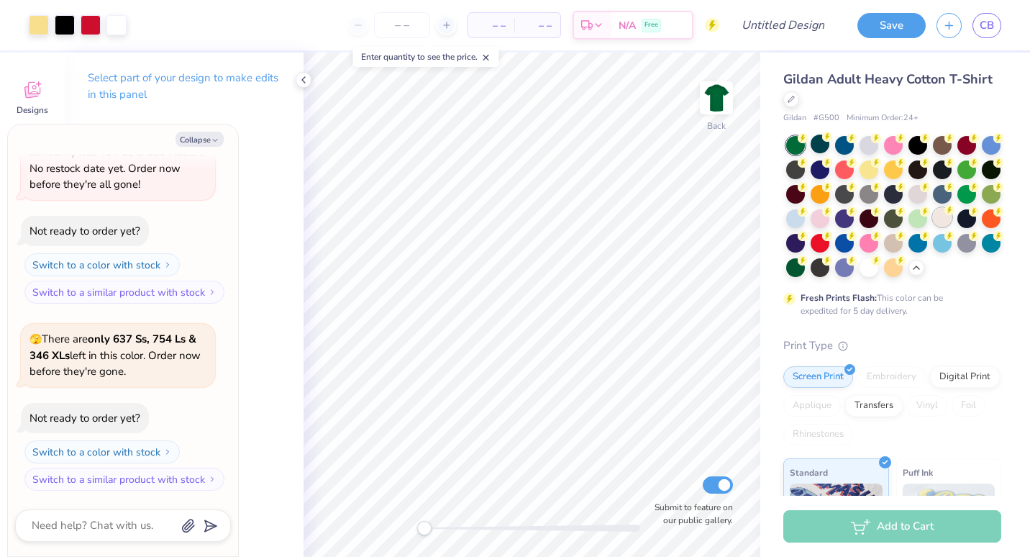
click at [933, 227] on div at bounding box center [942, 217] width 19 height 19
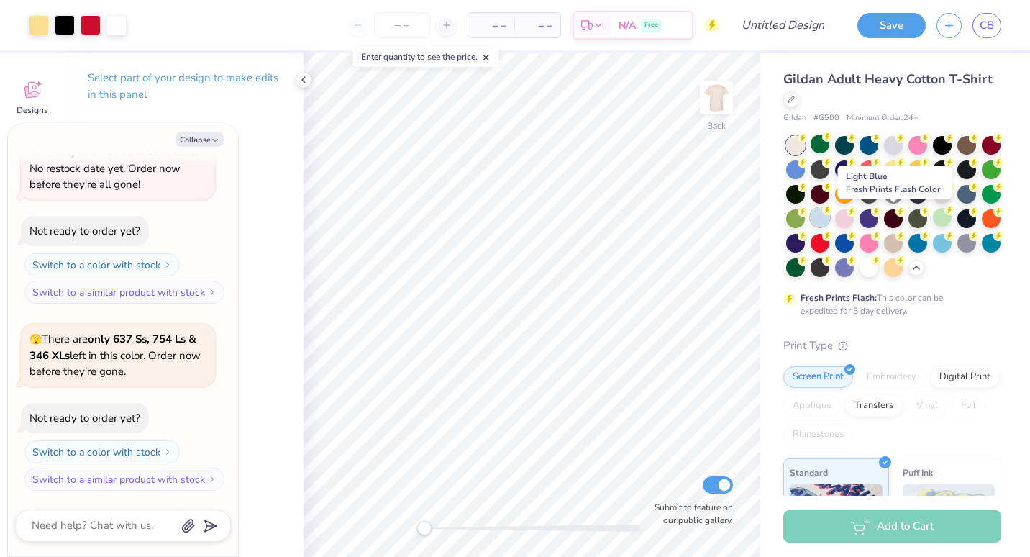
click at [829, 216] on div at bounding box center [820, 217] width 19 height 19
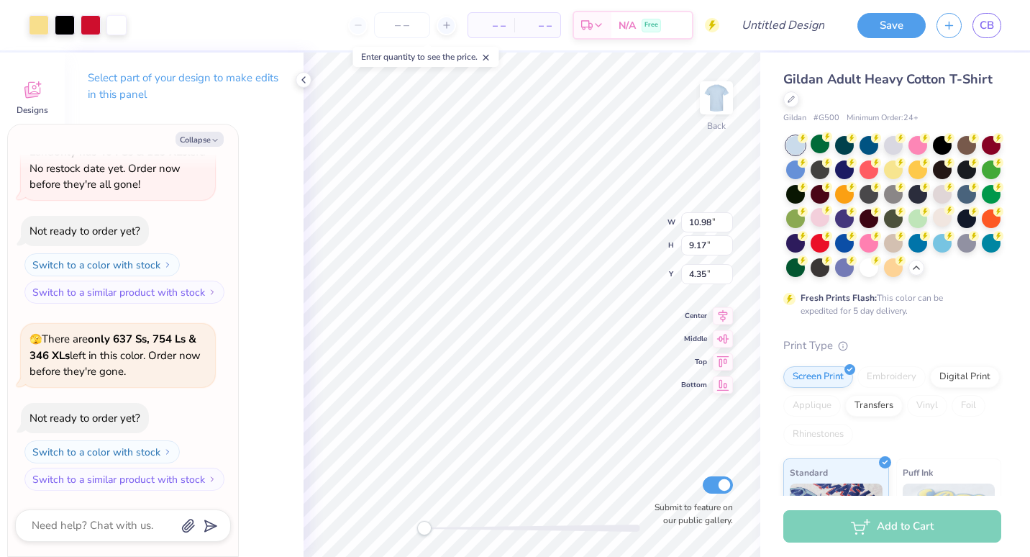
type textarea "x"
type input "3.00"
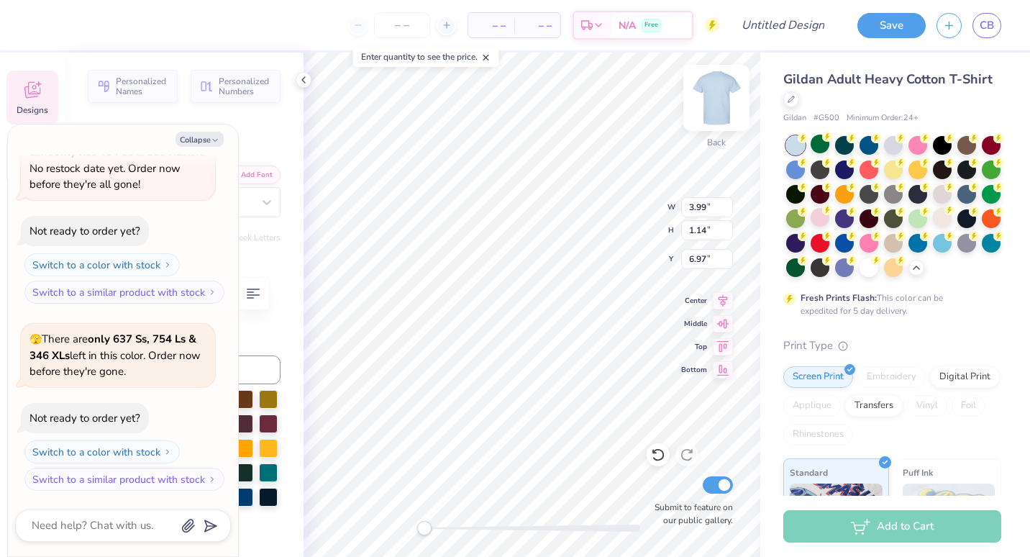
scroll to position [12, 5]
type textarea "x"
type textarea "FAMILY D"
type textarea "x"
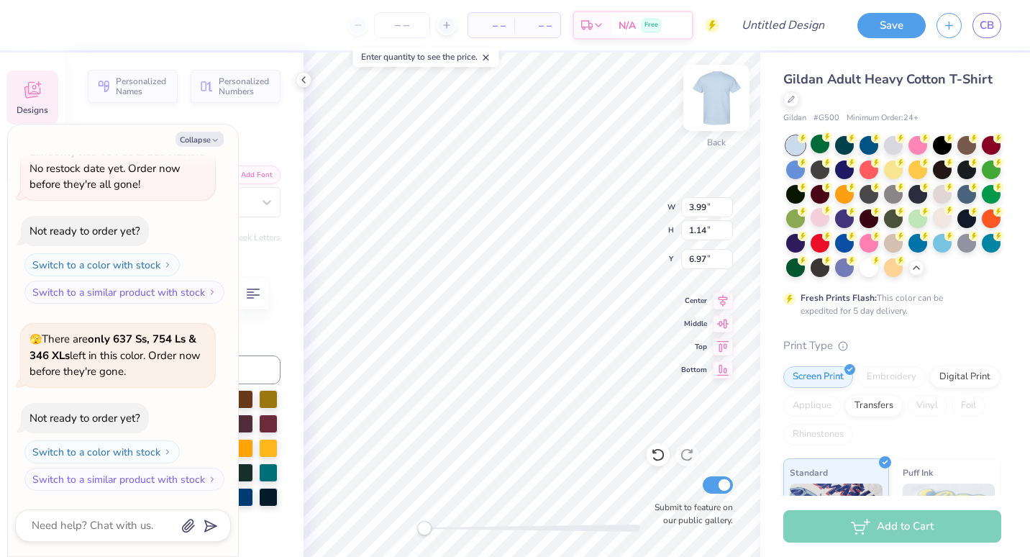
type textarea "FAMILY Da"
type textarea "x"
type textarea "FAMILY Da"
type textarea "x"
type textarea "FAMILY D"
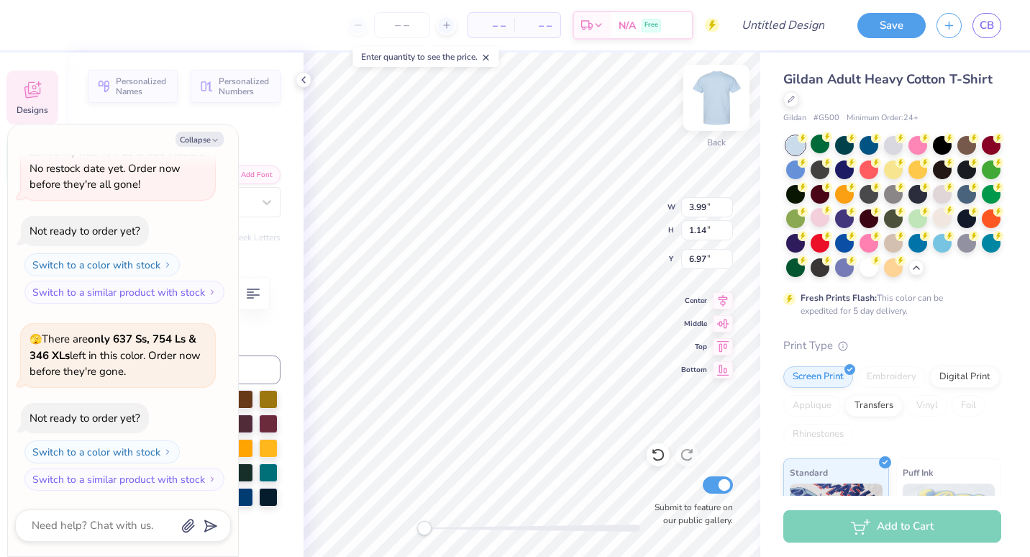
type textarea "x"
type textarea "FAMILY"
type textarea "x"
type textarea "FAMILY"
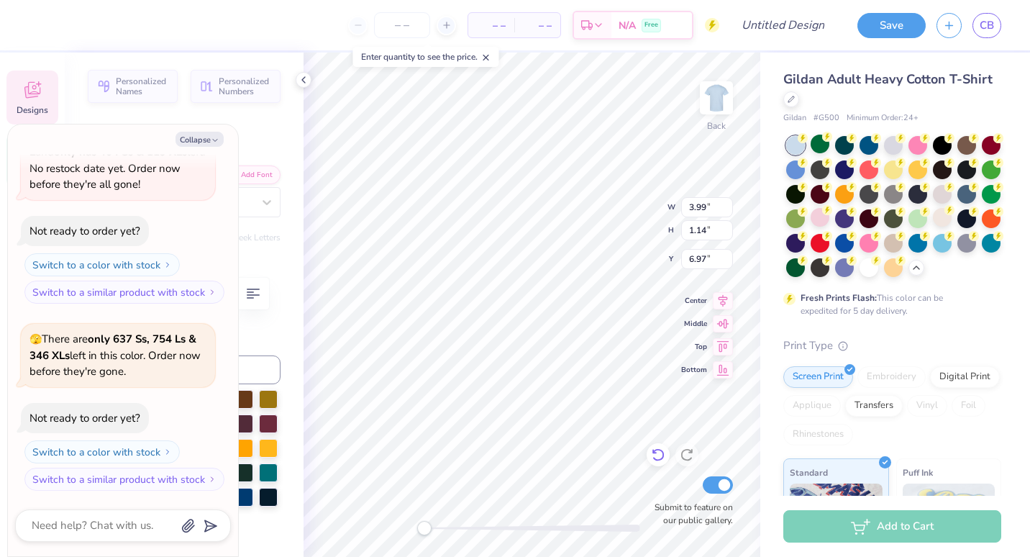
click at [652, 457] on icon at bounding box center [658, 454] width 14 height 14
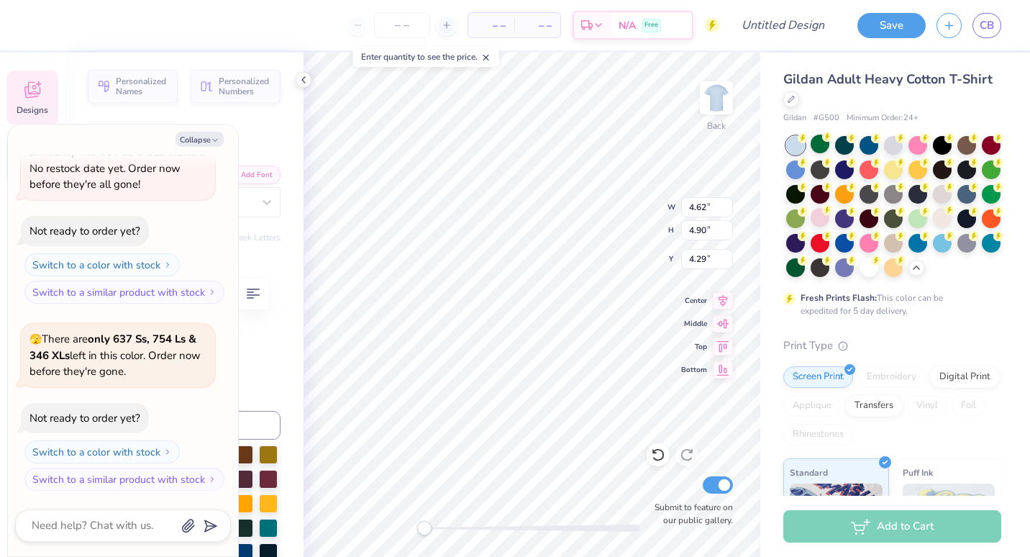
scroll to position [12, 1]
type textarea "x"
type textarea "CH"
type textarea "x"
type textarea "CHI"
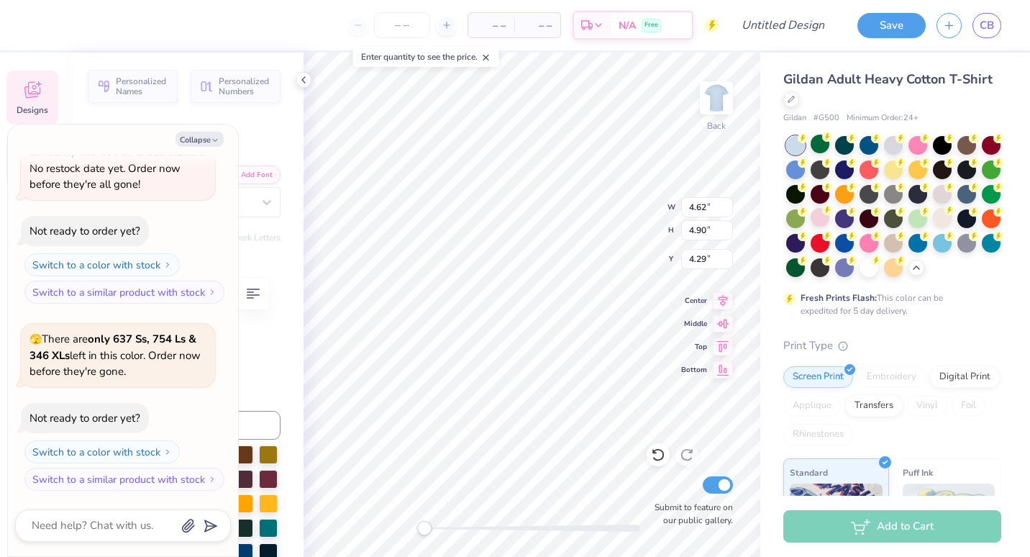
type textarea "x"
type textarea "CHIO"
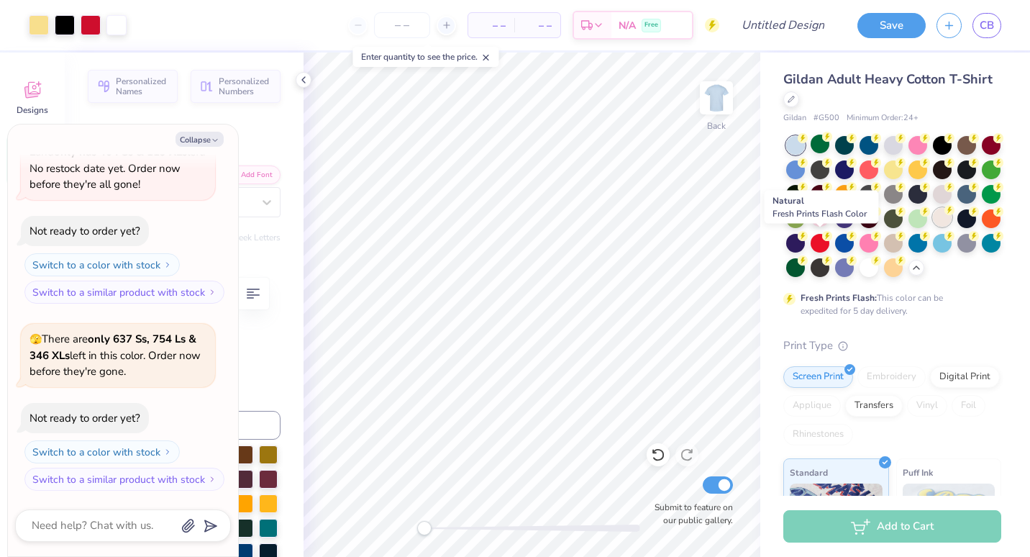
click at [933, 227] on div at bounding box center [942, 217] width 19 height 19
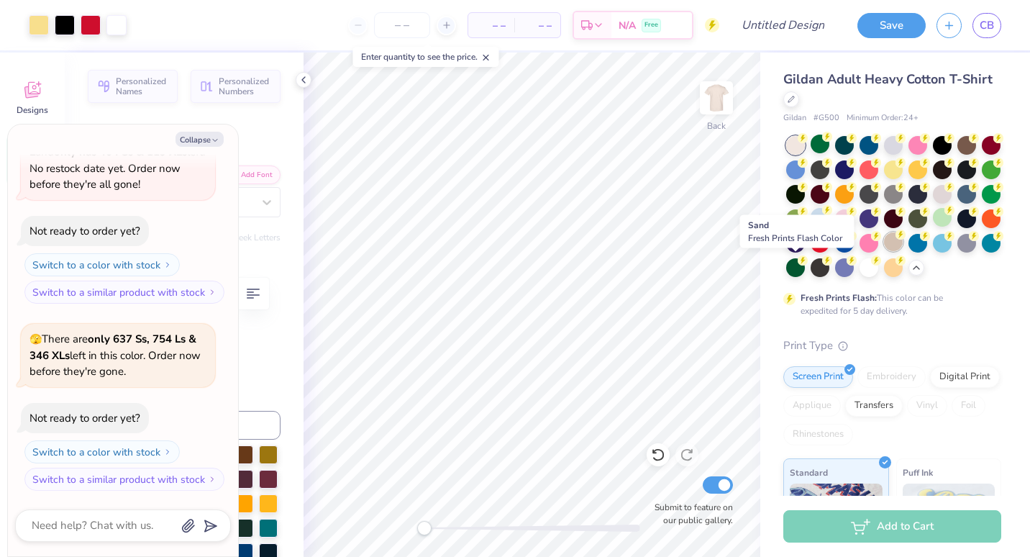
click at [884, 251] on div at bounding box center [893, 241] width 19 height 19
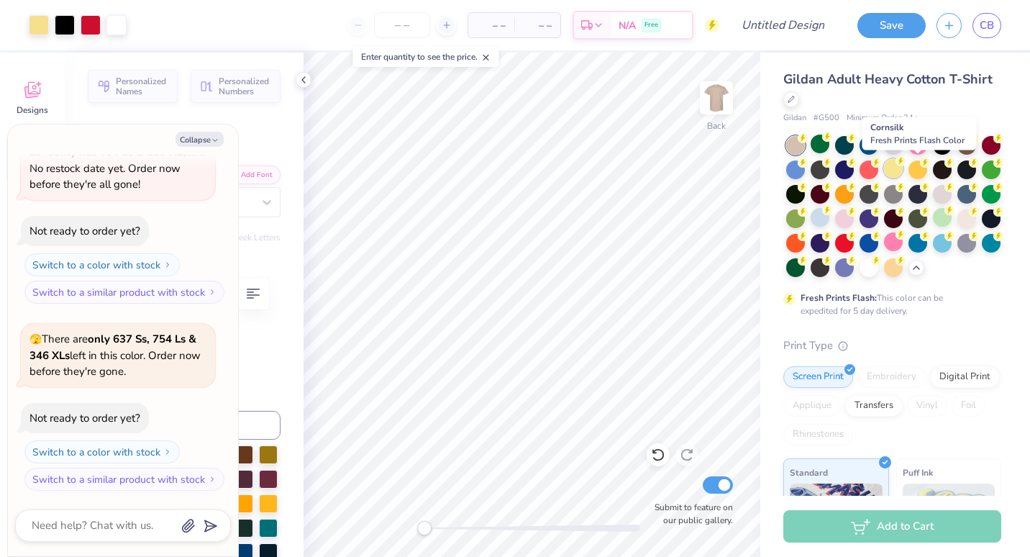
click at [903, 160] on div at bounding box center [893, 168] width 19 height 19
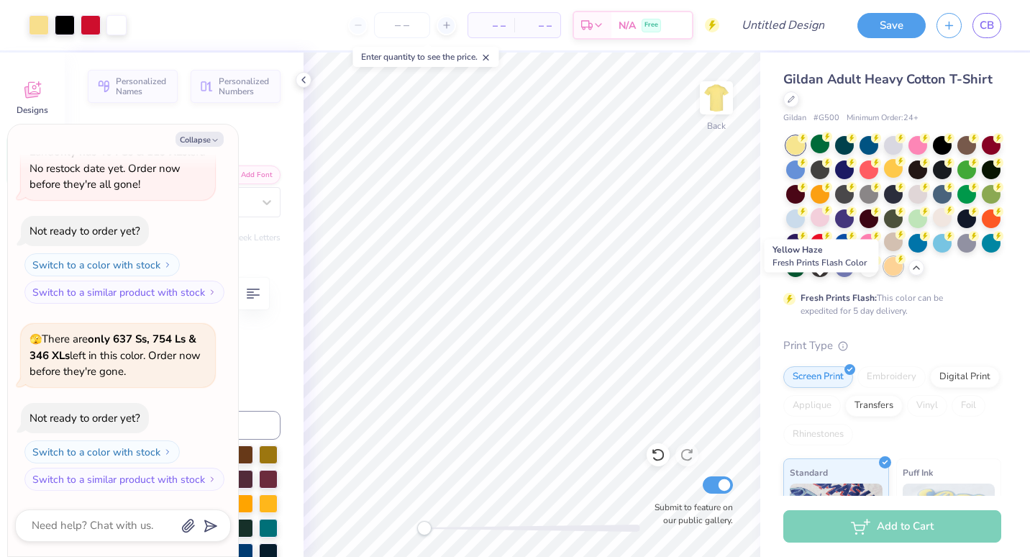
click at [884, 275] on div at bounding box center [893, 266] width 19 height 19
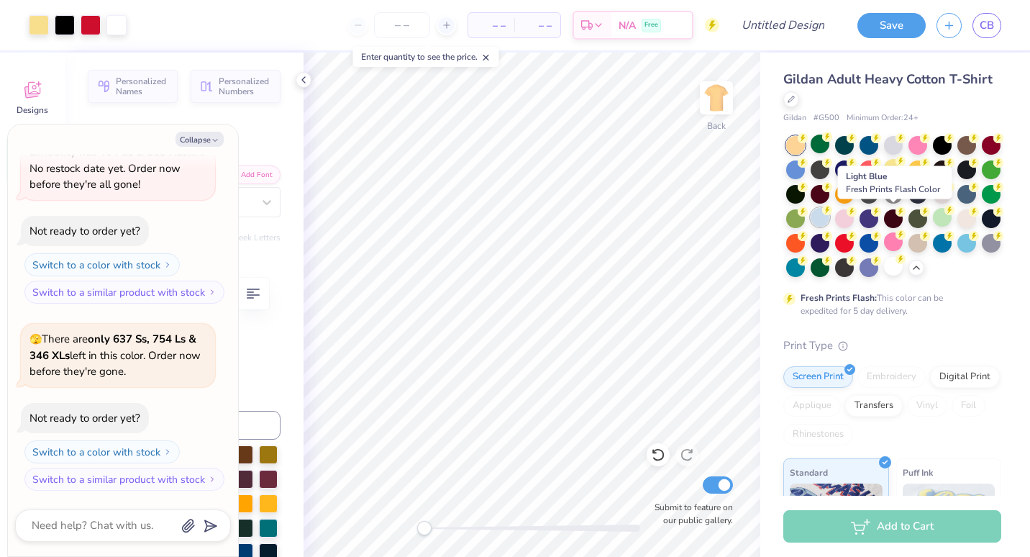
click at [829, 217] on div at bounding box center [820, 217] width 19 height 19
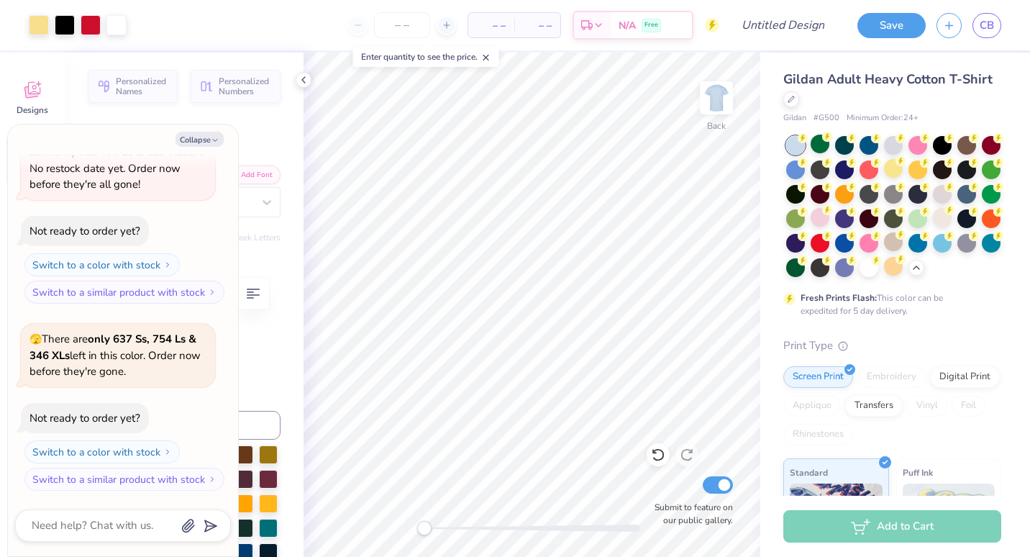
type textarea "x"
